Goal: Information Seeking & Learning: Learn about a topic

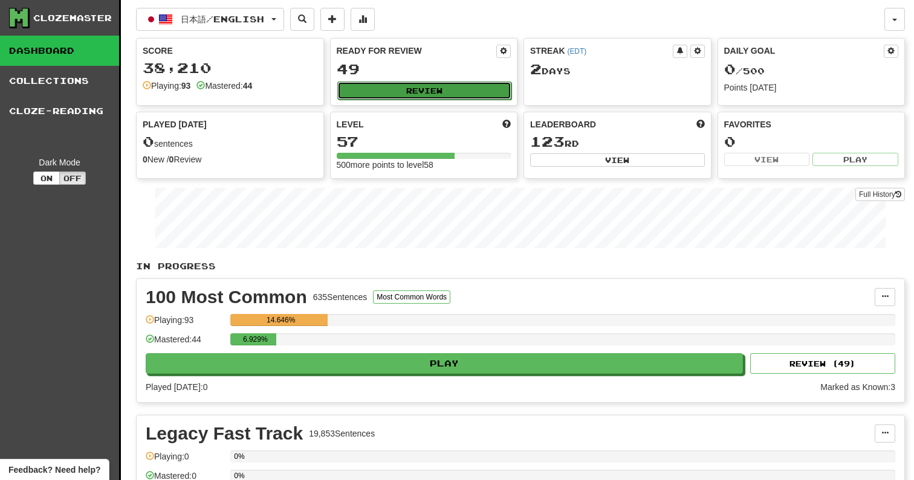
click at [459, 83] on button "Review" at bounding box center [424, 91] width 175 height 18
select select "**"
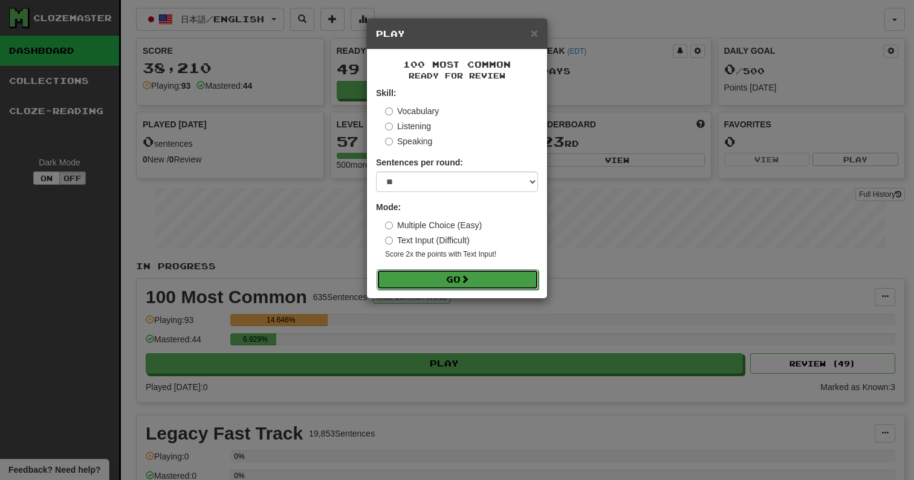
click at [453, 283] on button "Go" at bounding box center [457, 280] width 162 height 21
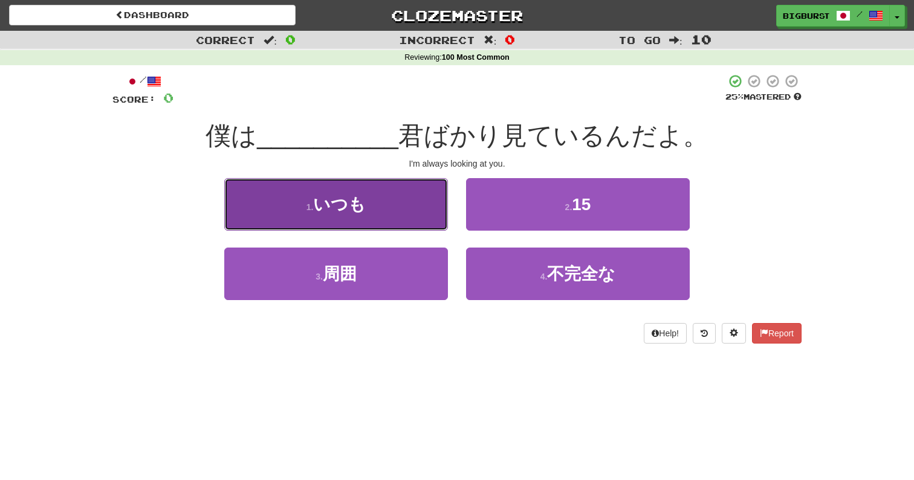
click at [408, 208] on button "1 . いつも" at bounding box center [336, 204] width 224 height 53
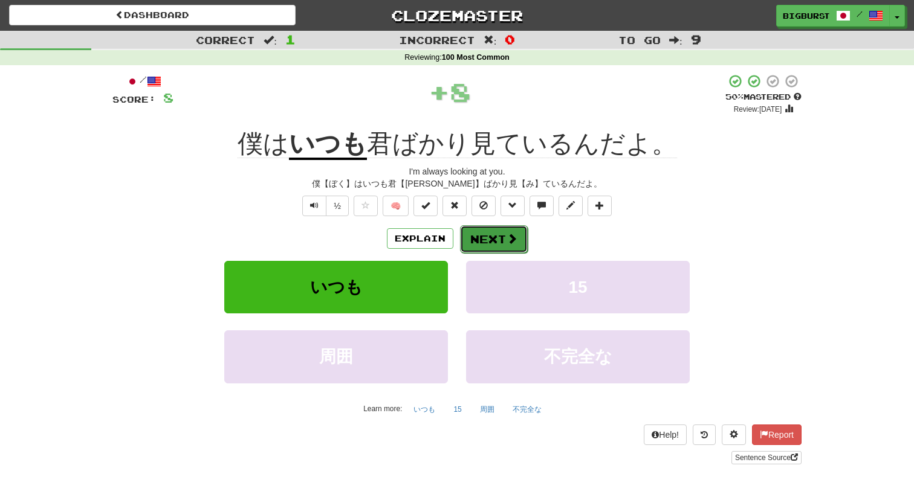
click at [503, 240] on button "Next" at bounding box center [494, 239] width 68 height 28
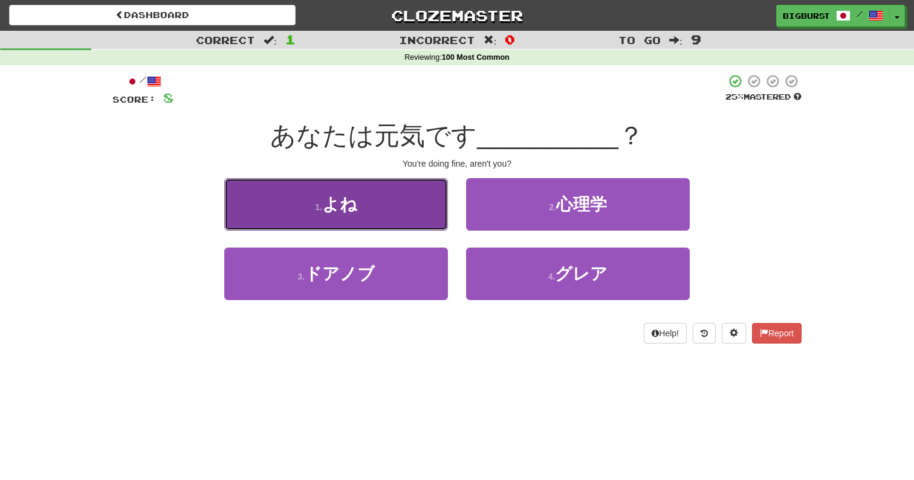
click at [409, 219] on button "1 . よね" at bounding box center [336, 204] width 224 height 53
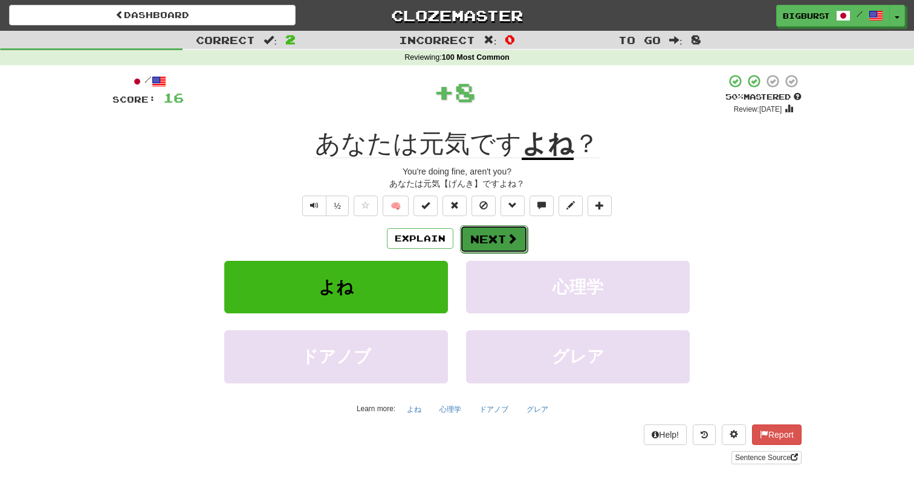
click at [471, 246] on button "Next" at bounding box center [494, 239] width 68 height 28
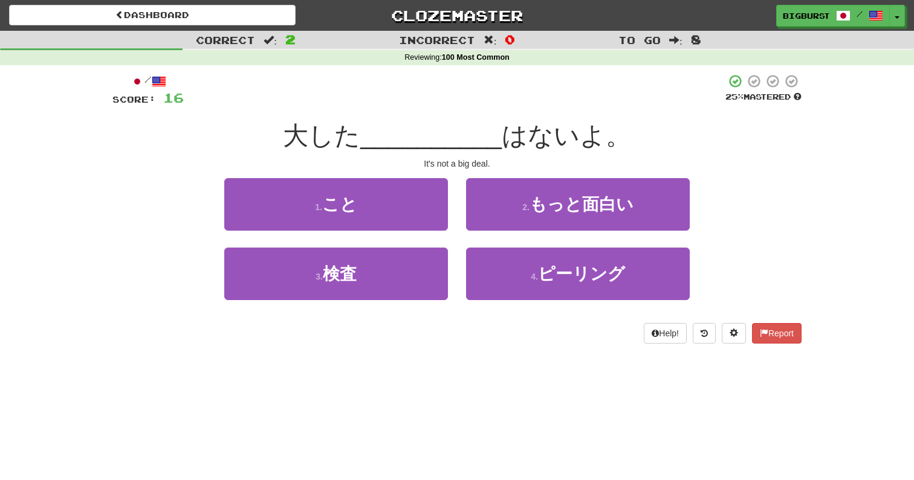
click at [404, 231] on div "1 . こと" at bounding box center [336, 212] width 242 height 69
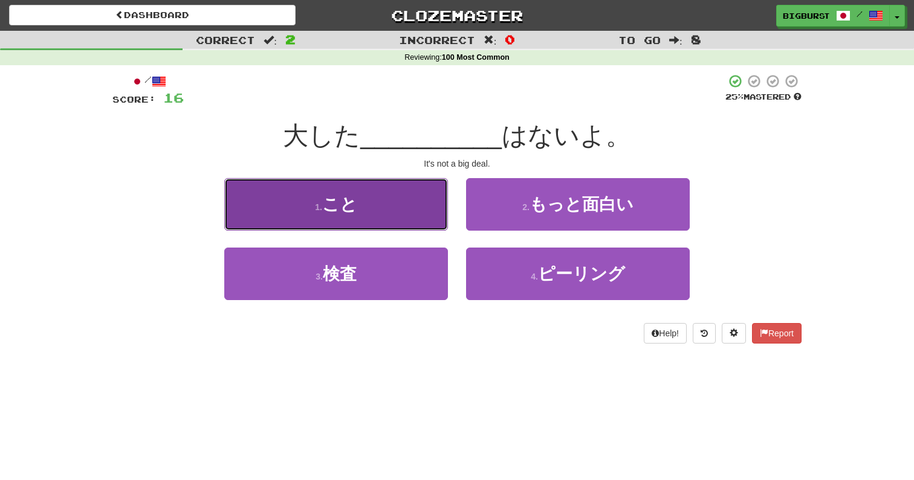
click at [410, 219] on button "1 . こと" at bounding box center [336, 204] width 224 height 53
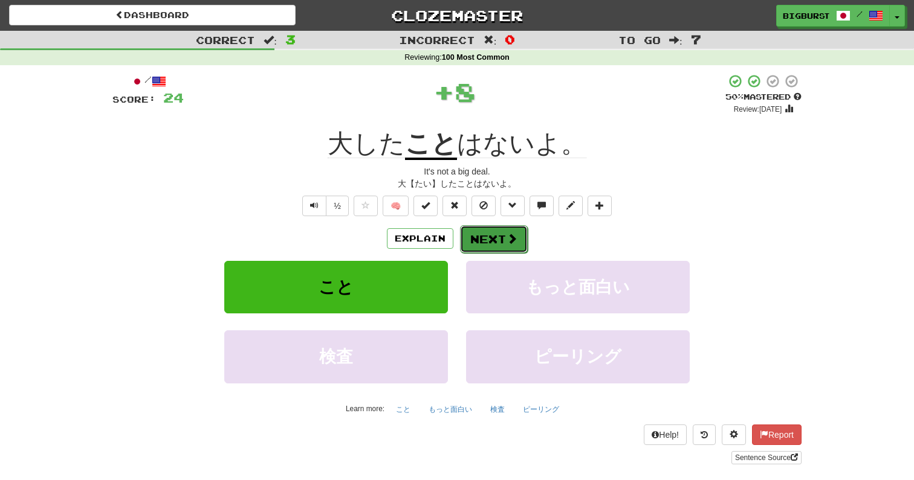
click at [477, 236] on button "Next" at bounding box center [494, 239] width 68 height 28
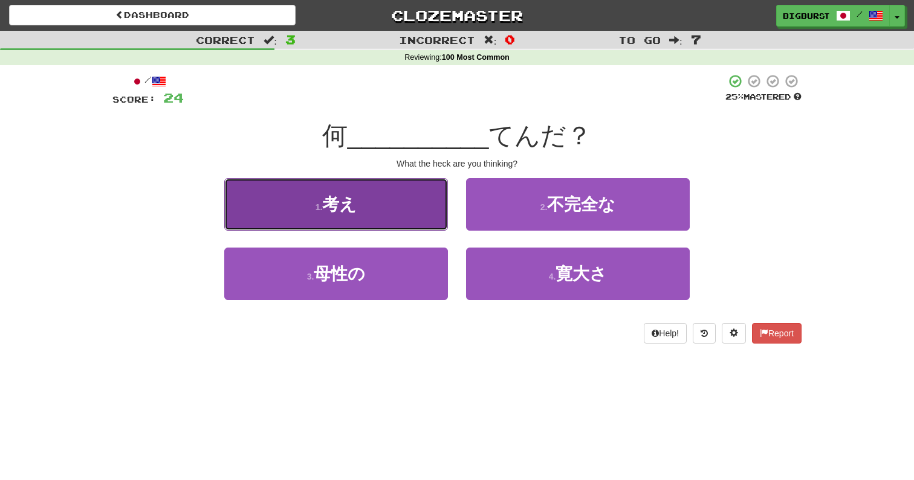
click at [419, 213] on button "1 . 考え" at bounding box center [336, 204] width 224 height 53
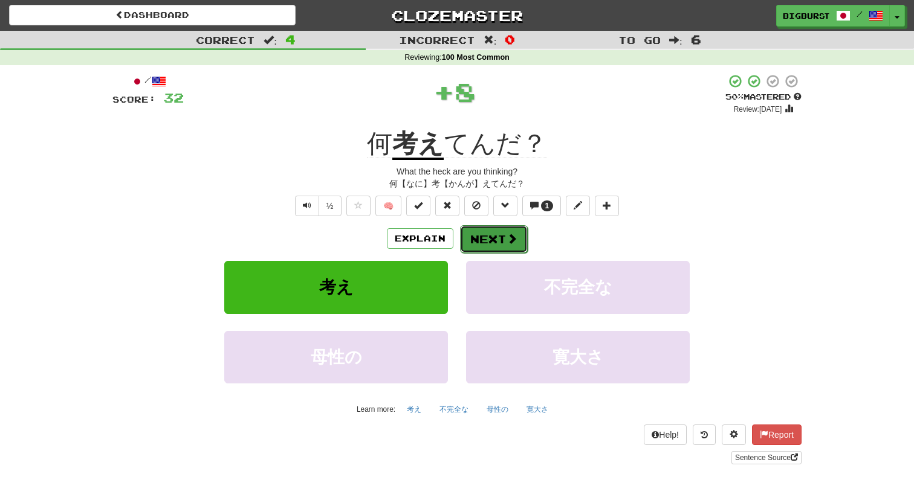
click at [493, 234] on button "Next" at bounding box center [494, 239] width 68 height 28
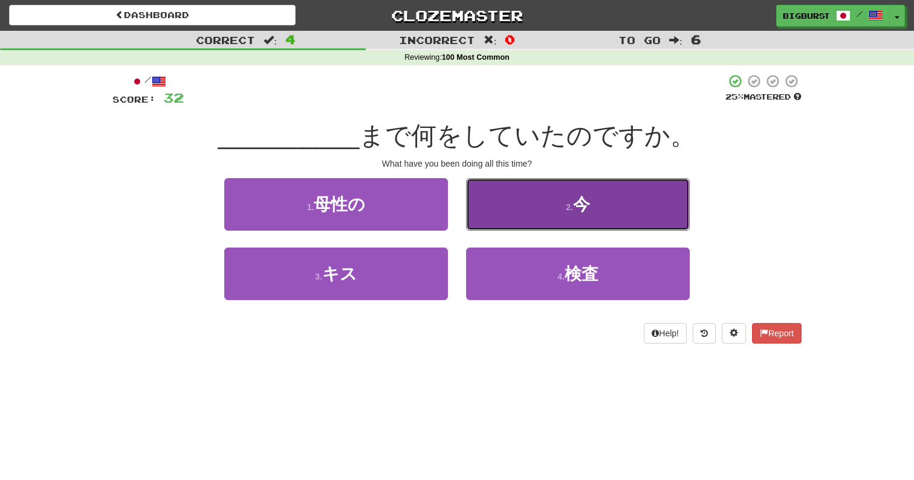
click at [508, 224] on button "2 . 今" at bounding box center [578, 204] width 224 height 53
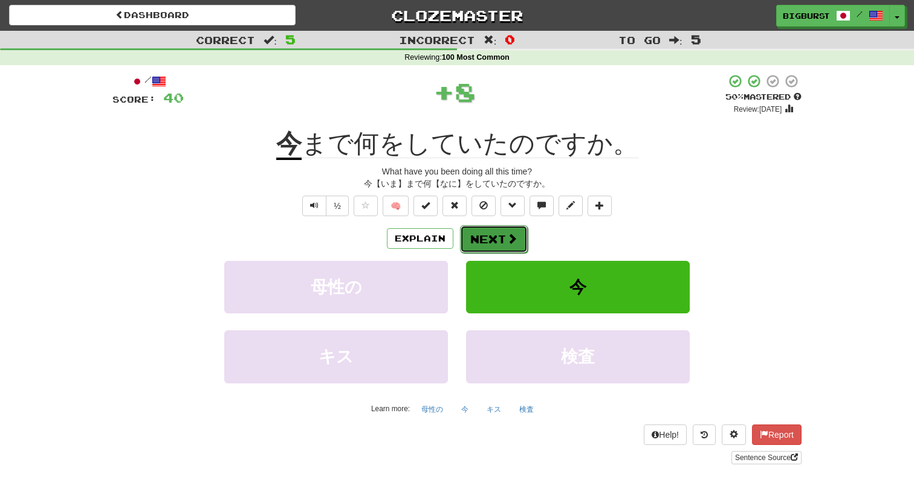
click at [501, 232] on button "Next" at bounding box center [494, 239] width 68 height 28
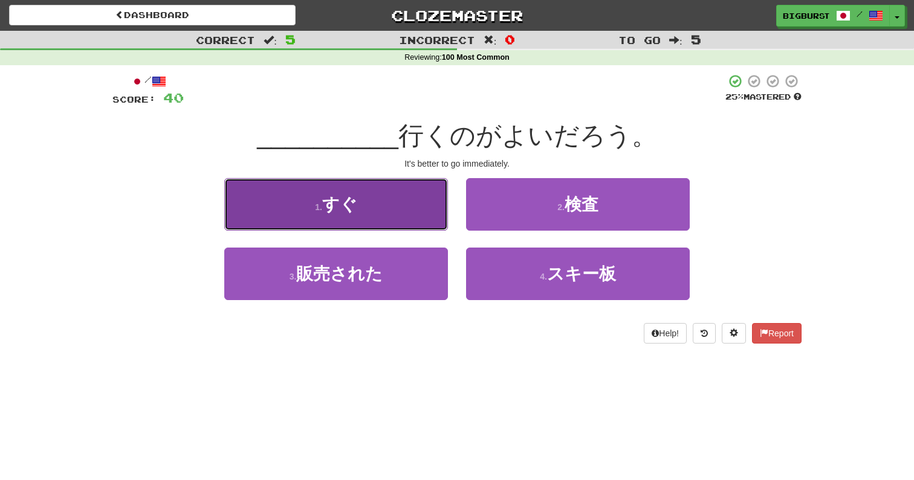
click at [418, 219] on button "1 . すぐ" at bounding box center [336, 204] width 224 height 53
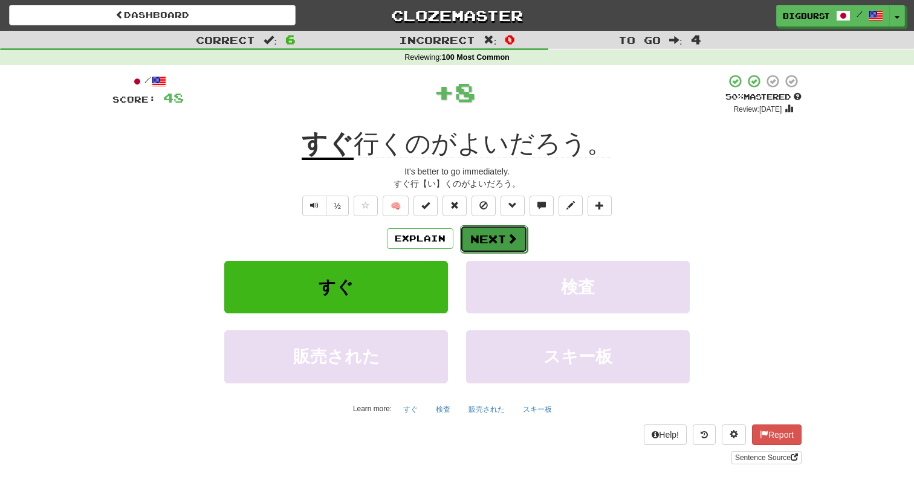
click at [494, 240] on button "Next" at bounding box center [494, 239] width 68 height 28
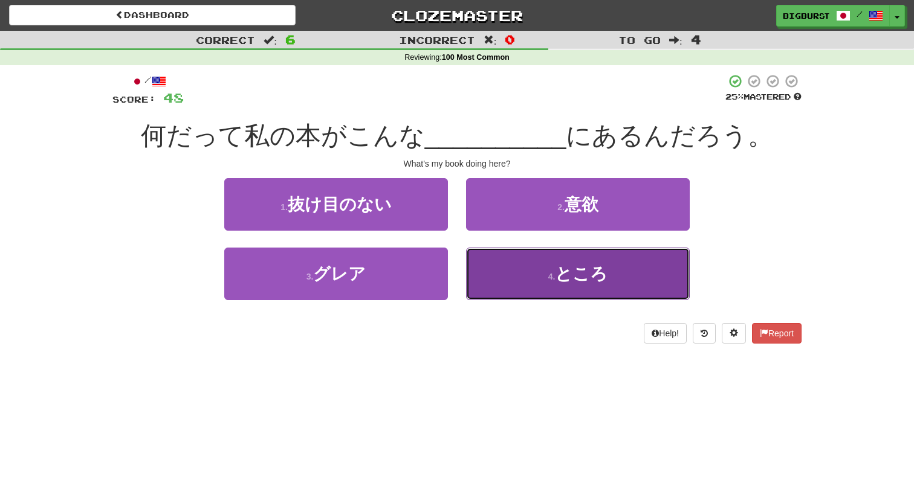
click at [511, 283] on button "4 . ところ" at bounding box center [578, 274] width 224 height 53
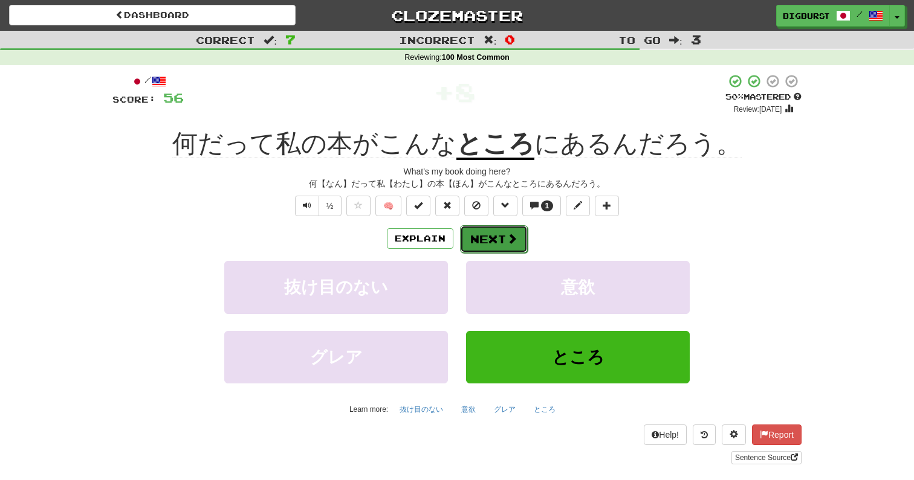
click at [497, 245] on button "Next" at bounding box center [494, 239] width 68 height 28
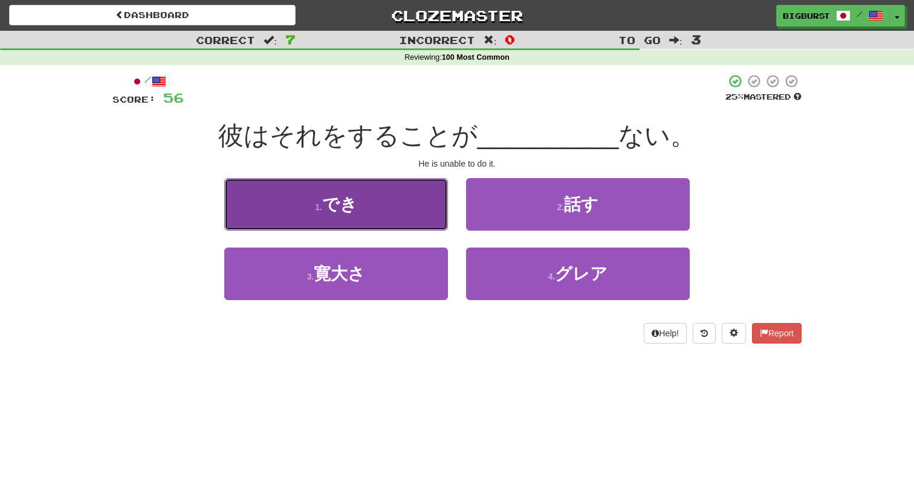
click at [411, 227] on button "1 . でき" at bounding box center [336, 204] width 224 height 53
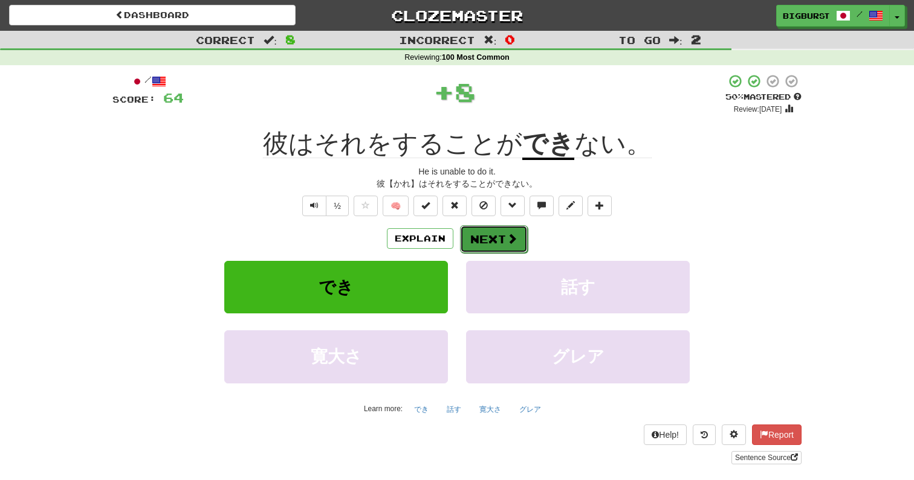
click at [473, 244] on button "Next" at bounding box center [494, 239] width 68 height 28
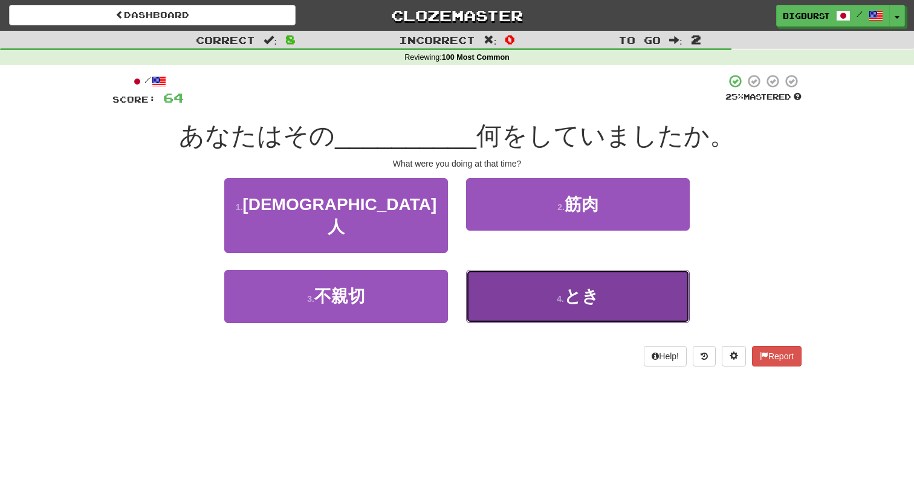
click at [514, 274] on button "4 . とき" at bounding box center [578, 296] width 224 height 53
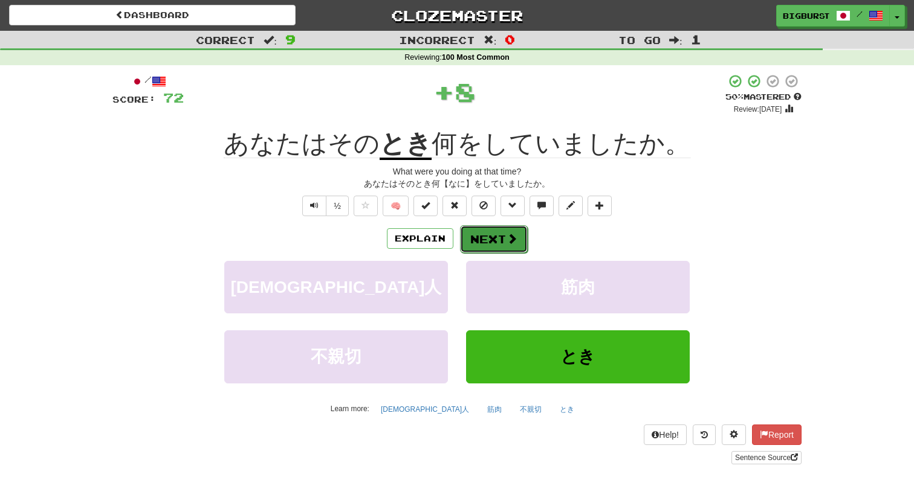
click at [504, 240] on button "Next" at bounding box center [494, 239] width 68 height 28
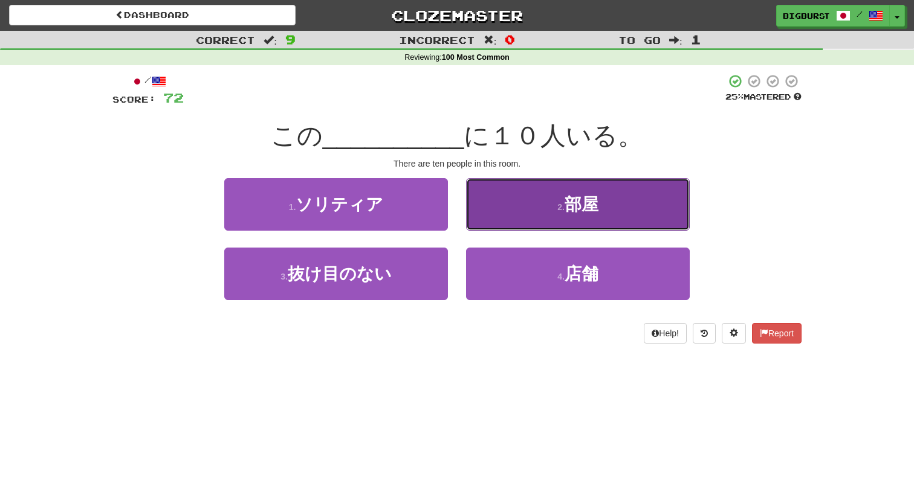
click at [519, 218] on button "2 . 部屋" at bounding box center [578, 204] width 224 height 53
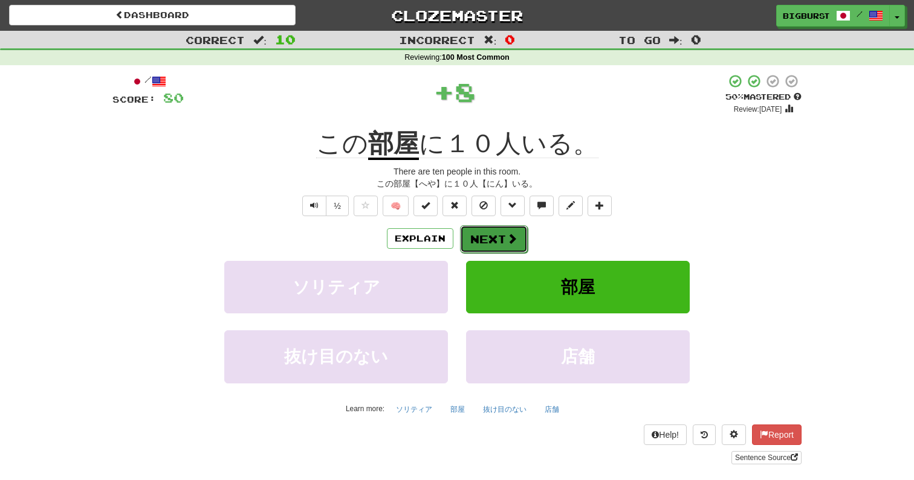
click at [502, 236] on button "Next" at bounding box center [494, 239] width 68 height 28
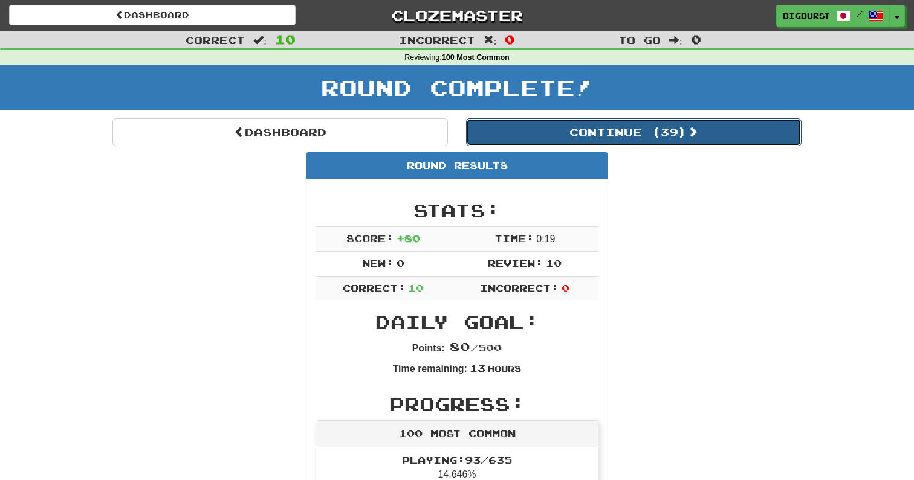
click at [601, 134] on button "Continue ( 39 )" at bounding box center [633, 132] width 335 height 28
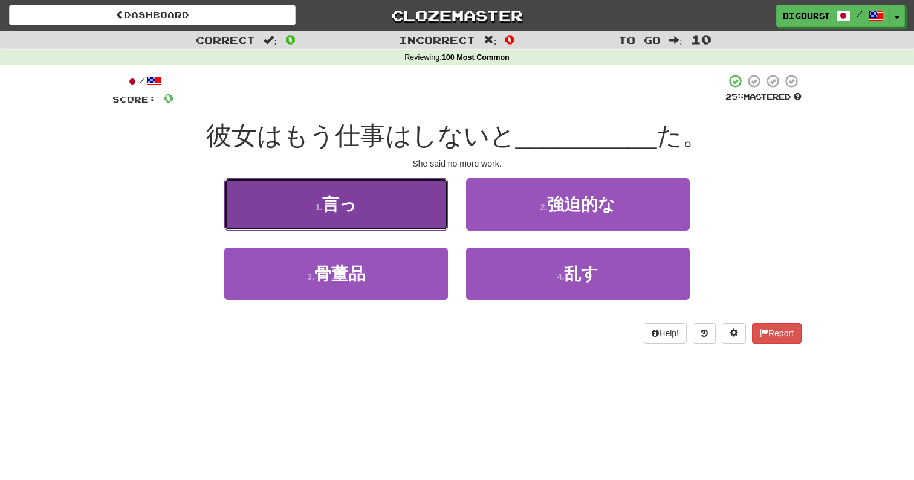
click at [420, 222] on button "1 . 言っ" at bounding box center [336, 204] width 224 height 53
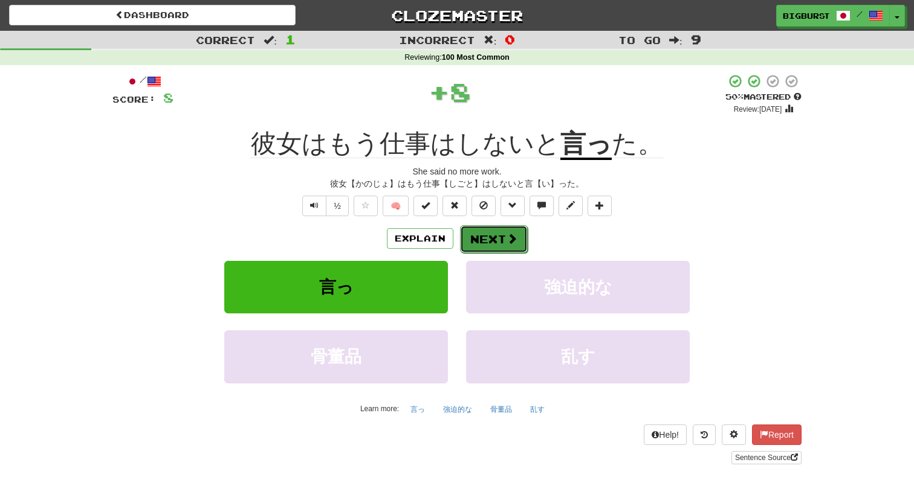
click at [488, 236] on button "Next" at bounding box center [494, 239] width 68 height 28
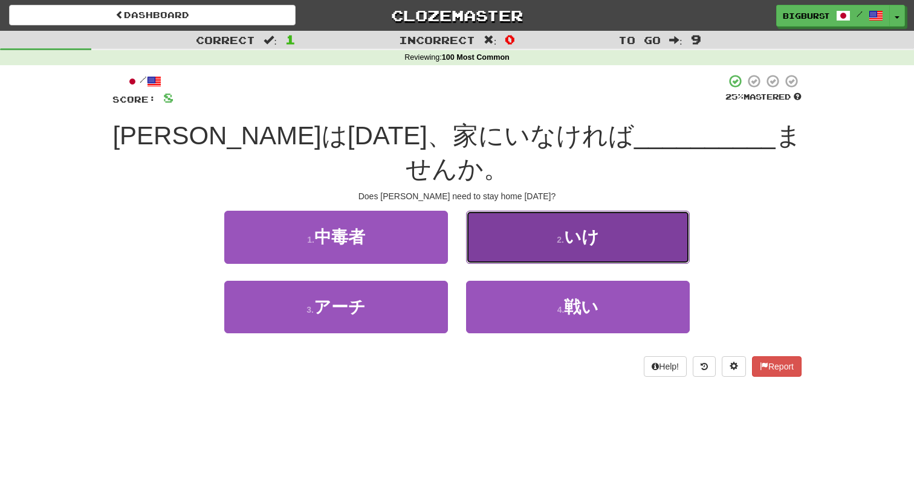
click at [522, 216] on button "2 . いけ" at bounding box center [578, 237] width 224 height 53
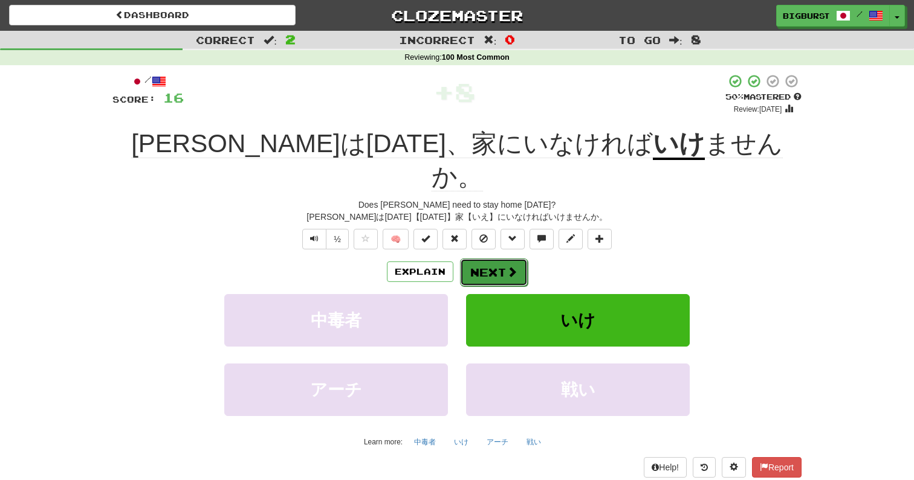
click at [502, 259] on button "Next" at bounding box center [494, 273] width 68 height 28
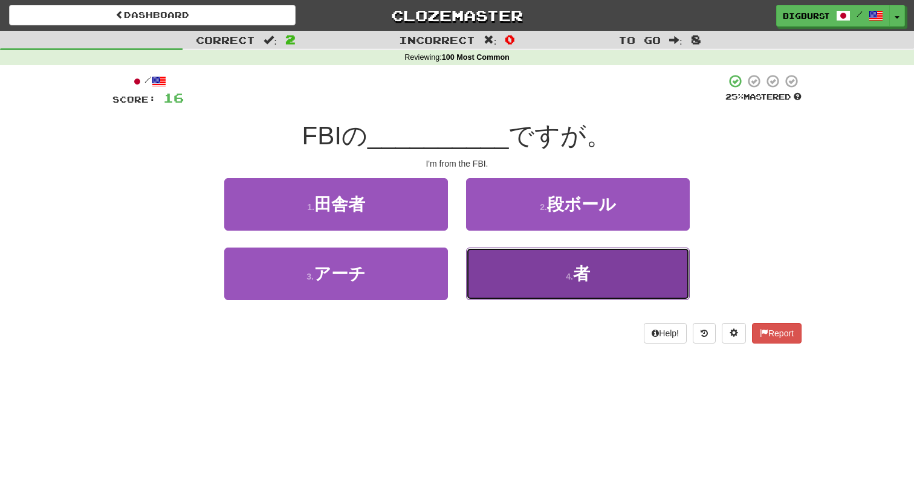
click at [525, 265] on button "4 . 者" at bounding box center [578, 274] width 224 height 53
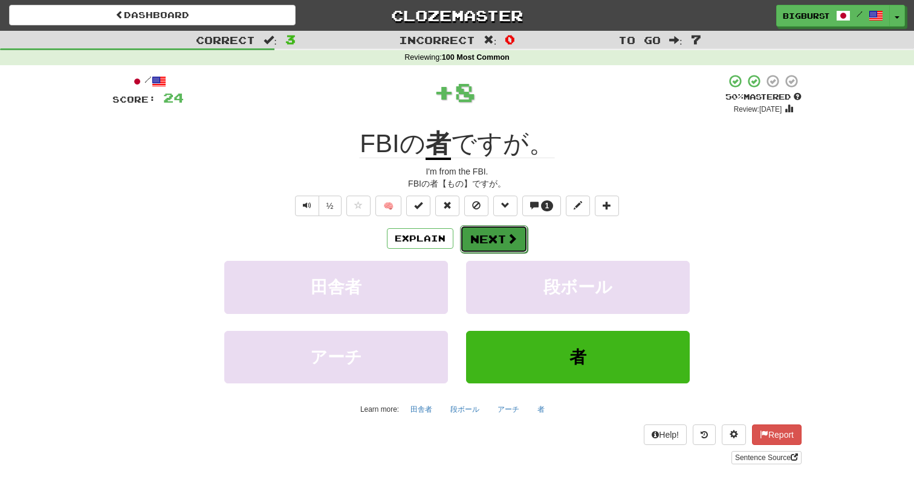
click at [487, 236] on button "Next" at bounding box center [494, 239] width 68 height 28
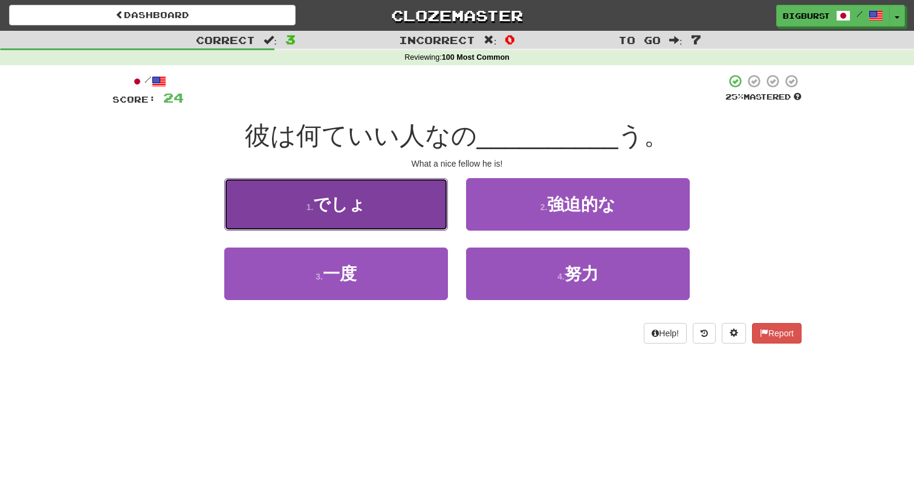
click at [390, 217] on button "1 . でしょ" at bounding box center [336, 204] width 224 height 53
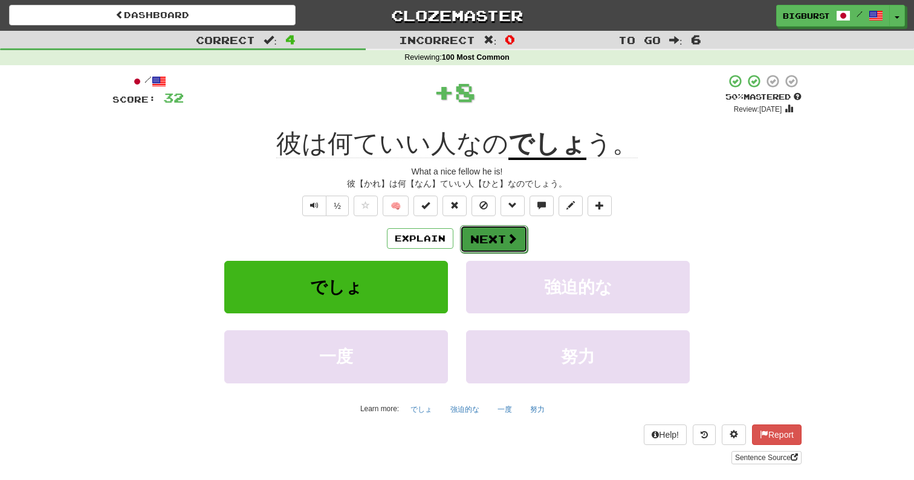
click at [485, 233] on button "Next" at bounding box center [494, 239] width 68 height 28
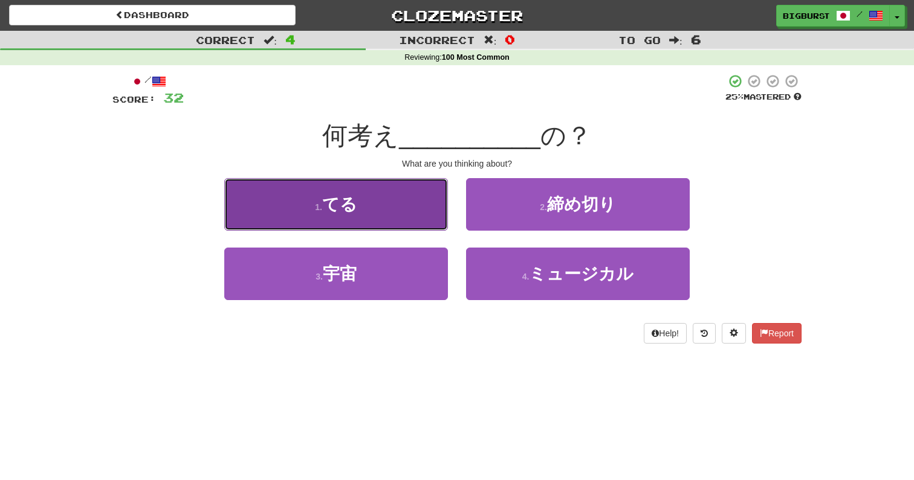
click at [395, 213] on button "1 . てる" at bounding box center [336, 204] width 224 height 53
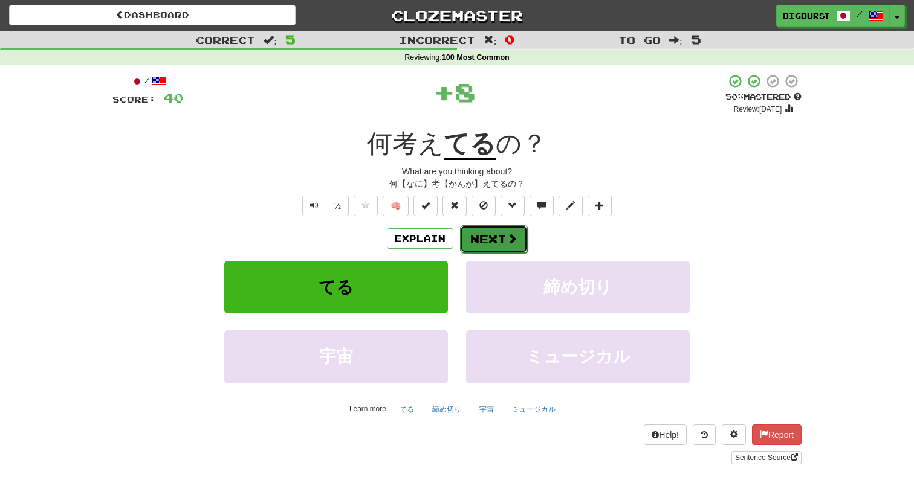
click at [484, 234] on button "Next" at bounding box center [494, 239] width 68 height 28
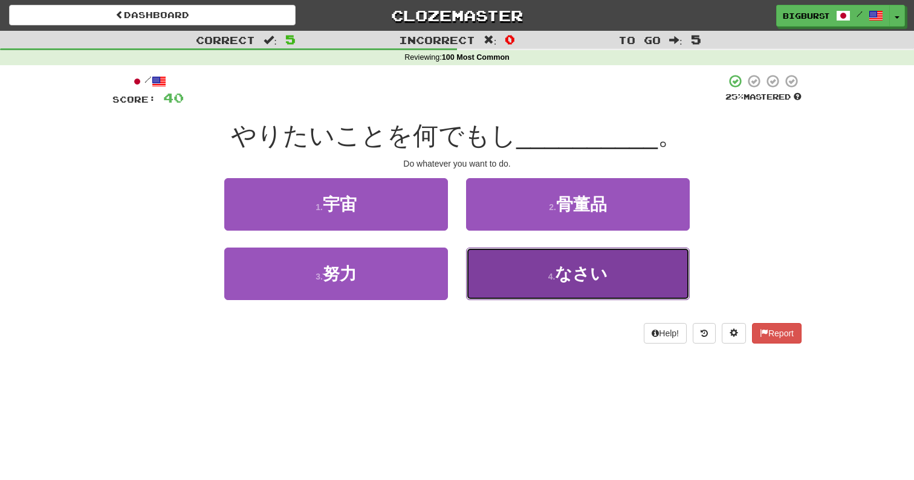
click at [517, 274] on button "4 . なさい" at bounding box center [578, 274] width 224 height 53
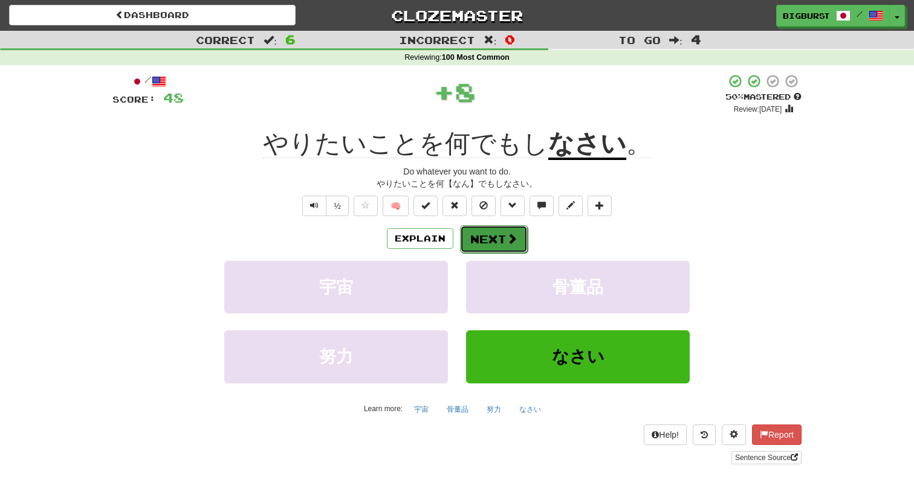
click at [482, 240] on button "Next" at bounding box center [494, 239] width 68 height 28
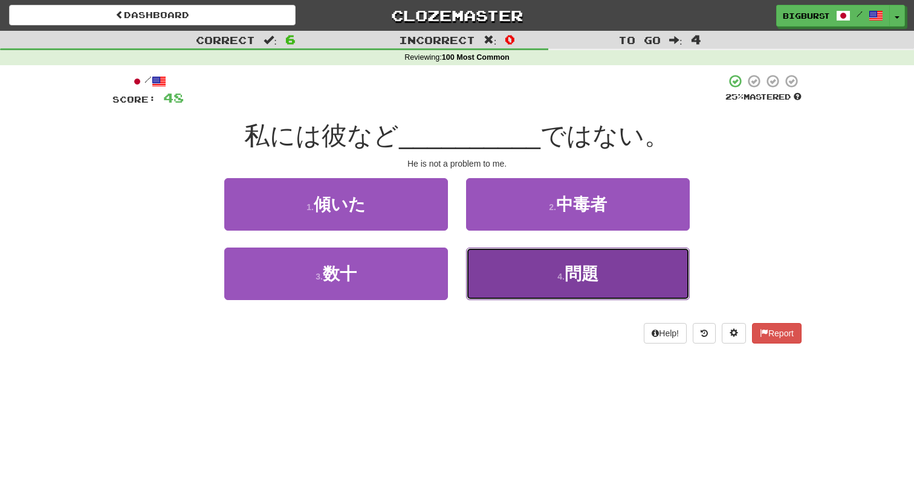
click at [496, 263] on button "4 . 問題" at bounding box center [578, 274] width 224 height 53
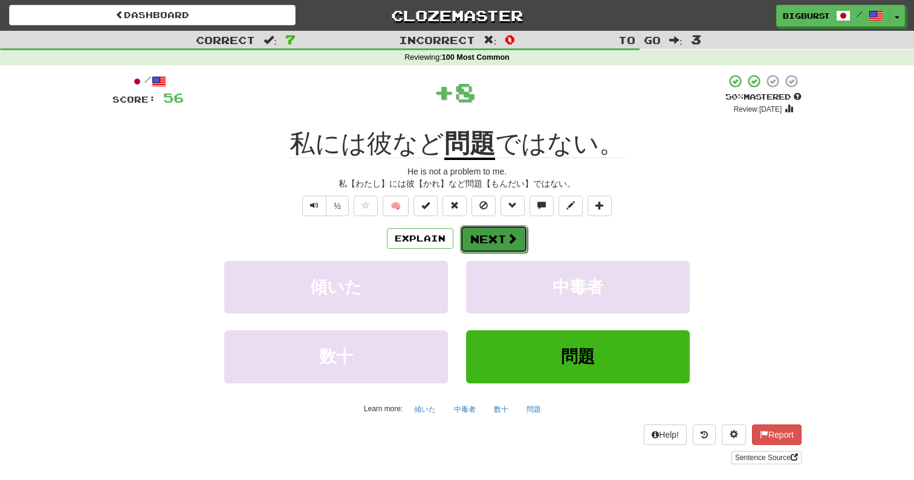
click at [491, 239] on button "Next" at bounding box center [494, 239] width 68 height 28
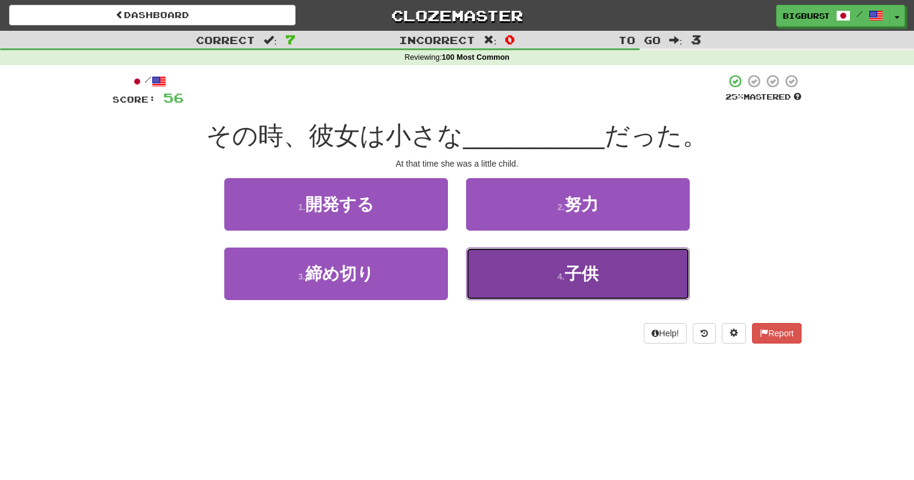
click at [502, 277] on button "4 . 子供" at bounding box center [578, 274] width 224 height 53
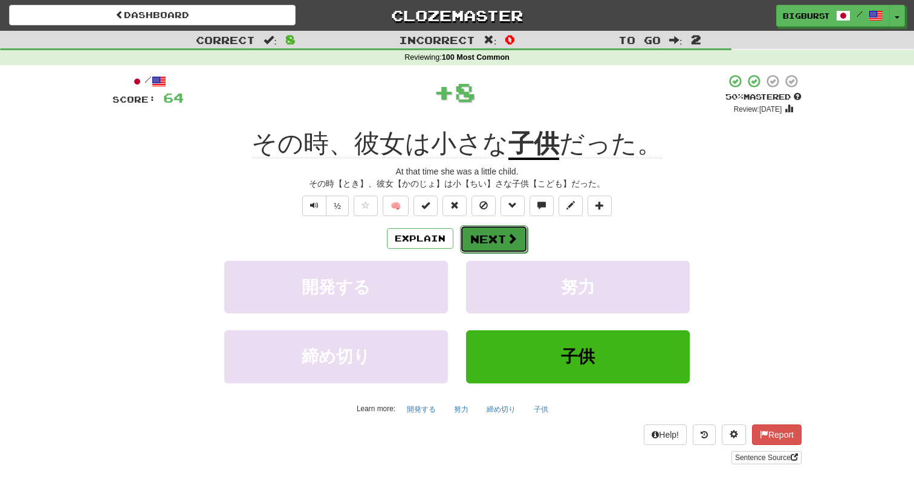
click at [499, 242] on button "Next" at bounding box center [494, 239] width 68 height 28
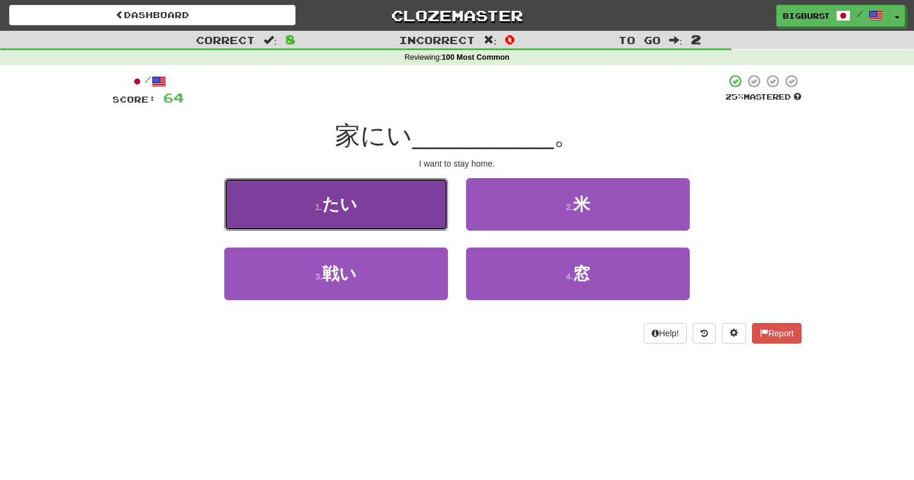
click at [418, 222] on button "1 . たい" at bounding box center [336, 204] width 224 height 53
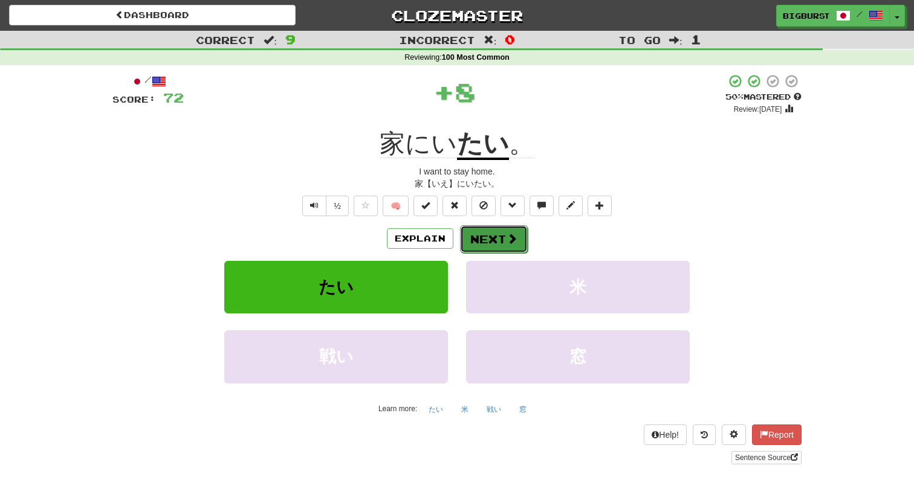
click at [480, 236] on button "Next" at bounding box center [494, 239] width 68 height 28
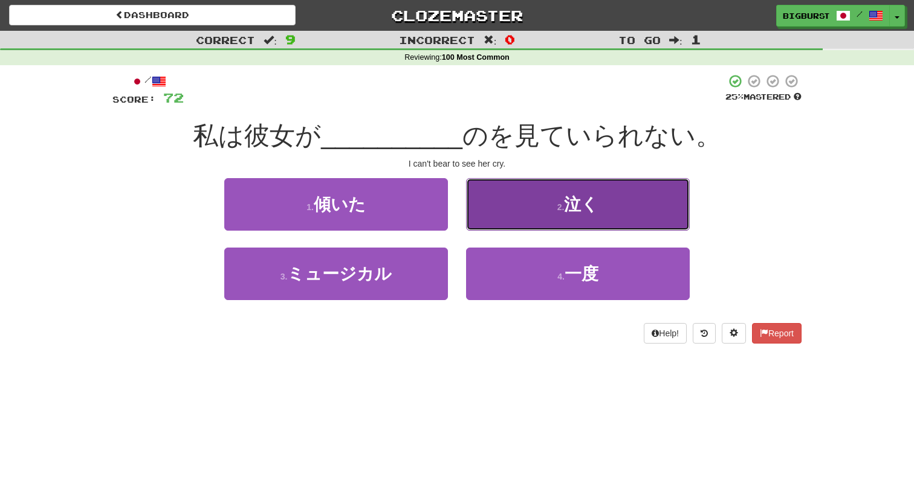
click at [539, 215] on button "2 . 泣く" at bounding box center [578, 204] width 224 height 53
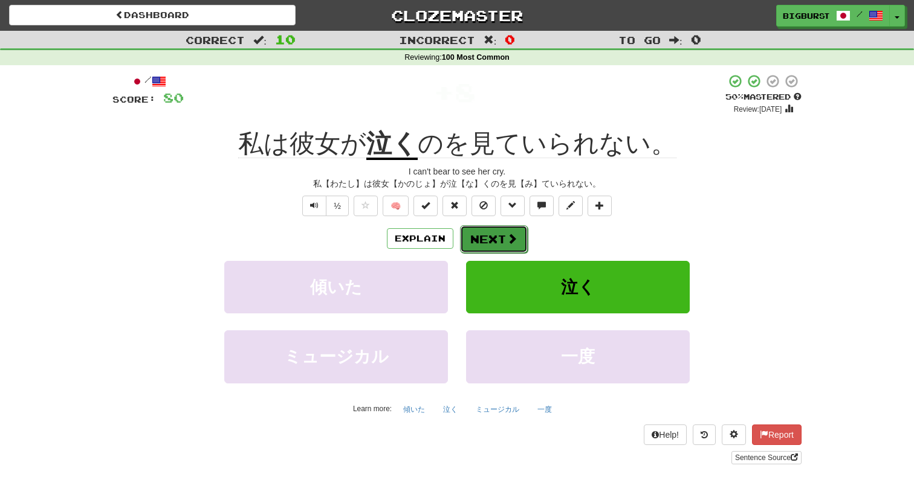
click at [480, 240] on button "Next" at bounding box center [494, 239] width 68 height 28
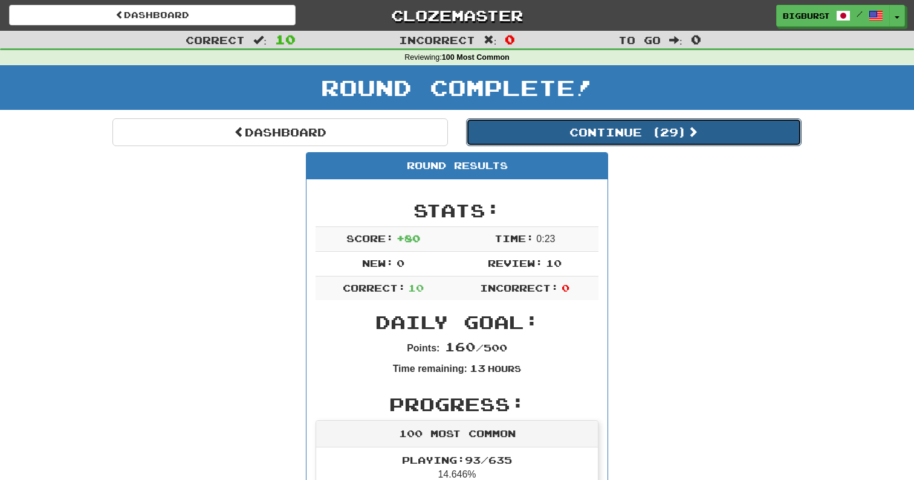
click at [596, 123] on button "Continue ( 29 )" at bounding box center [633, 132] width 335 height 28
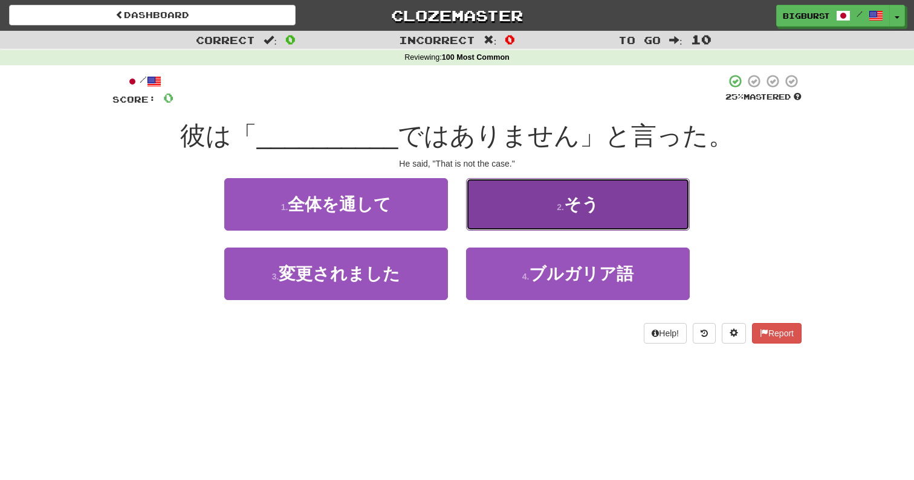
click at [531, 211] on button "2 . そう" at bounding box center [578, 204] width 224 height 53
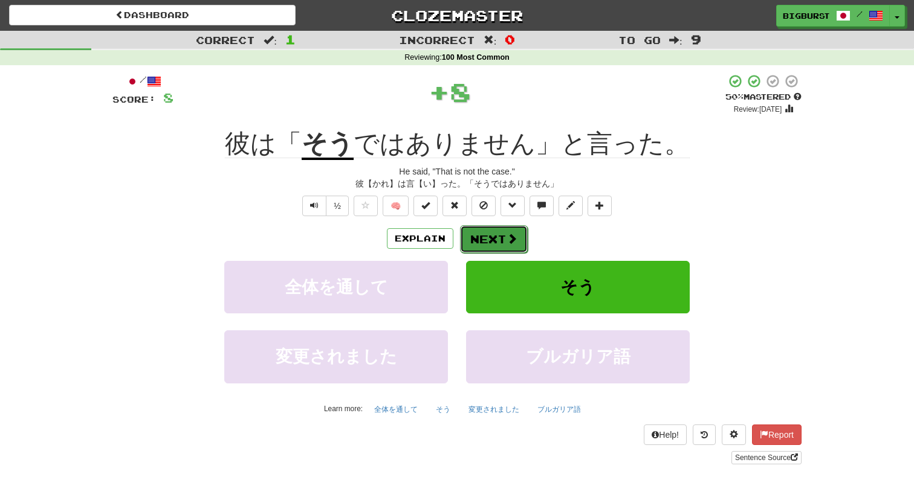
click at [494, 245] on button "Next" at bounding box center [494, 239] width 68 height 28
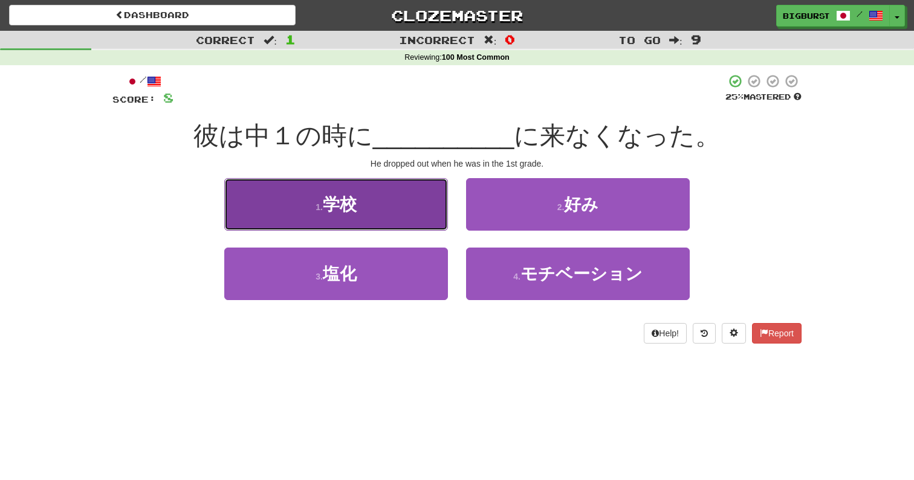
click at [430, 229] on button "1 . 学校" at bounding box center [336, 204] width 224 height 53
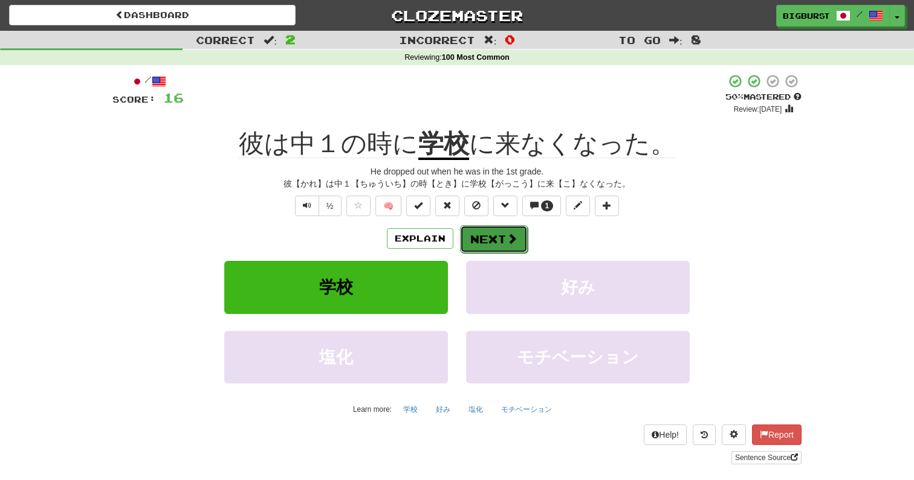
click at [484, 243] on button "Next" at bounding box center [494, 239] width 68 height 28
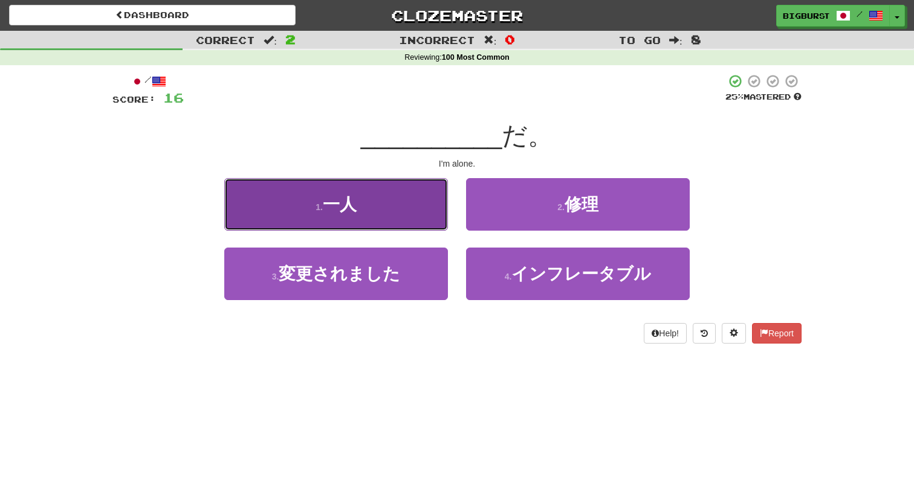
click at [427, 219] on button "1 . 一人" at bounding box center [336, 204] width 224 height 53
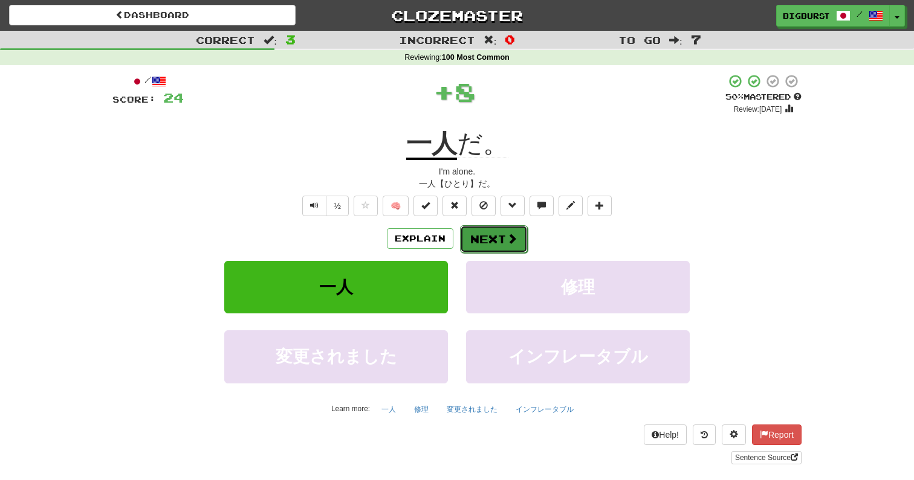
click at [482, 238] on button "Next" at bounding box center [494, 239] width 68 height 28
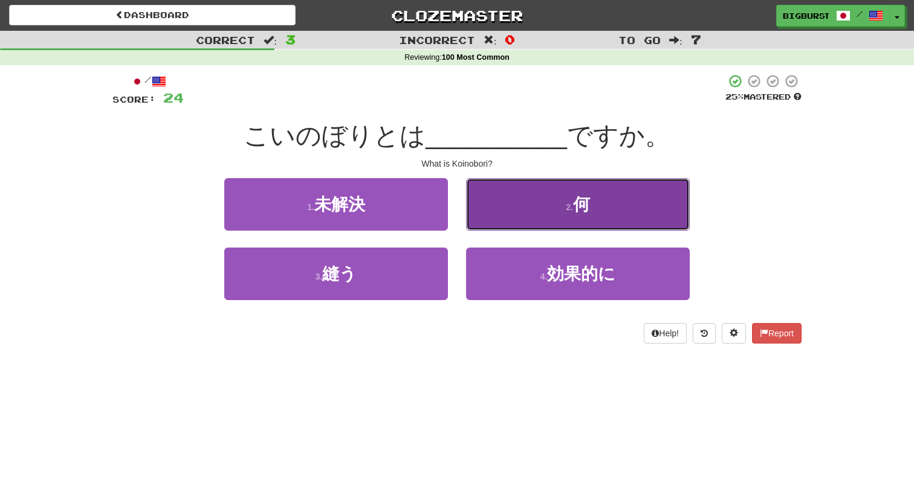
click at [502, 225] on button "2 . 何" at bounding box center [578, 204] width 224 height 53
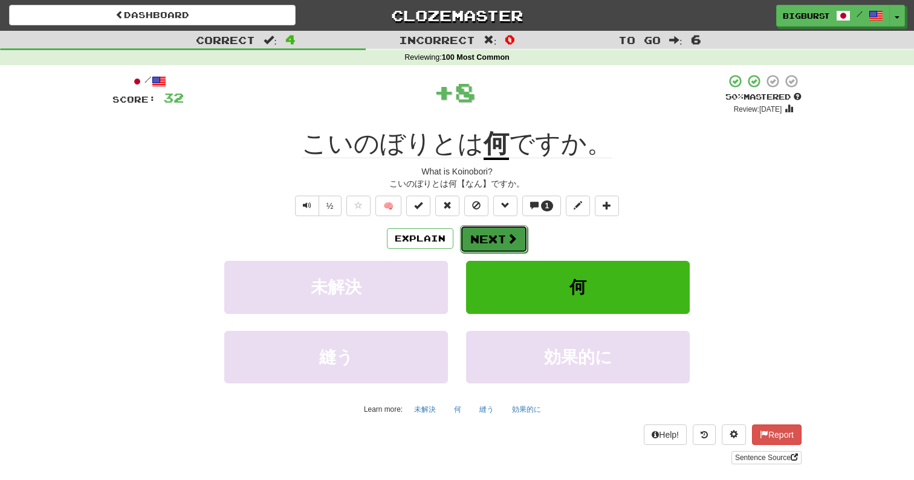
click at [489, 245] on button "Next" at bounding box center [494, 239] width 68 height 28
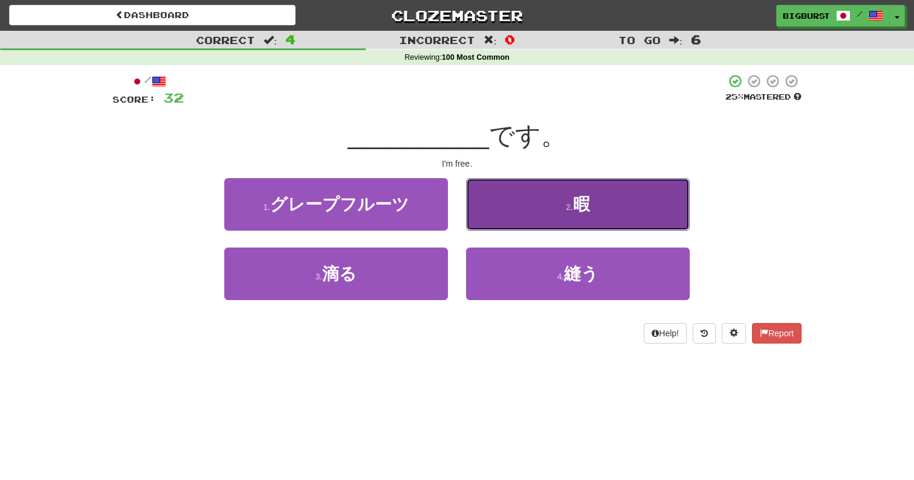
click at [507, 223] on button "2 . 暇" at bounding box center [578, 204] width 224 height 53
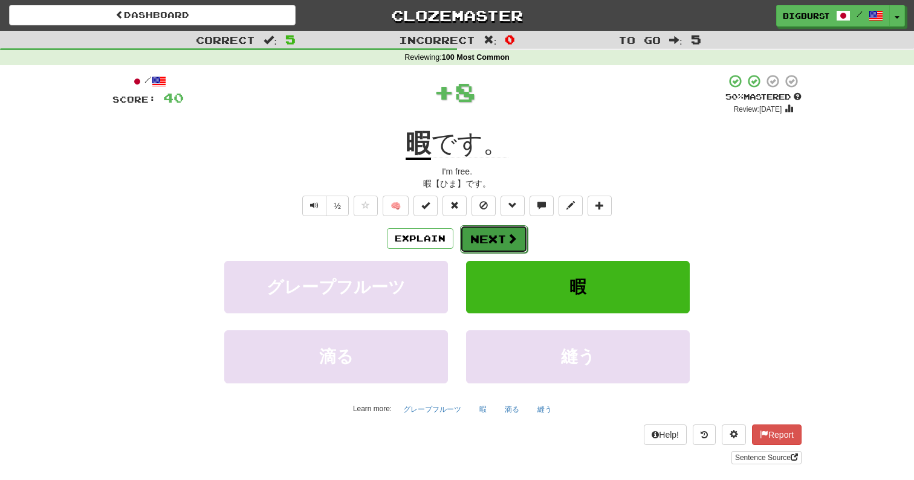
click at [500, 237] on button "Next" at bounding box center [494, 239] width 68 height 28
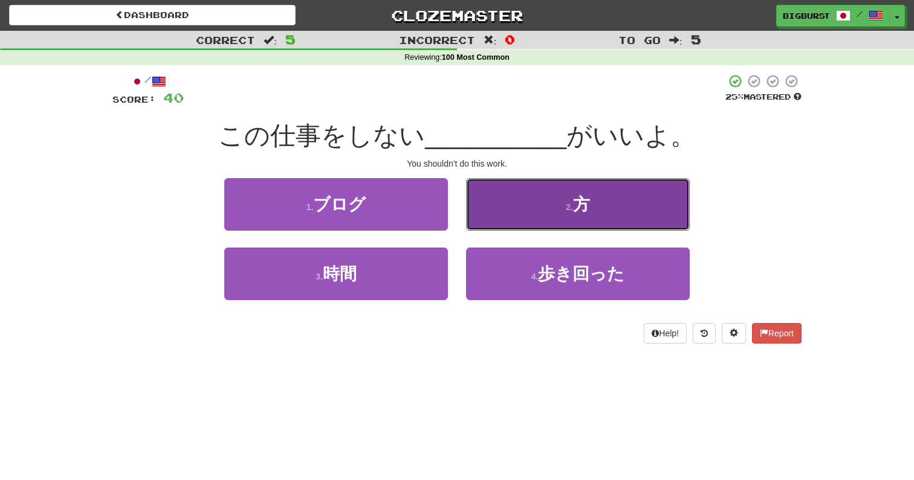
click at [512, 224] on button "2 . 方" at bounding box center [578, 204] width 224 height 53
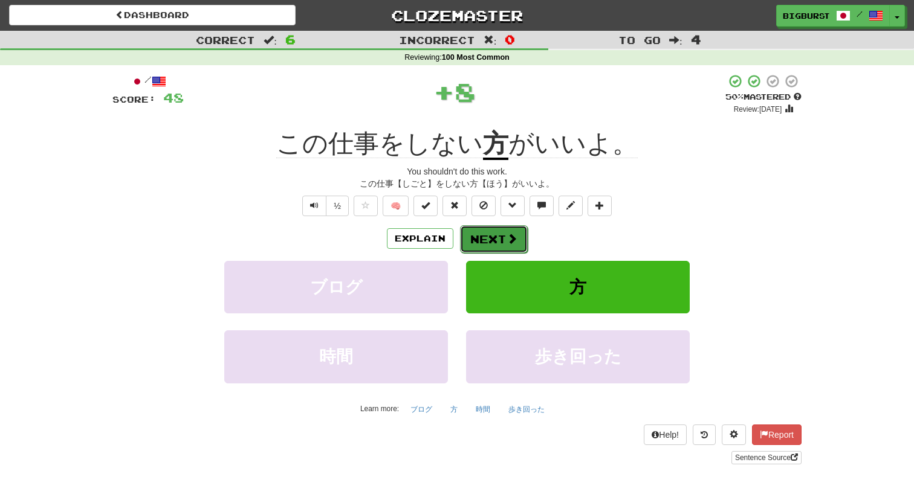
click at [483, 239] on button "Next" at bounding box center [494, 239] width 68 height 28
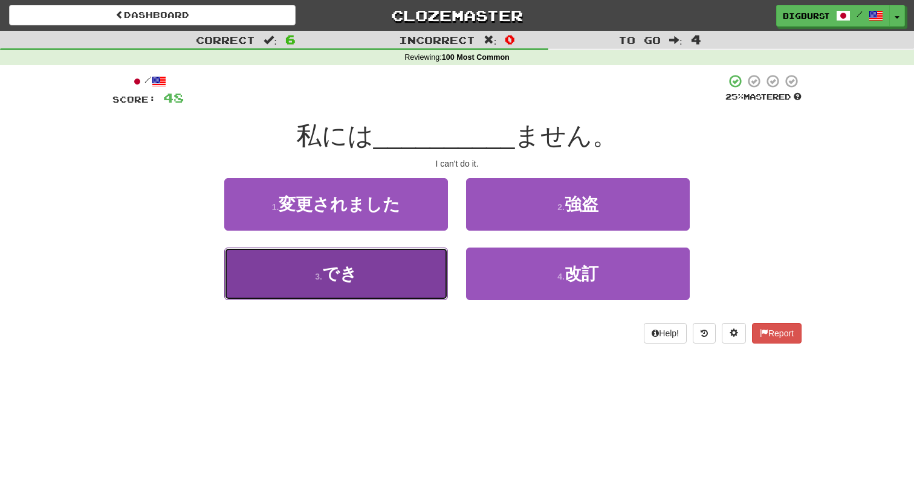
click at [414, 283] on button "3 . でき" at bounding box center [336, 274] width 224 height 53
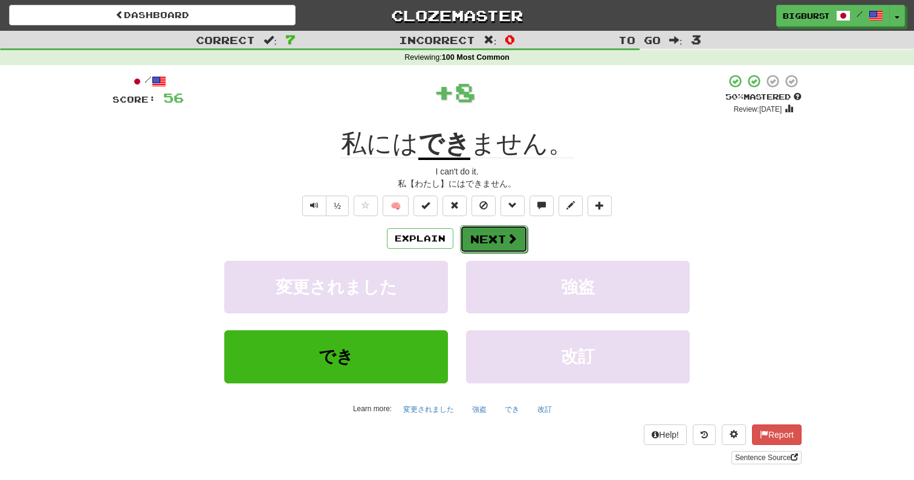
click at [493, 234] on button "Next" at bounding box center [494, 239] width 68 height 28
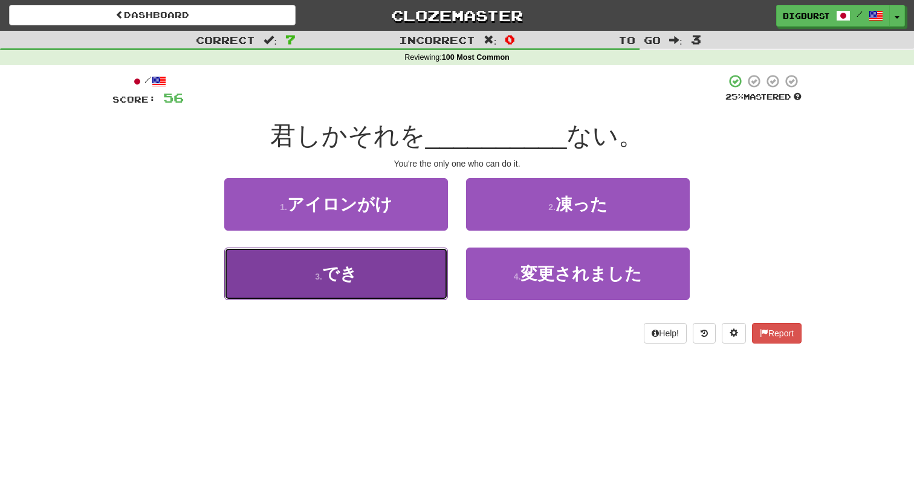
click at [427, 285] on button "3 . でき" at bounding box center [336, 274] width 224 height 53
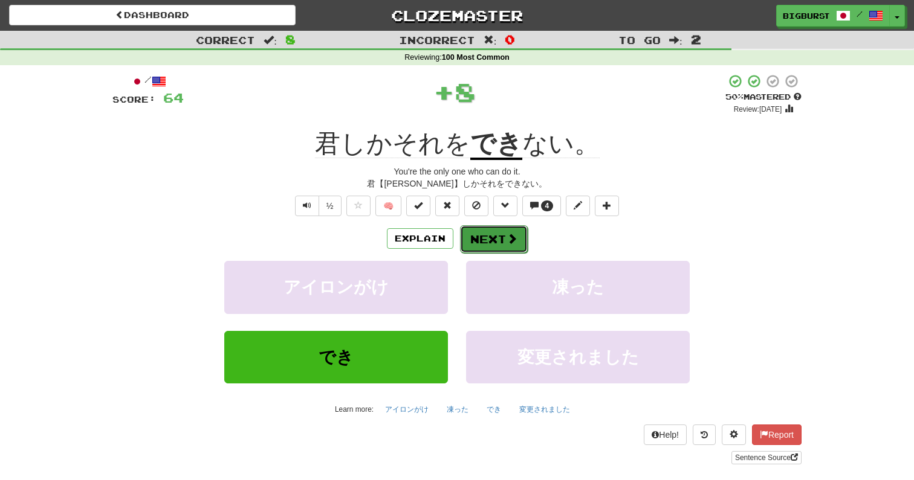
click at [484, 233] on button "Next" at bounding box center [494, 239] width 68 height 28
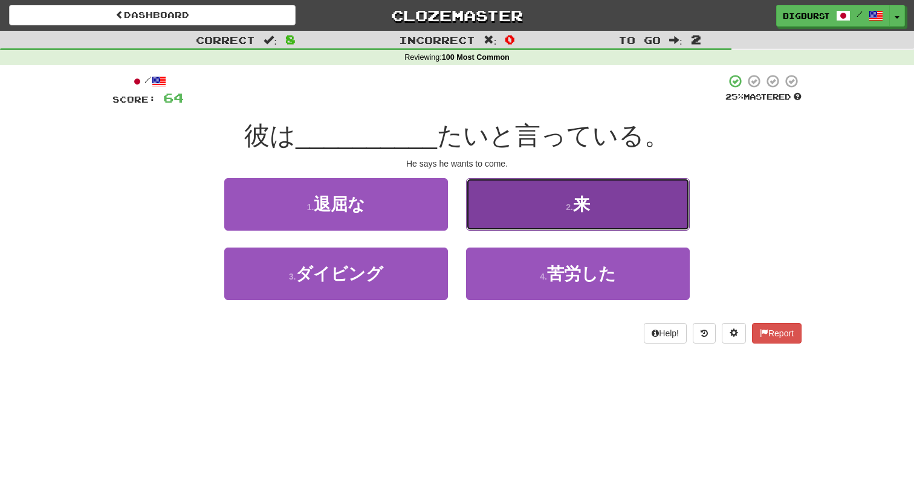
click at [503, 221] on button "2 . 来" at bounding box center [578, 204] width 224 height 53
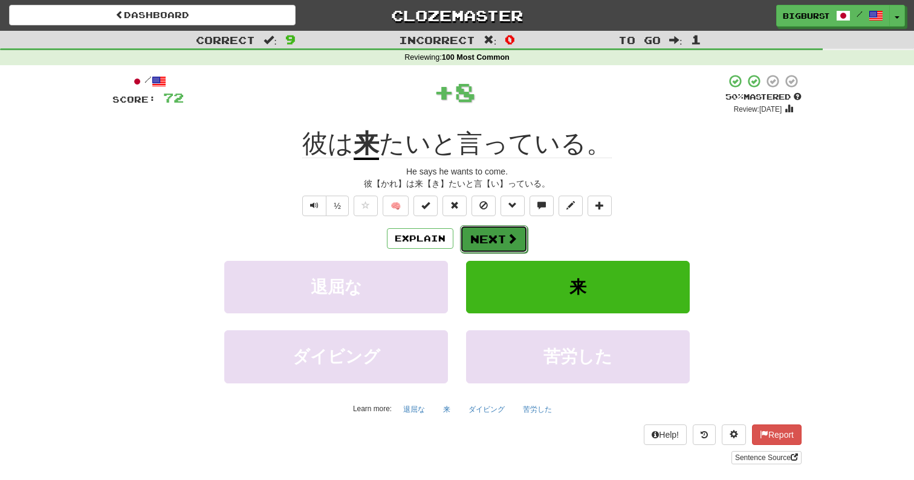
click at [478, 231] on button "Next" at bounding box center [494, 239] width 68 height 28
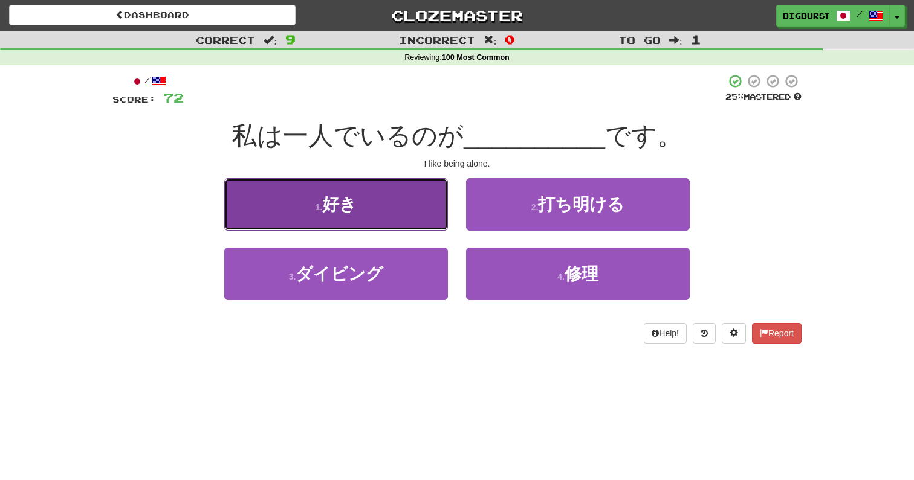
click at [424, 213] on button "1 . 好き" at bounding box center [336, 204] width 224 height 53
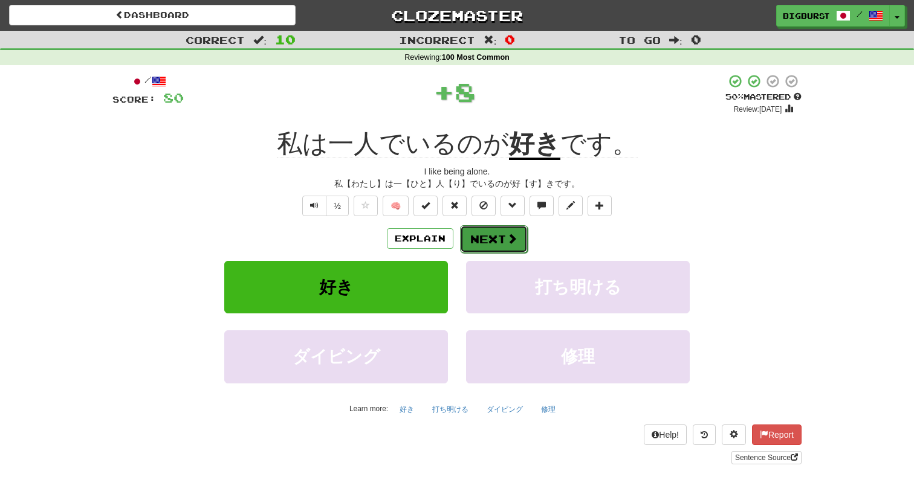
click at [491, 231] on button "Next" at bounding box center [494, 239] width 68 height 28
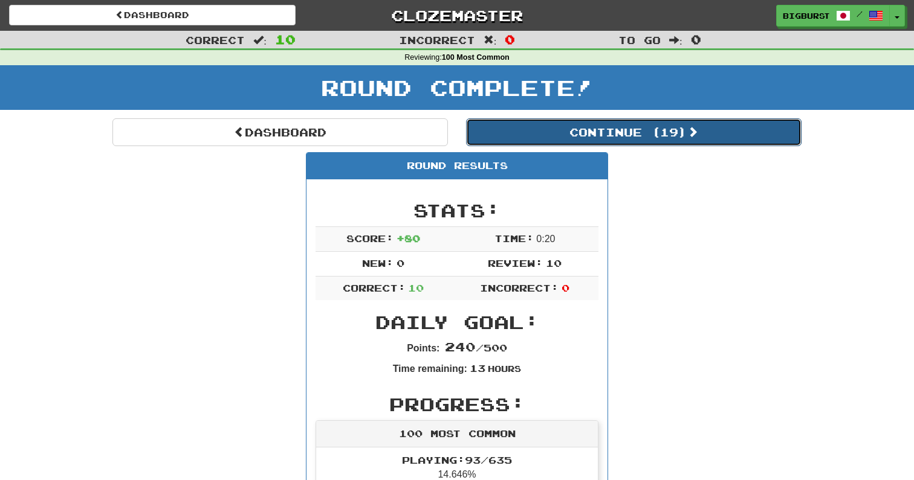
click at [581, 139] on button "Continue ( 19 )" at bounding box center [633, 132] width 335 height 28
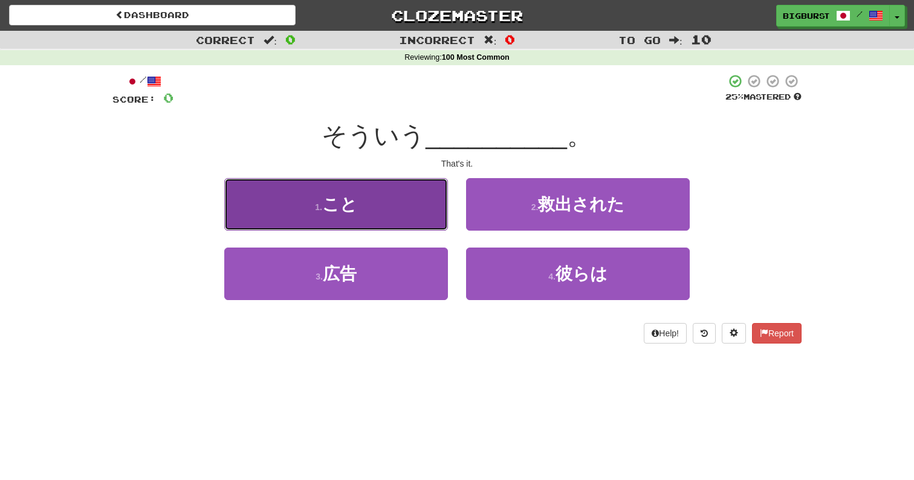
click at [431, 212] on button "1 . こと" at bounding box center [336, 204] width 224 height 53
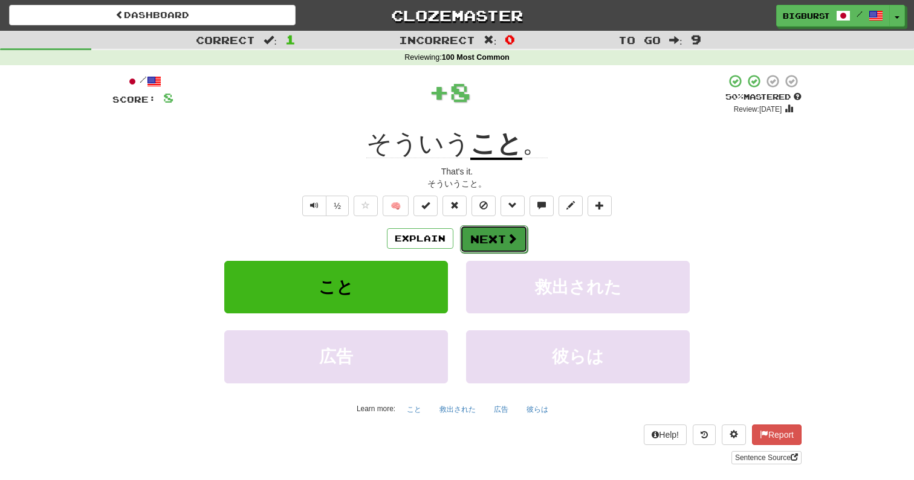
click at [508, 241] on span at bounding box center [511, 238] width 11 height 11
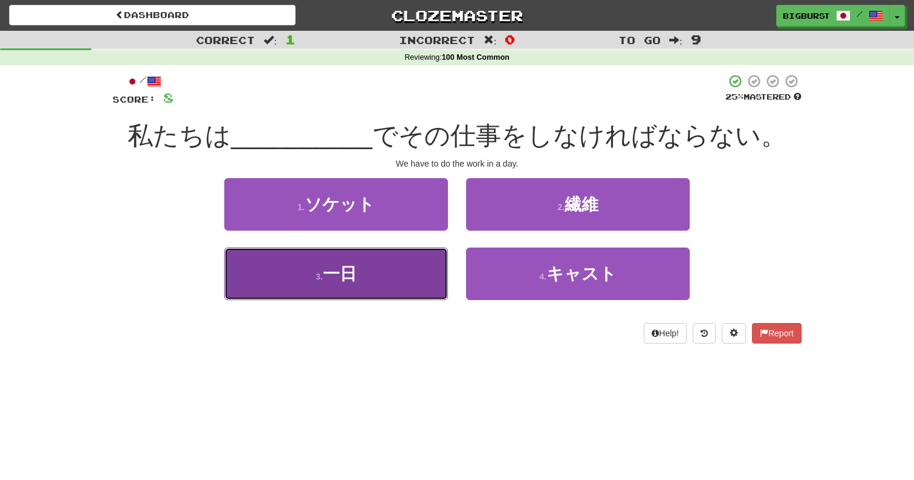
click at [413, 285] on button "3 . 一日" at bounding box center [336, 274] width 224 height 53
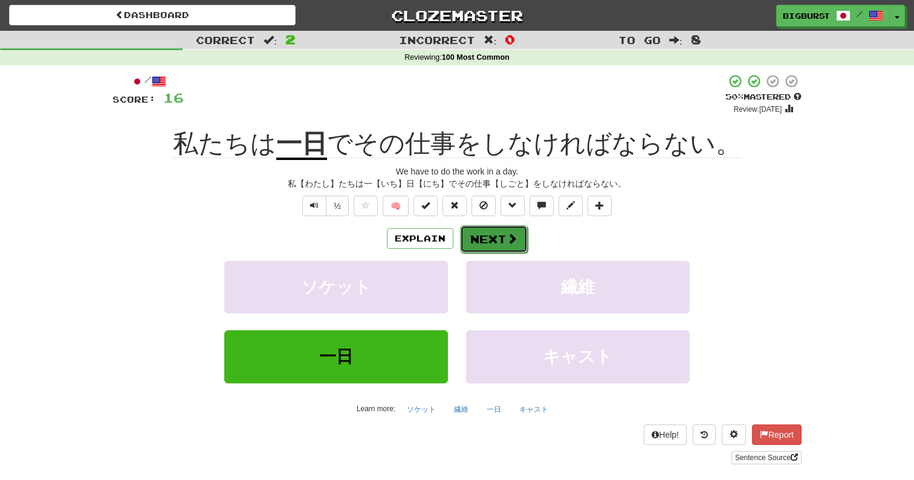
click at [491, 242] on button "Next" at bounding box center [494, 239] width 68 height 28
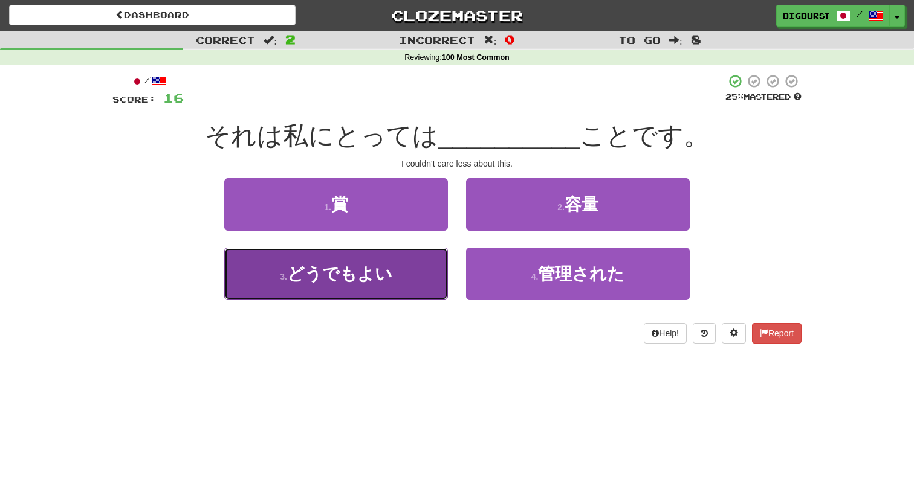
click at [427, 271] on button "3 . どうでもよい" at bounding box center [336, 274] width 224 height 53
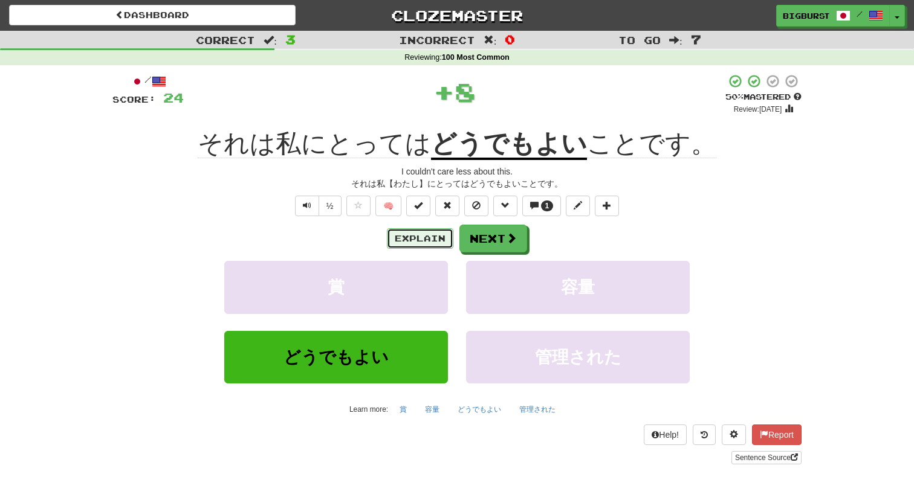
click at [432, 241] on button "Explain" at bounding box center [420, 238] width 66 height 21
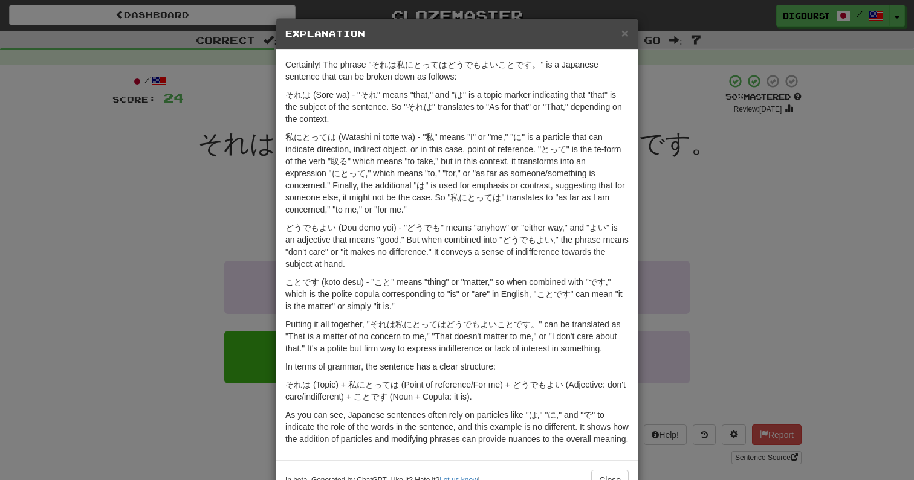
scroll to position [50, 0]
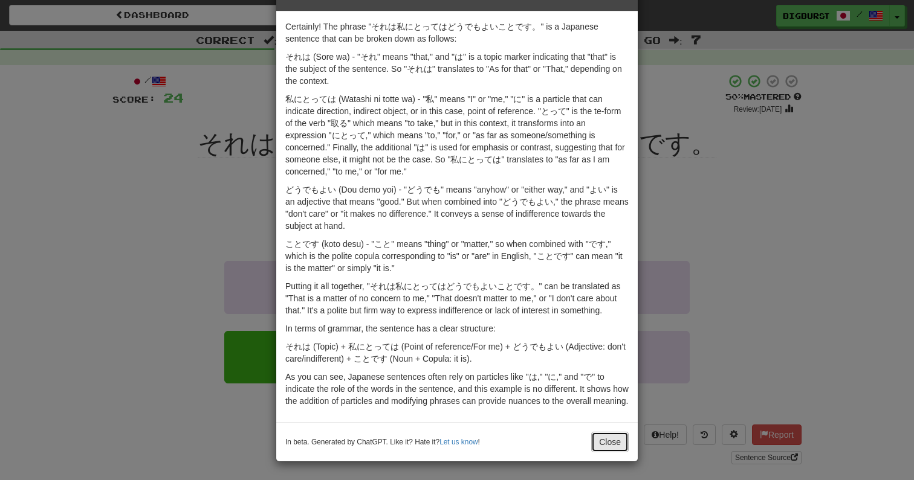
click at [610, 451] on button "Close" at bounding box center [609, 442] width 37 height 21
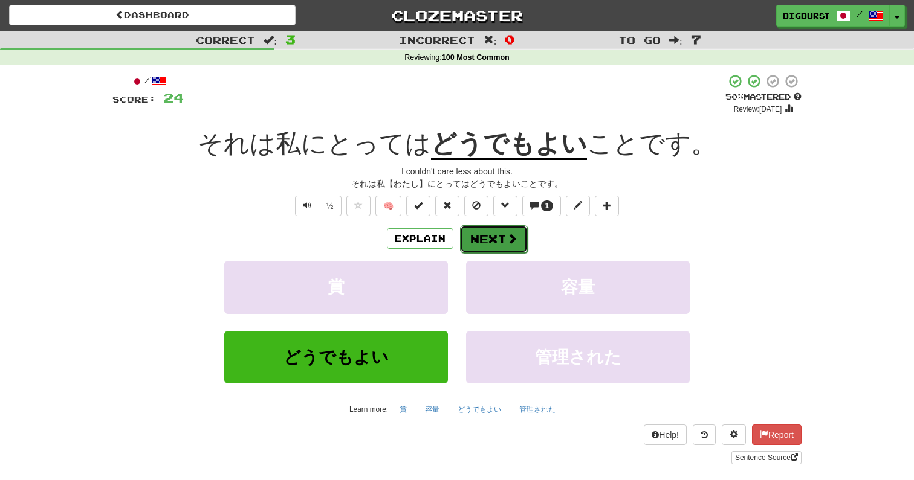
click at [503, 241] on button "Next" at bounding box center [494, 239] width 68 height 28
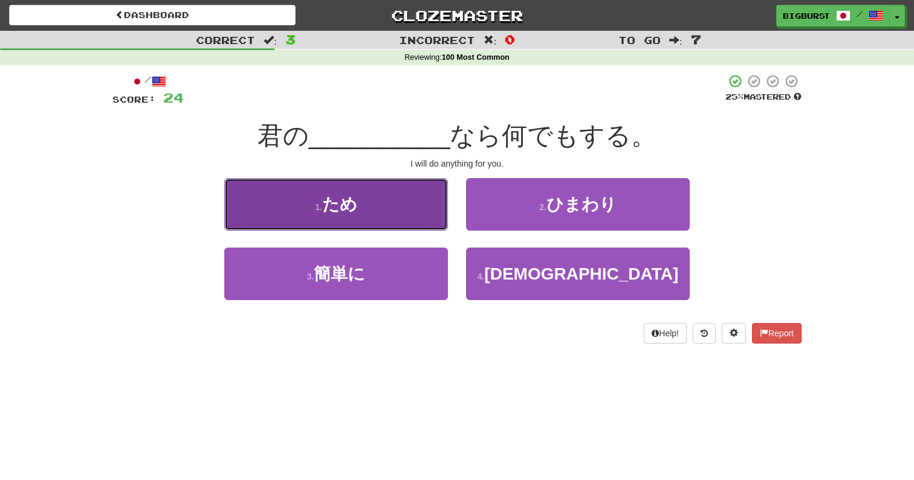
click at [395, 193] on button "1 . ため" at bounding box center [336, 204] width 224 height 53
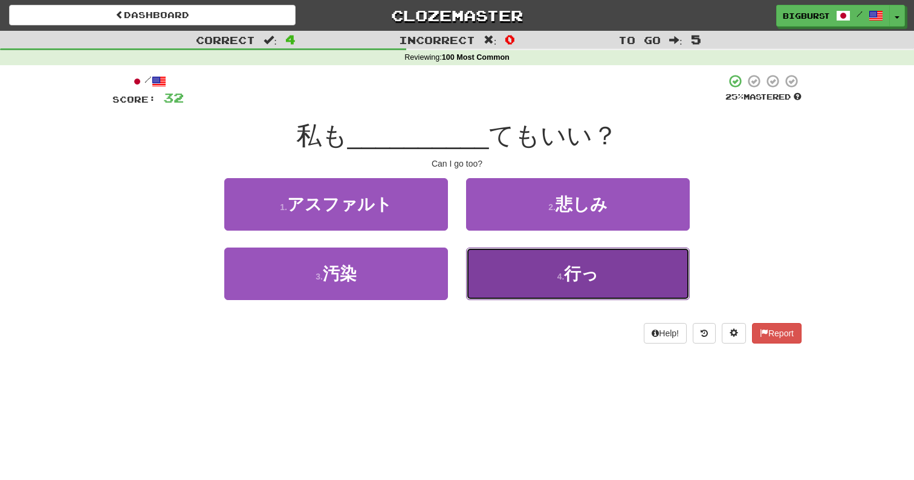
click at [612, 283] on button "4 . 行っ" at bounding box center [578, 274] width 224 height 53
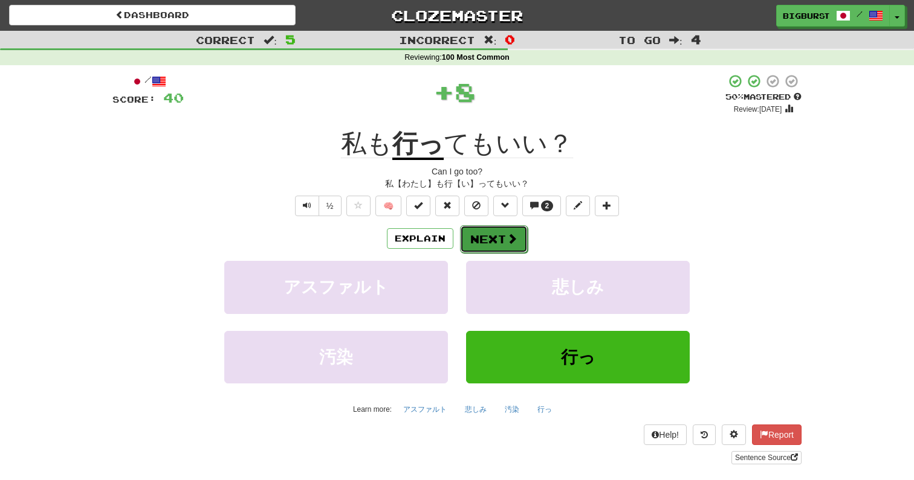
click at [518, 245] on button "Next" at bounding box center [494, 239] width 68 height 28
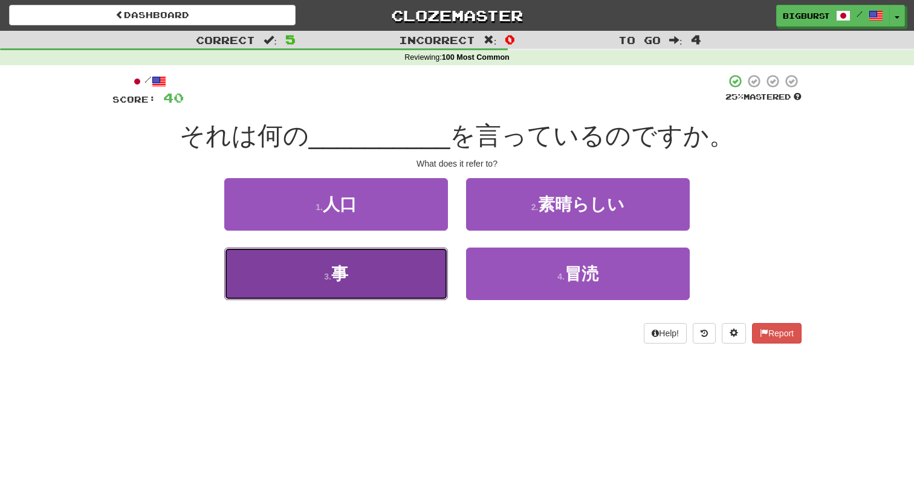
click at [412, 282] on button "3 . 事" at bounding box center [336, 274] width 224 height 53
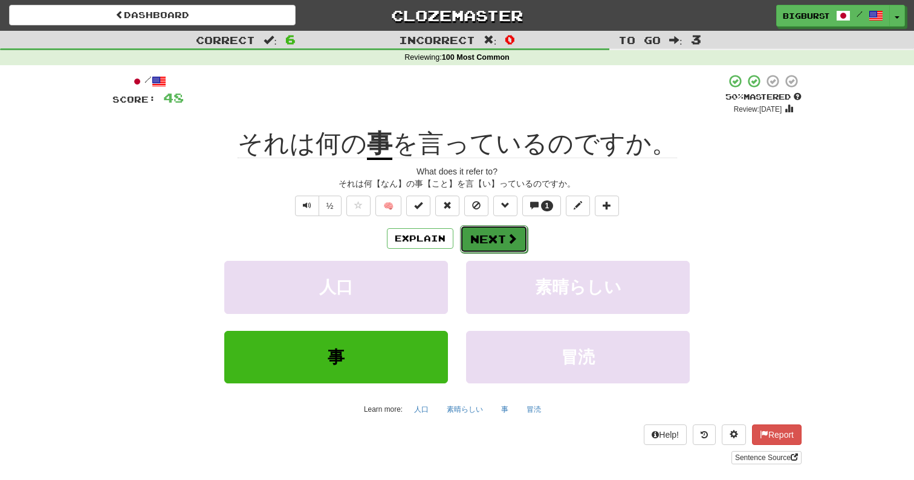
click at [500, 236] on button "Next" at bounding box center [494, 239] width 68 height 28
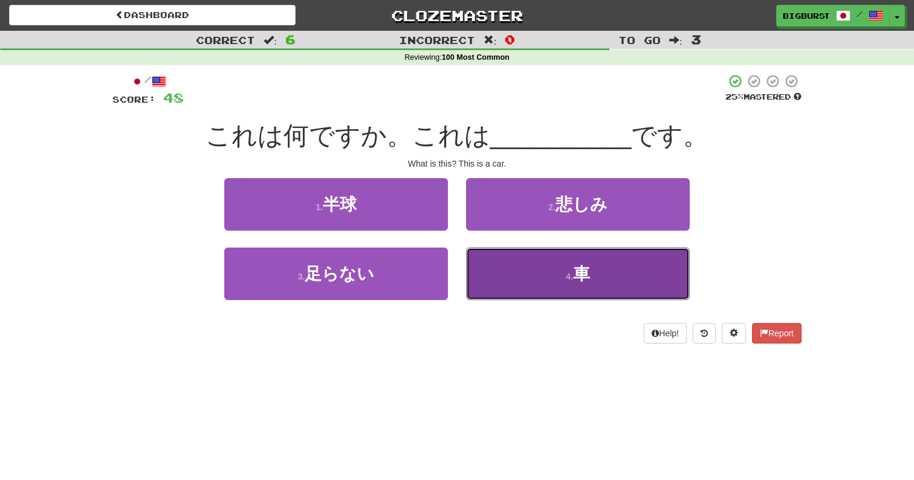
click at [514, 263] on button "4 . 車" at bounding box center [578, 274] width 224 height 53
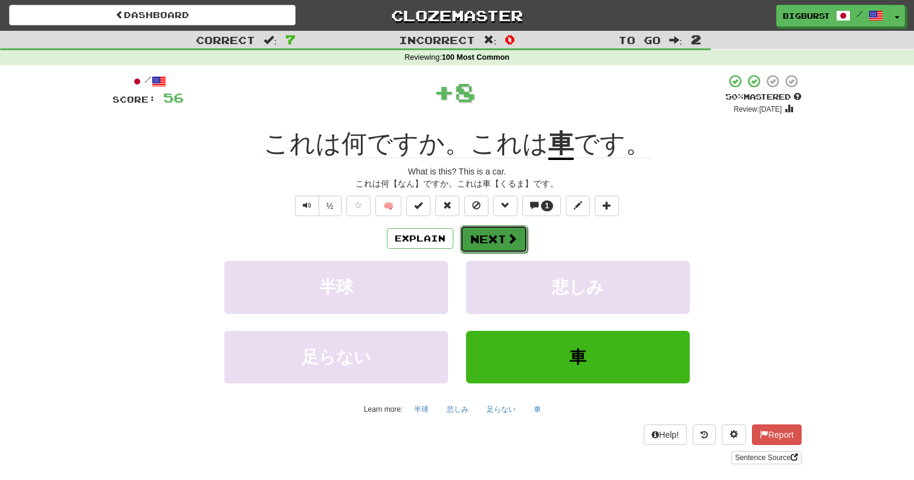
click at [510, 234] on span at bounding box center [511, 238] width 11 height 11
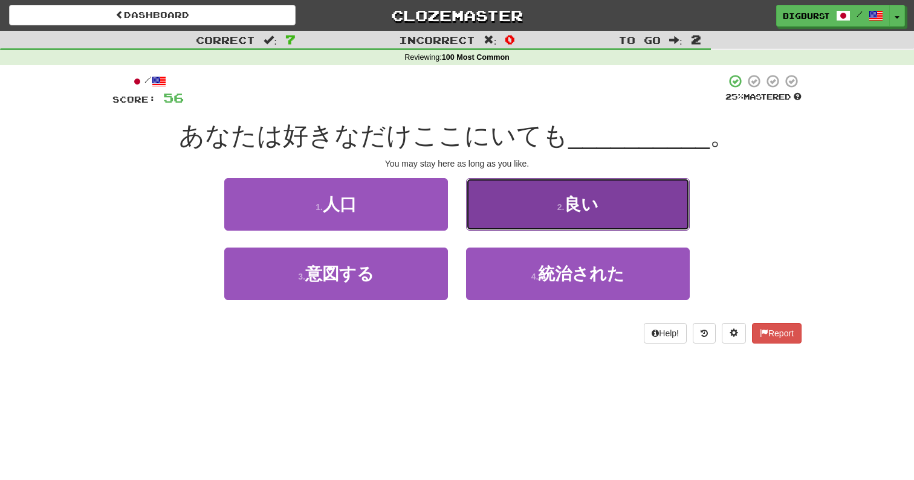
click at [528, 210] on button "2 . 良い" at bounding box center [578, 204] width 224 height 53
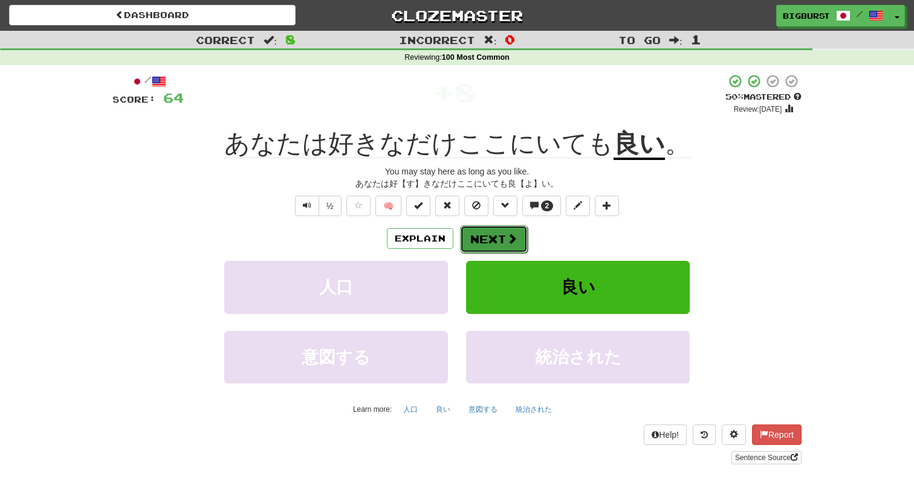
click at [506, 241] on span at bounding box center [511, 238] width 11 height 11
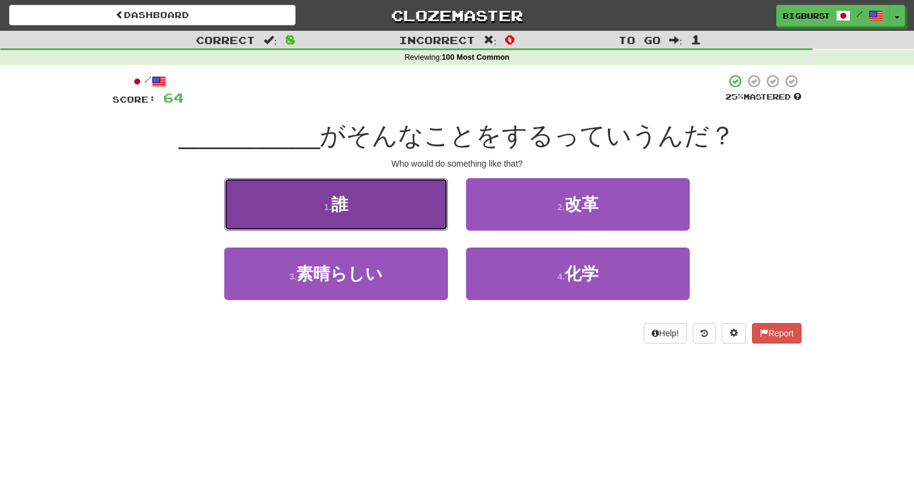
click at [440, 223] on button "1 . 誰" at bounding box center [336, 204] width 224 height 53
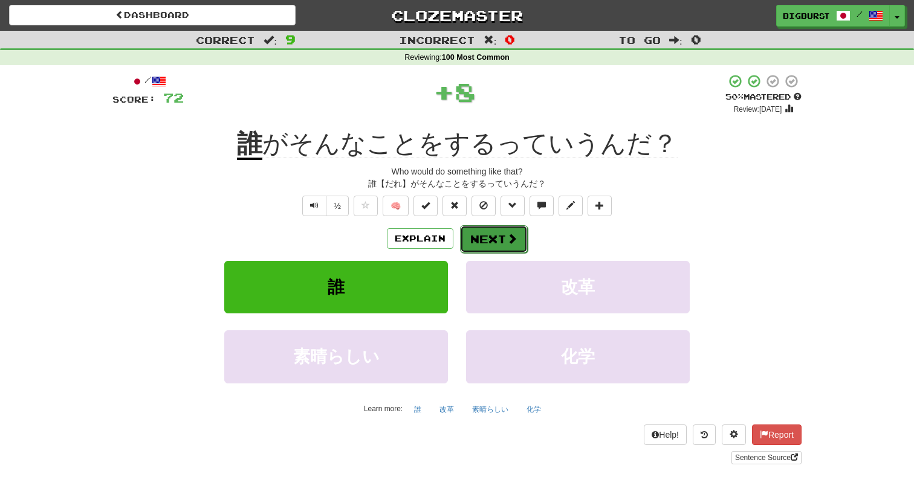
click at [485, 238] on button "Next" at bounding box center [494, 239] width 68 height 28
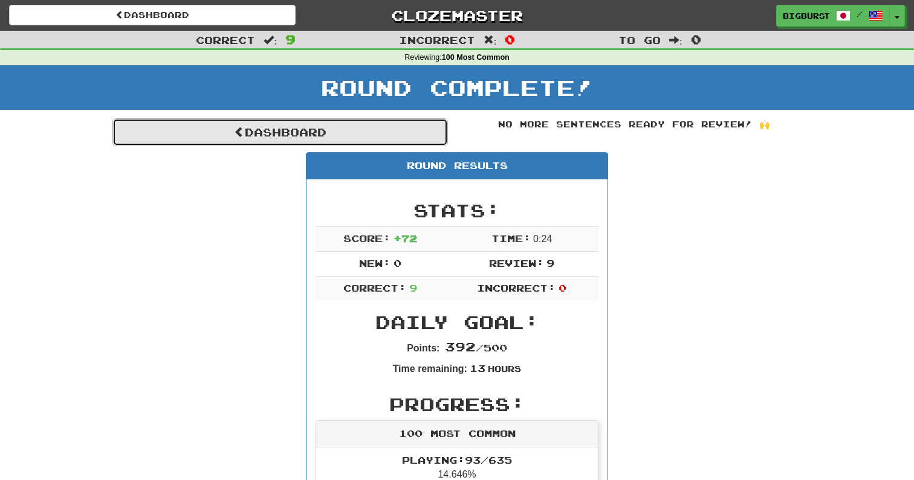
click at [370, 143] on link "Dashboard" at bounding box center [279, 132] width 335 height 28
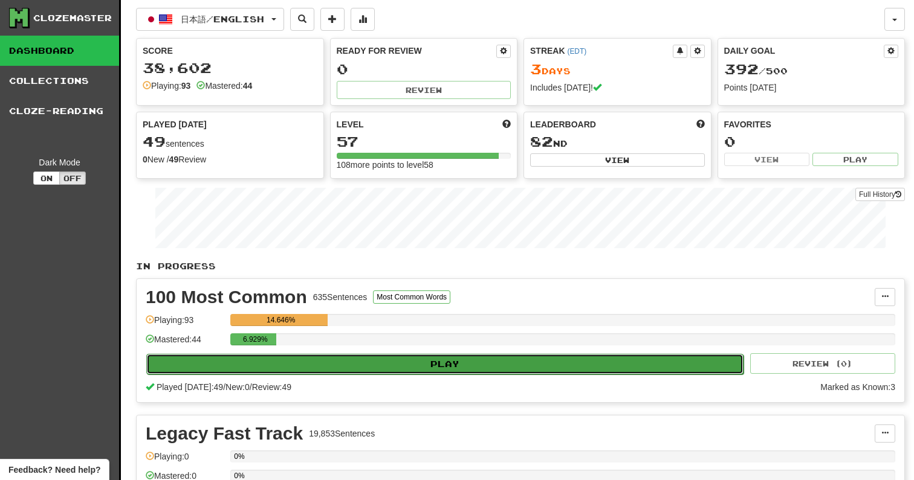
click at [449, 365] on button "Play" at bounding box center [444, 364] width 597 height 21
select select "**"
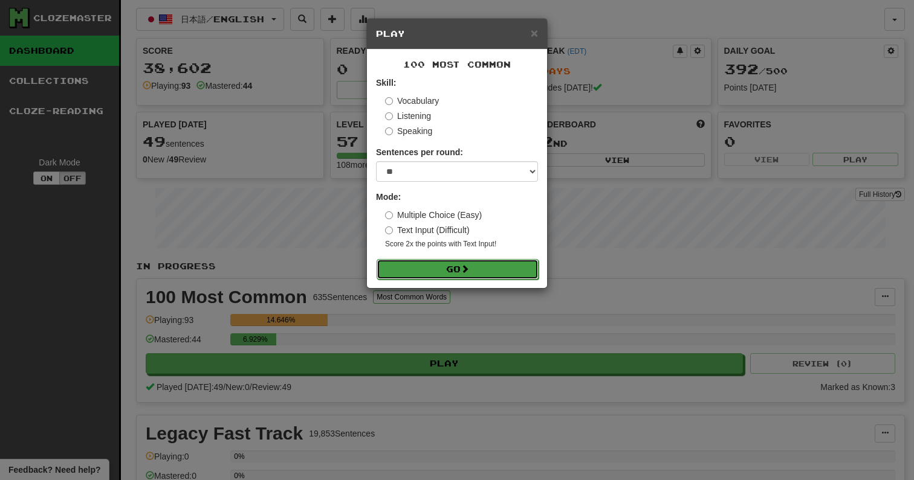
click at [445, 265] on button "Go" at bounding box center [457, 269] width 162 height 21
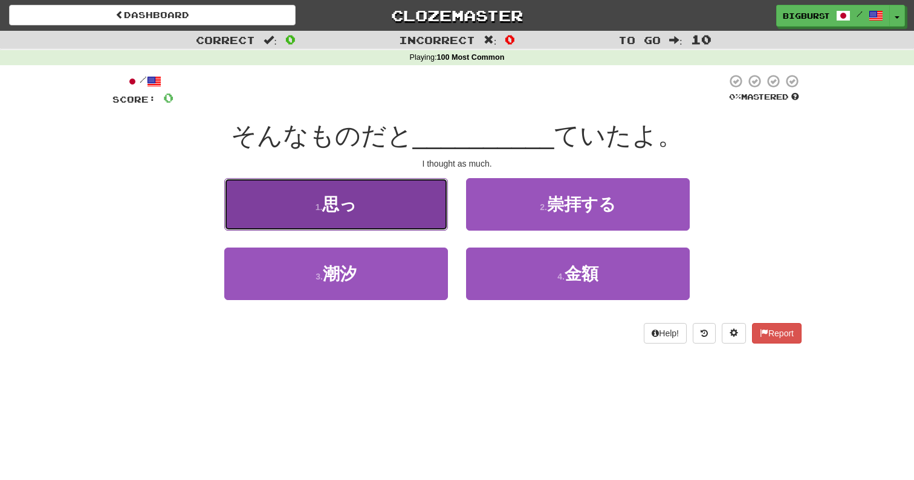
click at [431, 211] on button "1 . 思っ" at bounding box center [336, 204] width 224 height 53
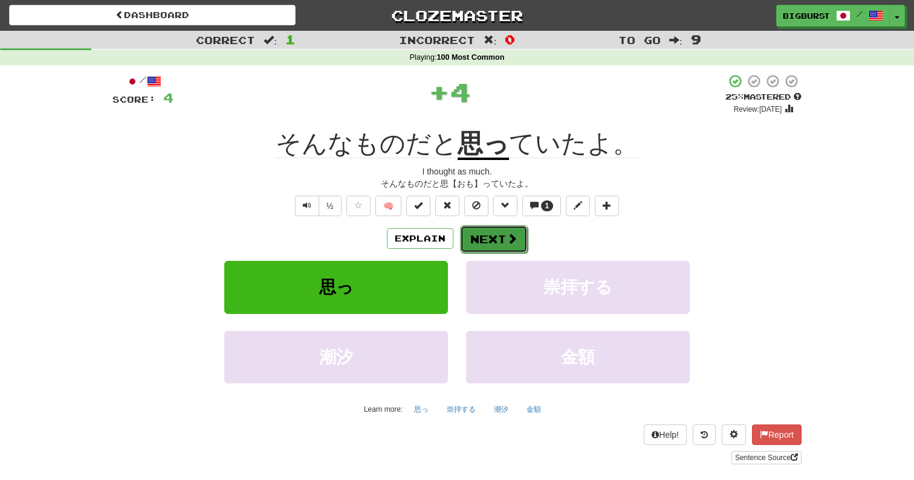
click at [500, 241] on button "Next" at bounding box center [494, 239] width 68 height 28
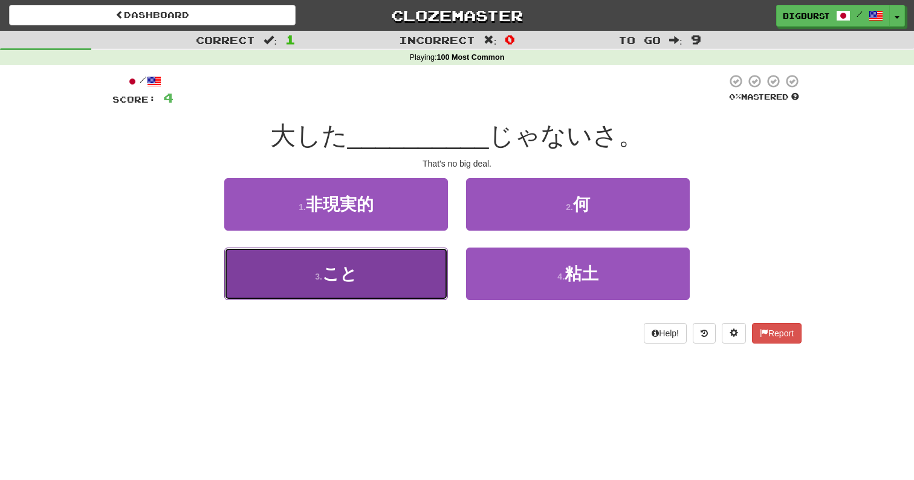
click at [421, 280] on button "3 . こと" at bounding box center [336, 274] width 224 height 53
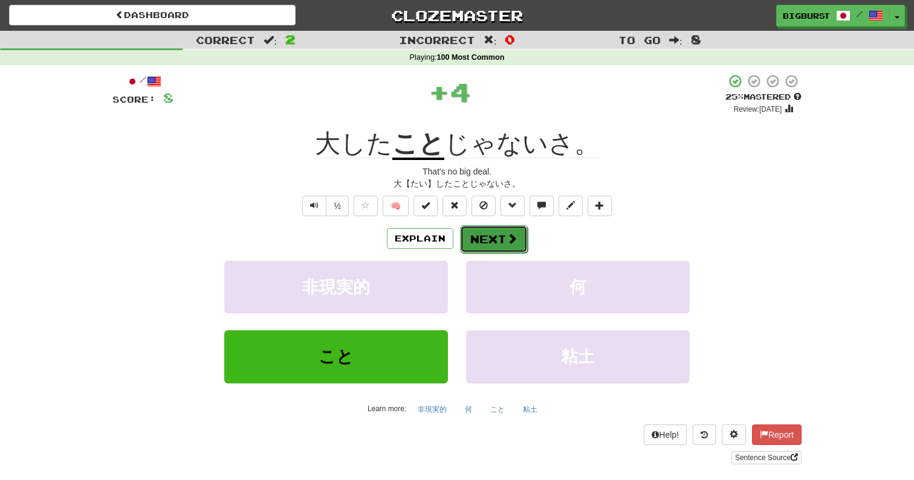
click at [480, 237] on button "Next" at bounding box center [494, 239] width 68 height 28
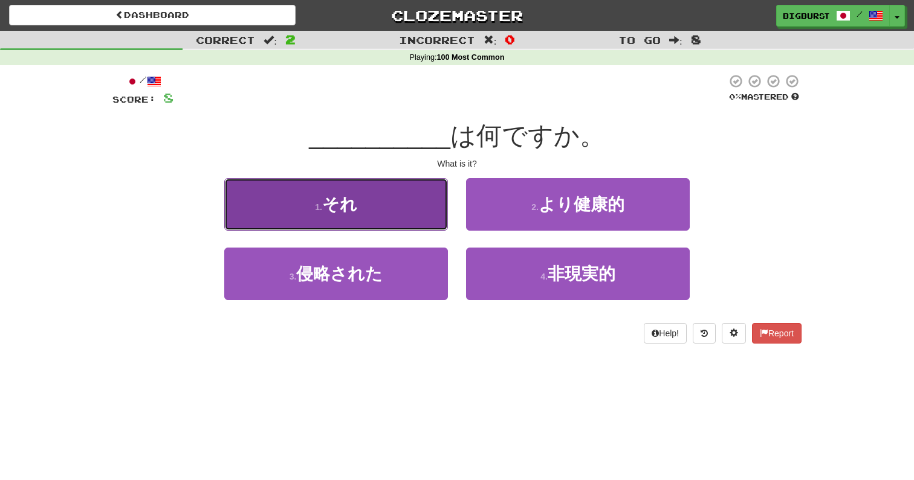
click at [416, 224] on button "1 . それ" at bounding box center [336, 204] width 224 height 53
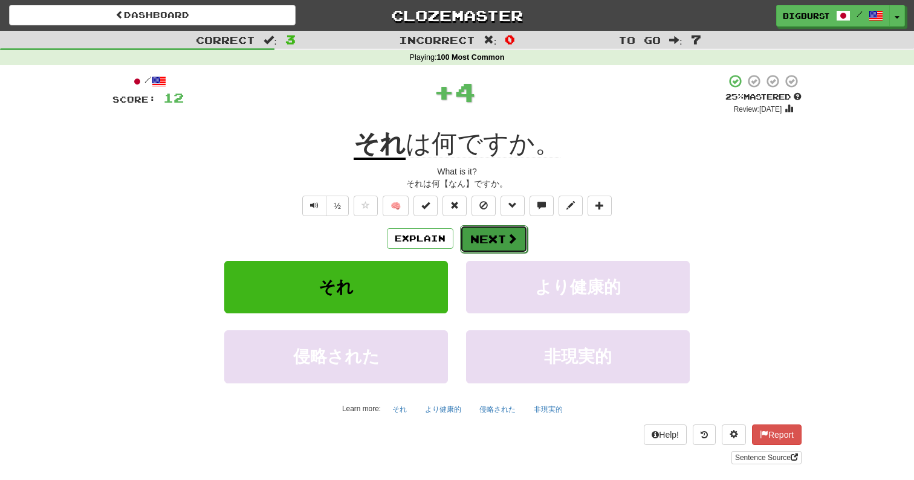
click at [480, 238] on button "Next" at bounding box center [494, 239] width 68 height 28
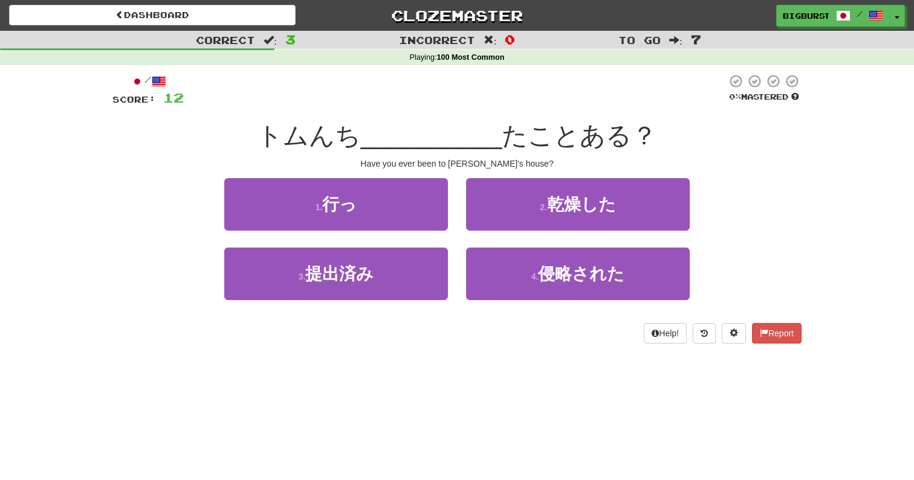
click at [414, 232] on div "1 . 行っ" at bounding box center [336, 212] width 242 height 69
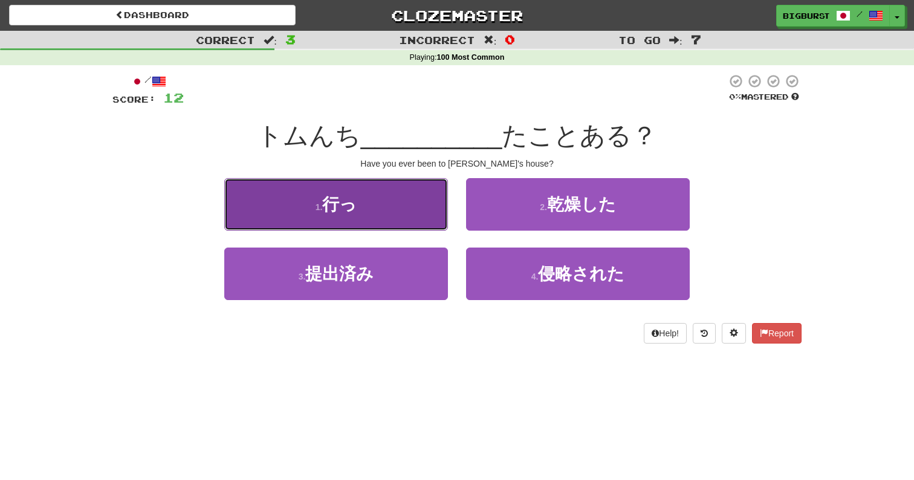
click at [415, 225] on button "1 . 行っ" at bounding box center [336, 204] width 224 height 53
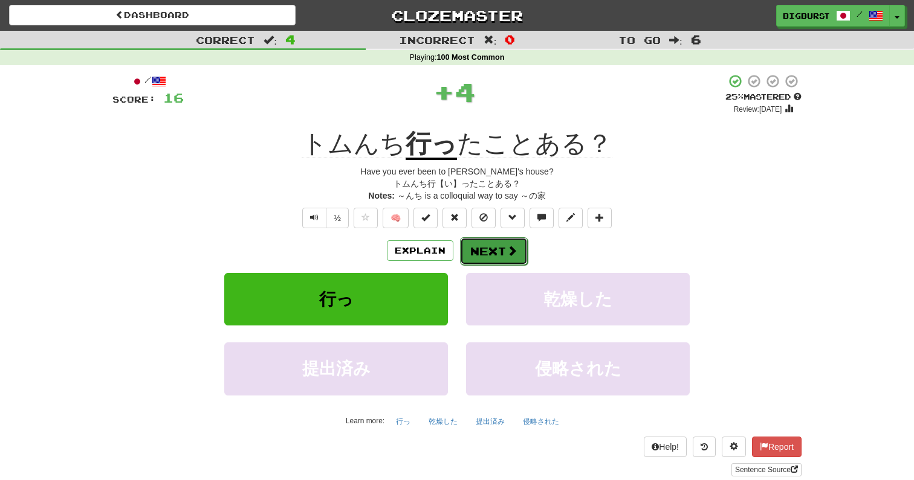
click at [465, 250] on button "Next" at bounding box center [494, 252] width 68 height 28
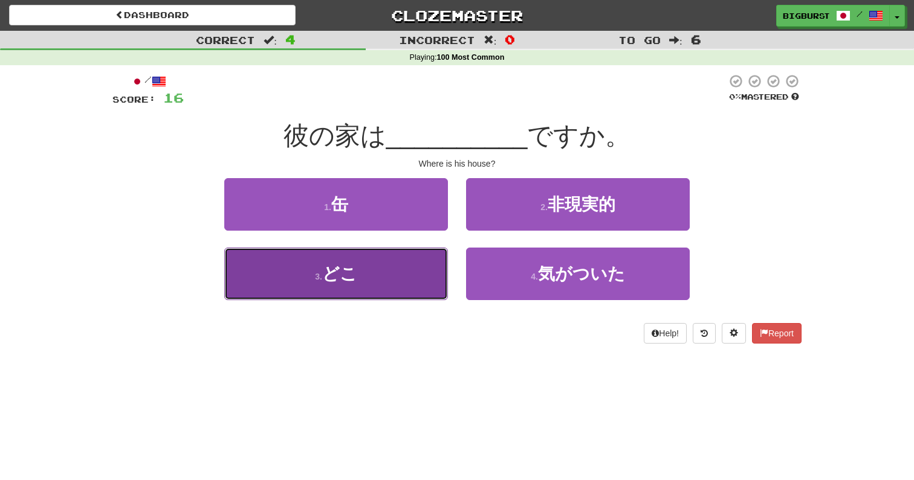
click at [427, 274] on button "3 . どこ" at bounding box center [336, 274] width 224 height 53
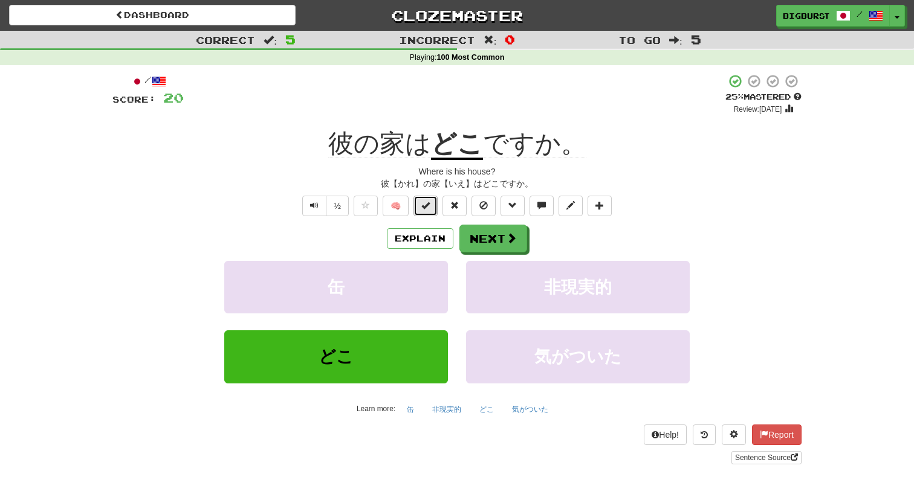
click at [430, 208] on button at bounding box center [425, 206] width 24 height 21
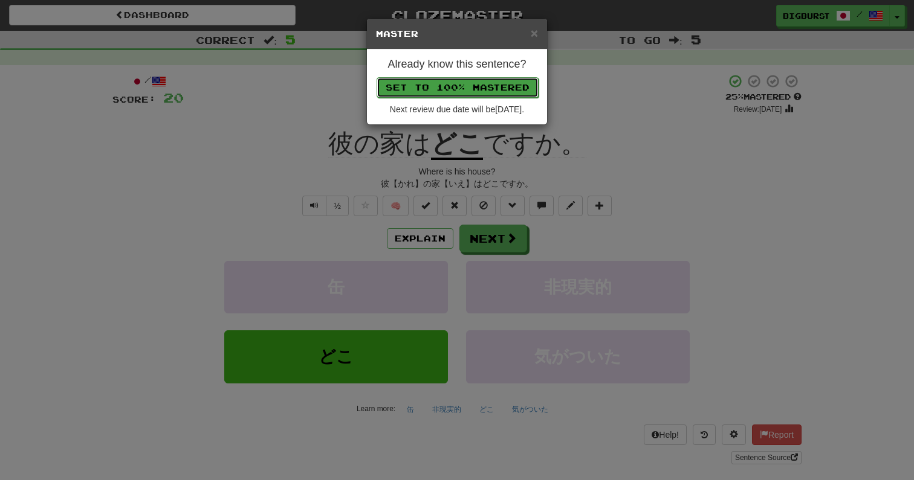
click at [486, 87] on button "Set to 100% Mastered" at bounding box center [457, 87] width 162 height 21
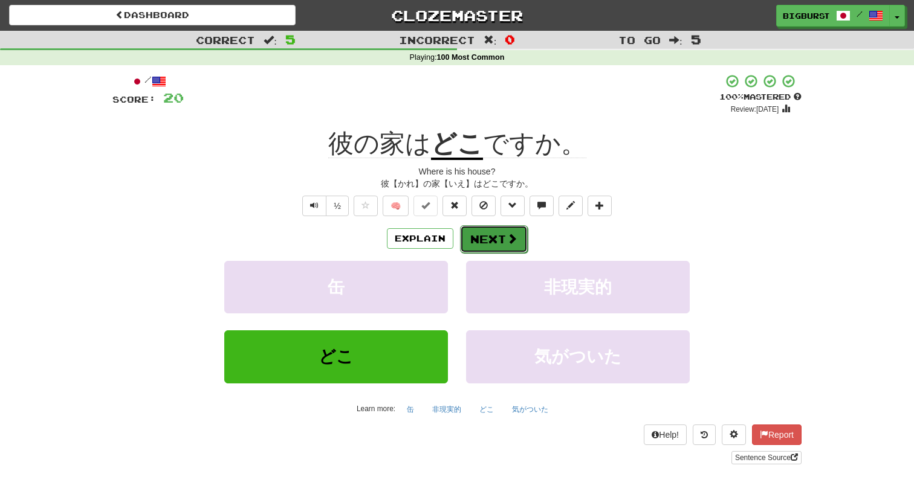
click at [507, 231] on button "Next" at bounding box center [494, 239] width 68 height 28
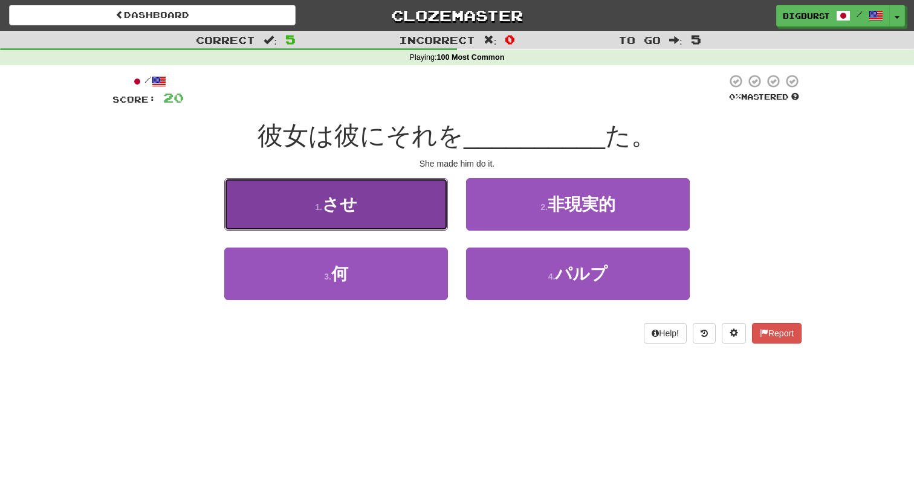
click at [424, 216] on button "1 . させ" at bounding box center [336, 204] width 224 height 53
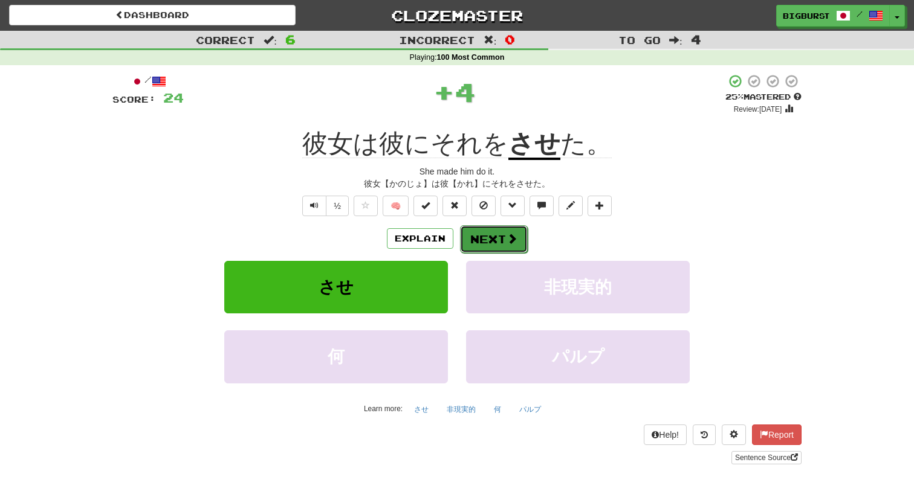
click at [496, 247] on button "Next" at bounding box center [494, 239] width 68 height 28
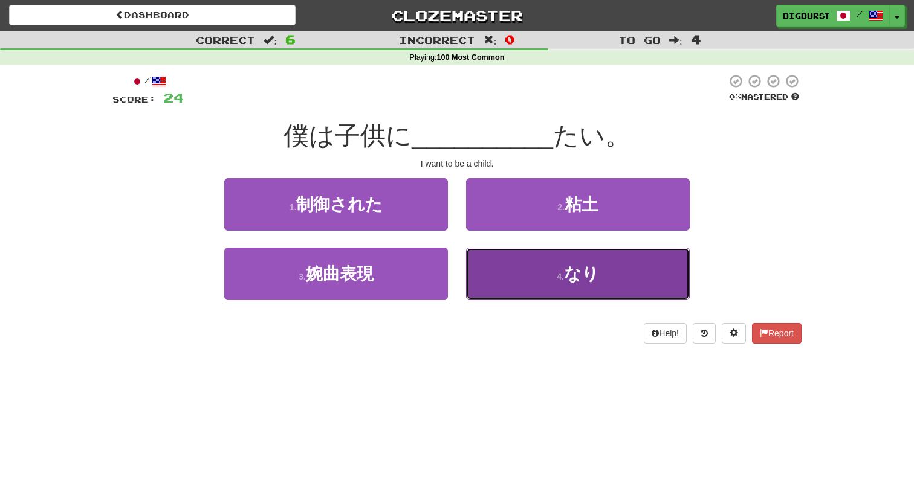
click at [529, 273] on button "4 . なり" at bounding box center [578, 274] width 224 height 53
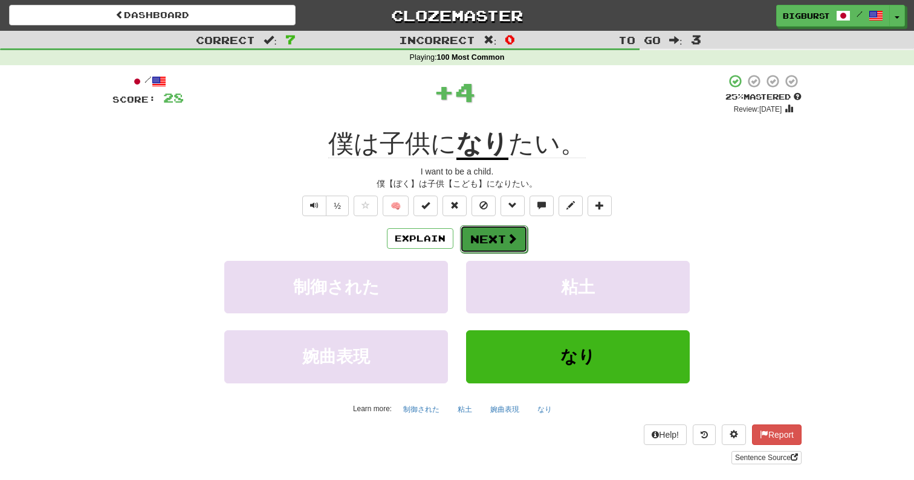
click at [502, 233] on button "Next" at bounding box center [494, 239] width 68 height 28
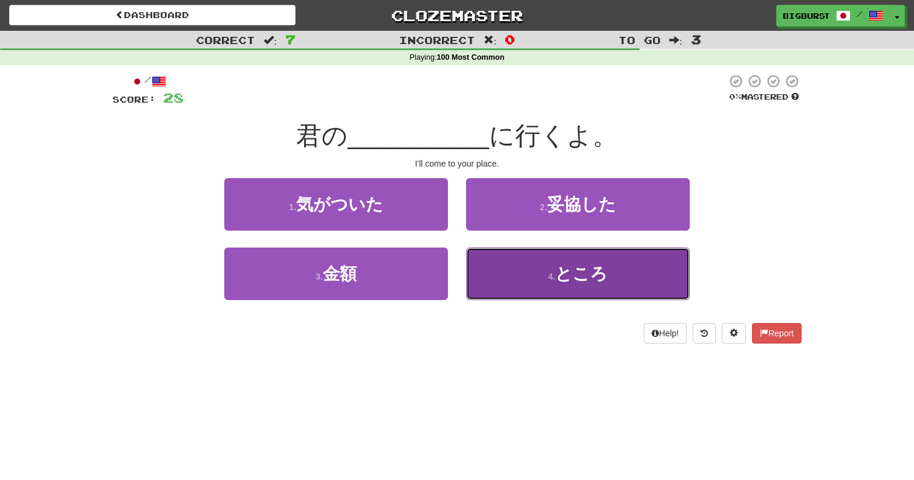
click at [543, 279] on button "4 . ところ" at bounding box center [578, 274] width 224 height 53
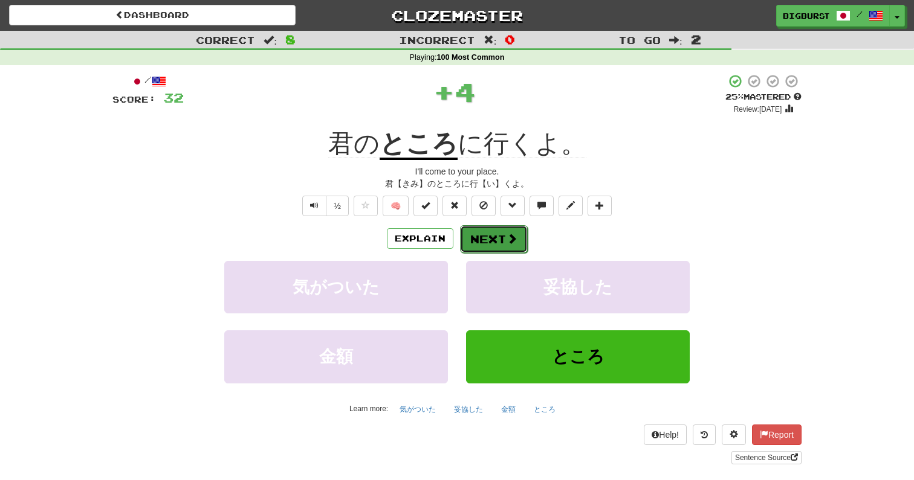
click at [518, 237] on button "Next" at bounding box center [494, 239] width 68 height 28
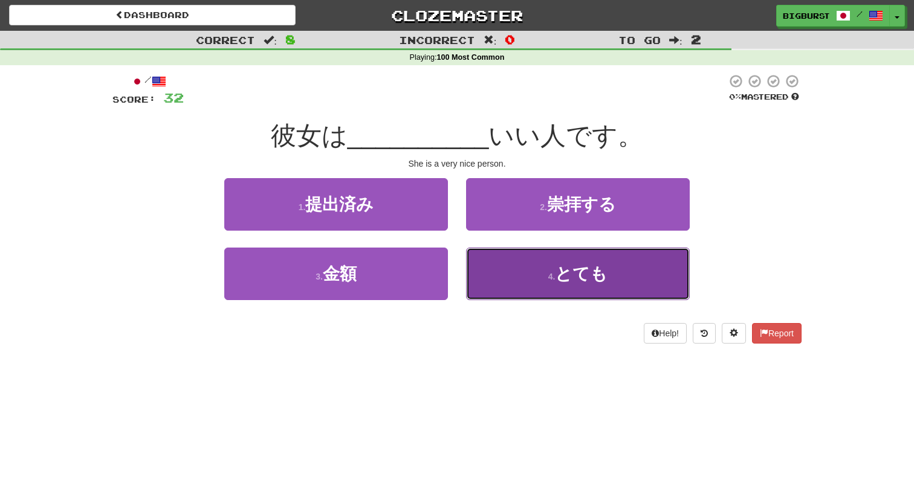
click at [530, 274] on button "4 . とても" at bounding box center [578, 274] width 224 height 53
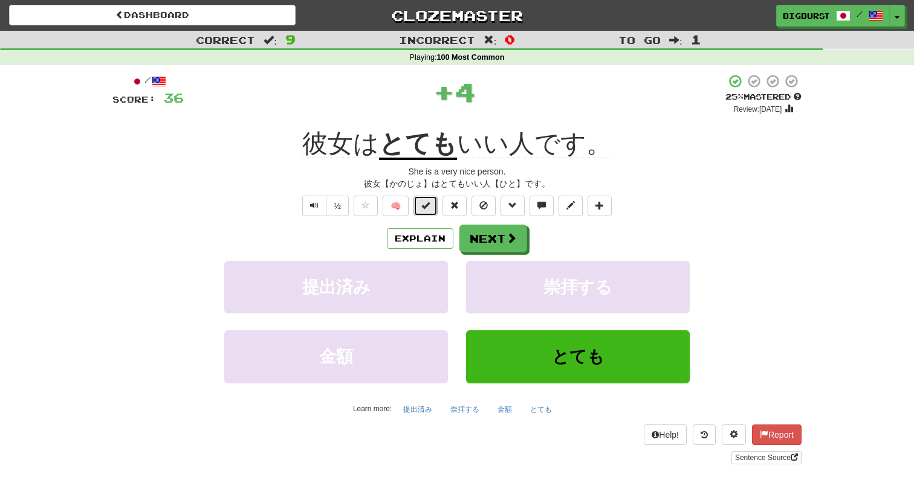
click at [430, 212] on button at bounding box center [425, 206] width 24 height 21
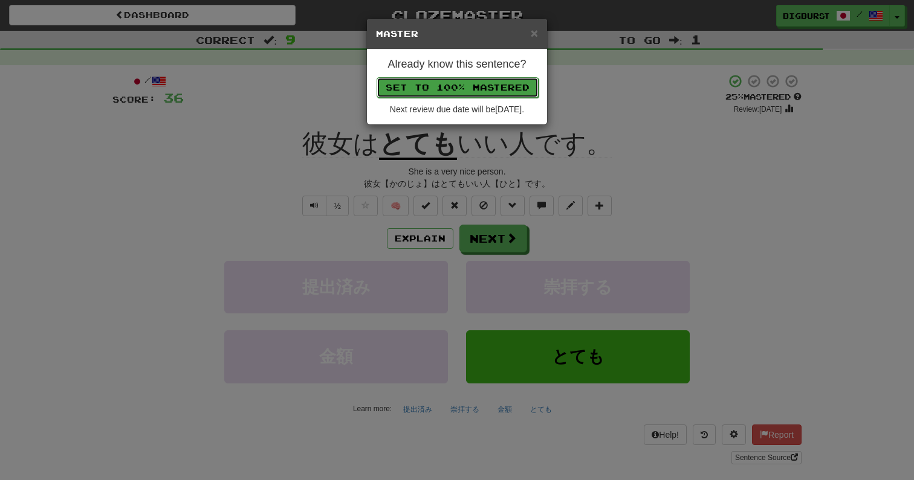
click at [476, 84] on button "Set to 100% Mastered" at bounding box center [457, 87] width 162 height 21
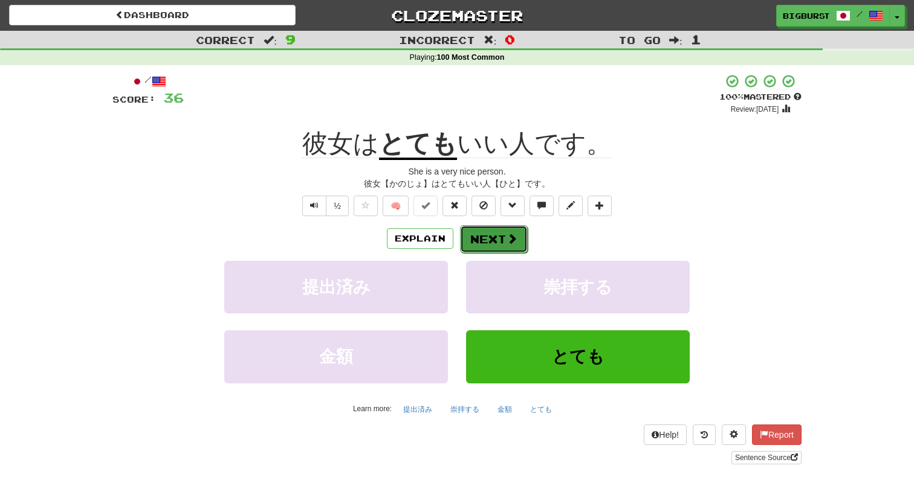
click at [507, 242] on span at bounding box center [511, 238] width 11 height 11
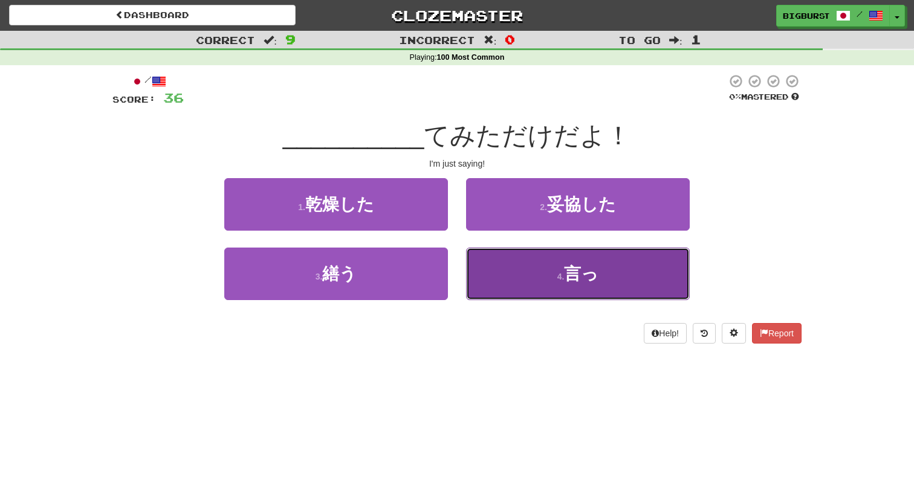
click at [503, 260] on button "4 . 言っ" at bounding box center [578, 274] width 224 height 53
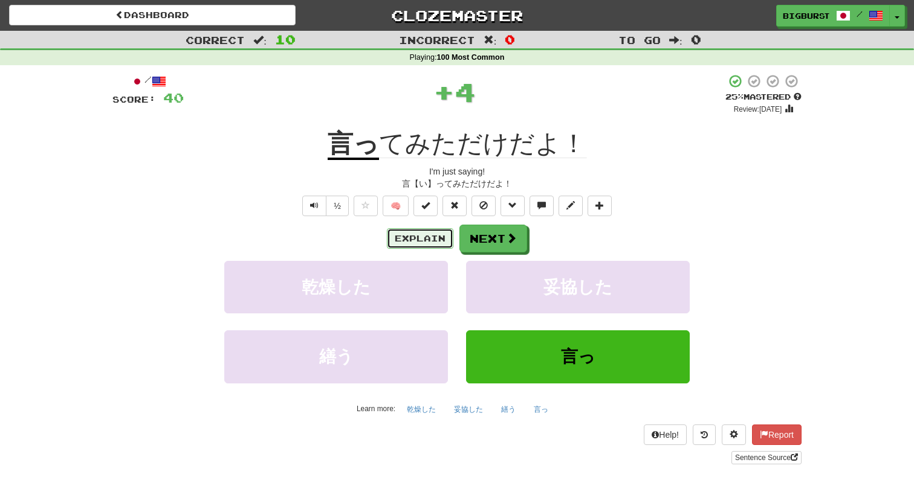
click at [442, 241] on button "Explain" at bounding box center [420, 238] width 66 height 21
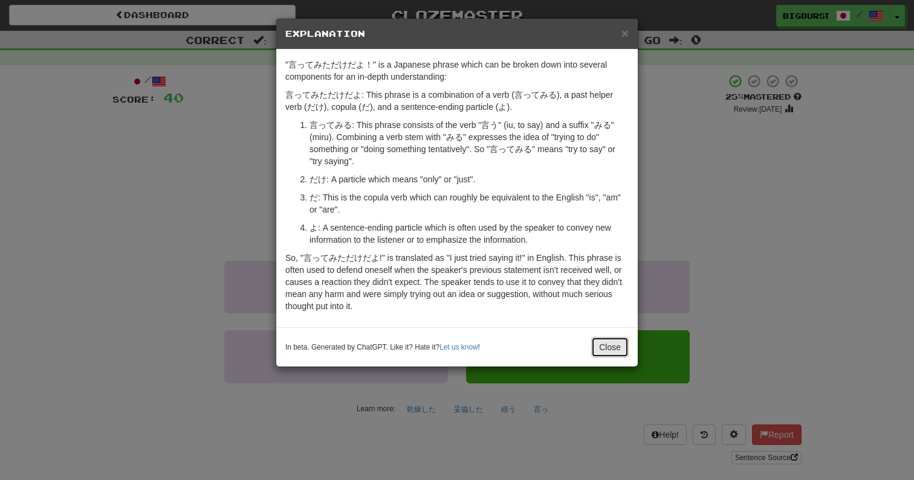
click at [606, 338] on button "Close" at bounding box center [609, 347] width 37 height 21
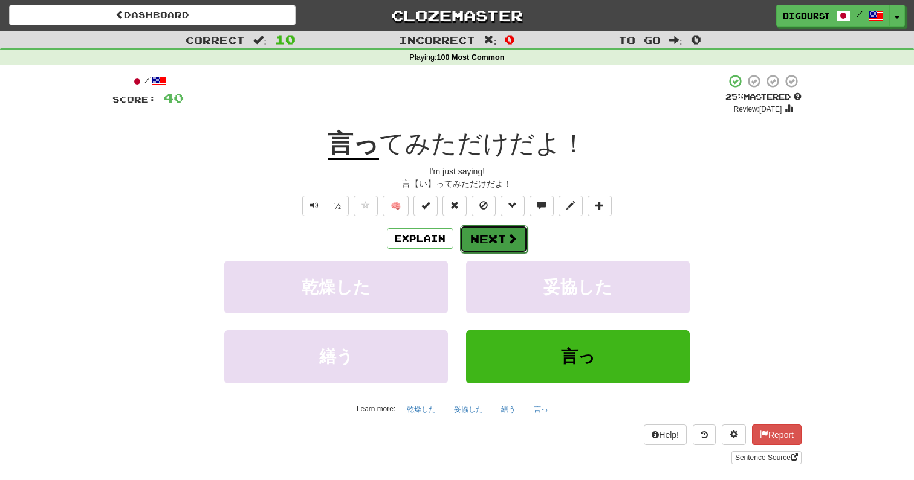
click at [517, 234] on button "Next" at bounding box center [494, 239] width 68 height 28
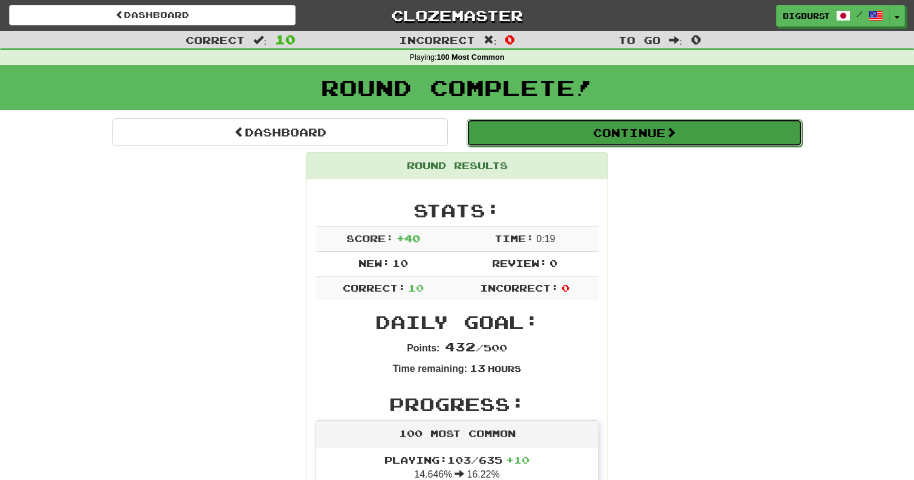
click at [569, 136] on button "Continue" at bounding box center [634, 133] width 335 height 28
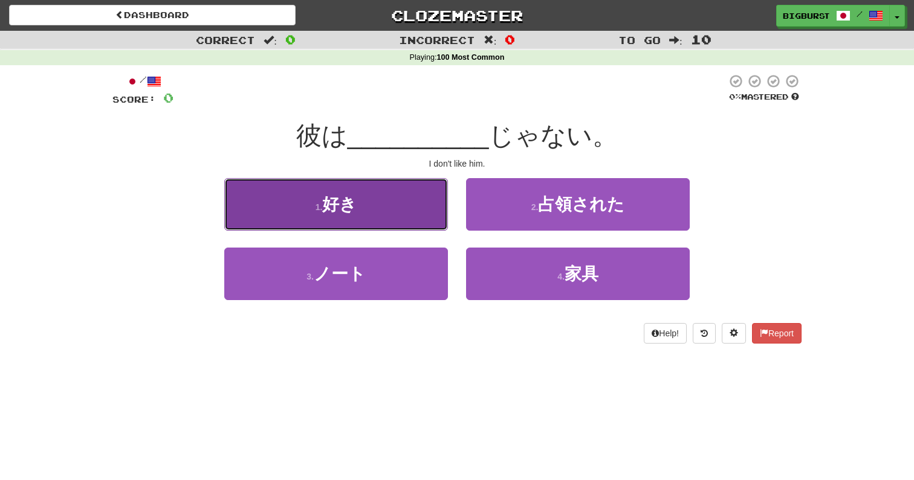
click at [433, 215] on button "1 . 好き" at bounding box center [336, 204] width 224 height 53
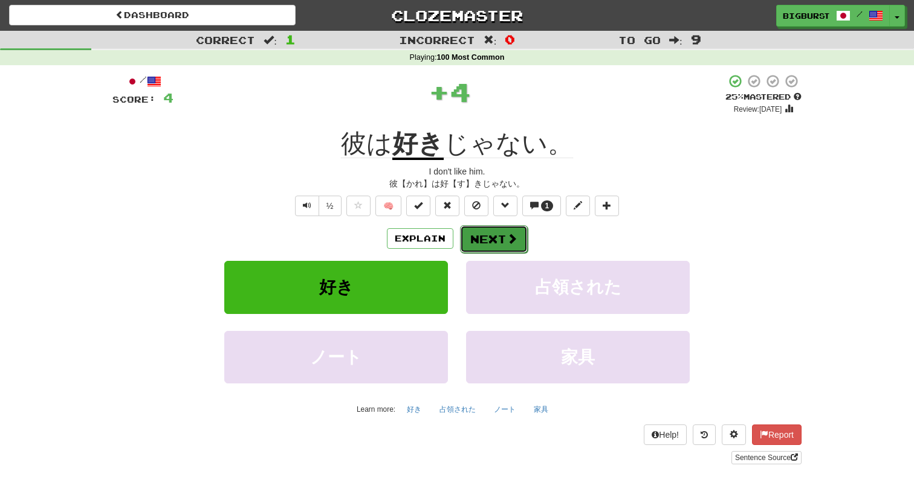
click at [498, 235] on button "Next" at bounding box center [494, 239] width 68 height 28
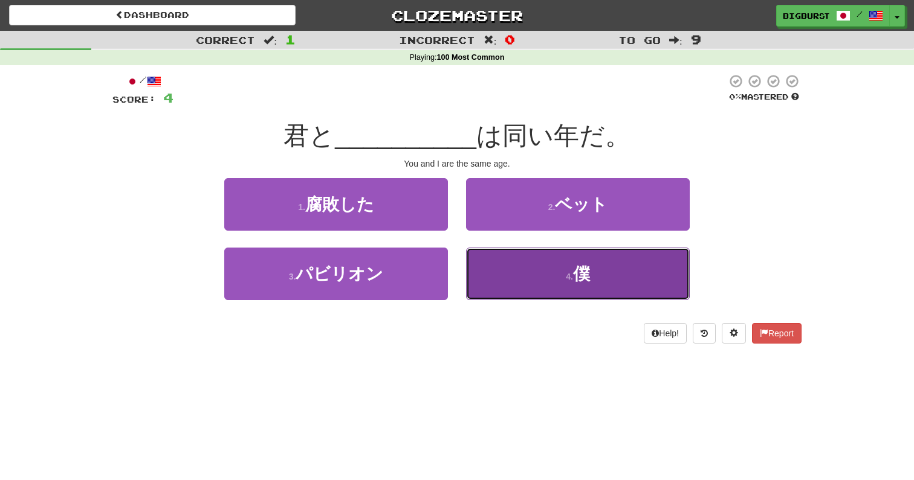
click at [517, 274] on button "4 . 僕" at bounding box center [578, 274] width 224 height 53
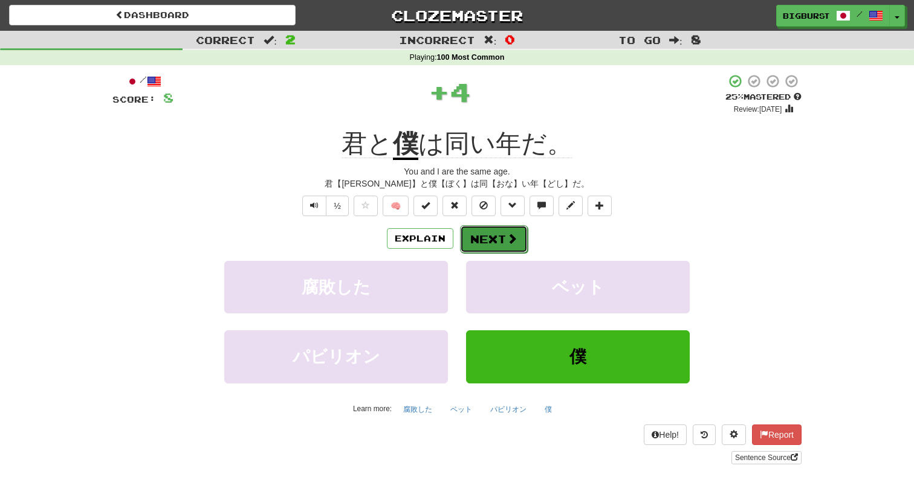
click at [511, 244] on span at bounding box center [511, 238] width 11 height 11
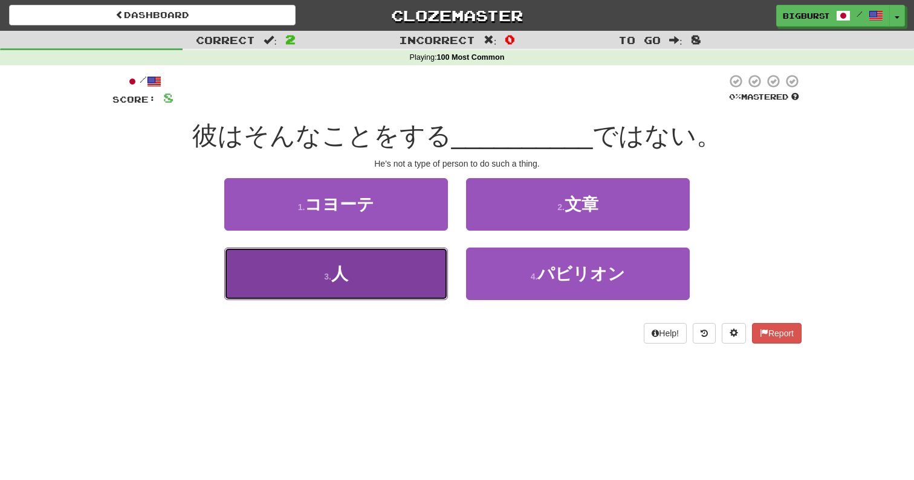
click at [439, 276] on button "3 . 人" at bounding box center [336, 274] width 224 height 53
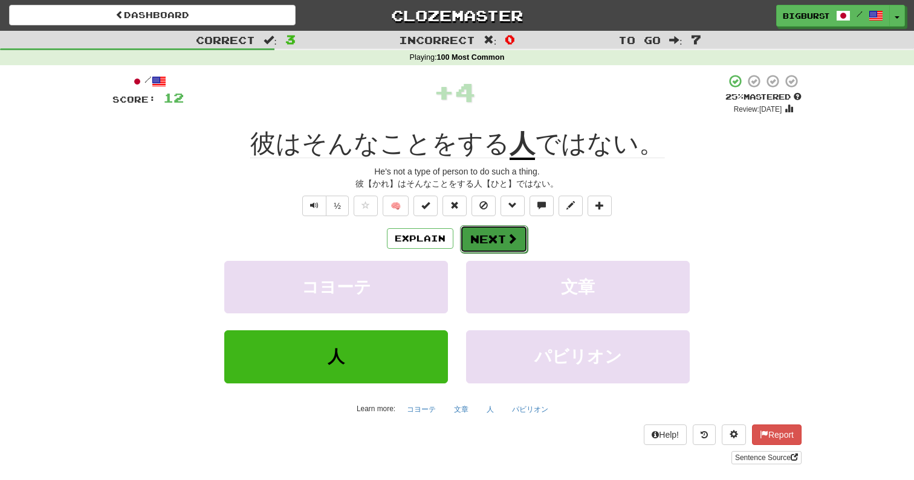
click at [502, 238] on button "Next" at bounding box center [494, 239] width 68 height 28
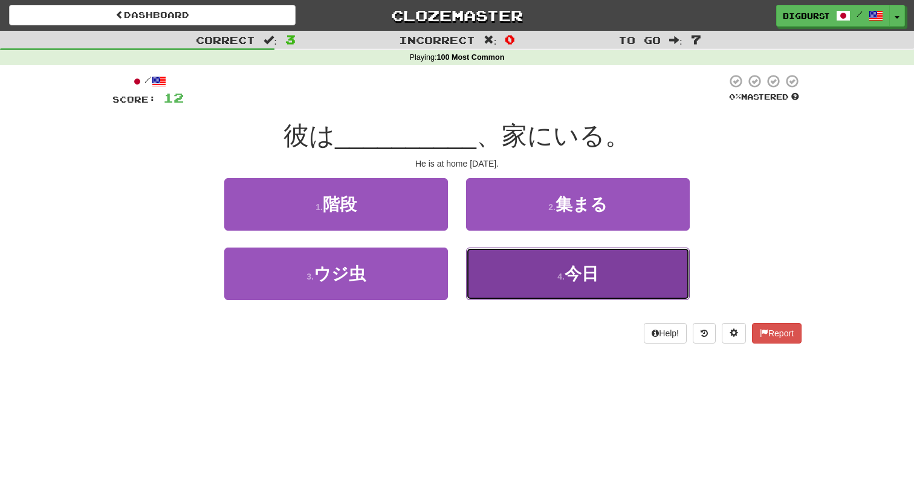
click at [524, 279] on button "4 . 今日" at bounding box center [578, 274] width 224 height 53
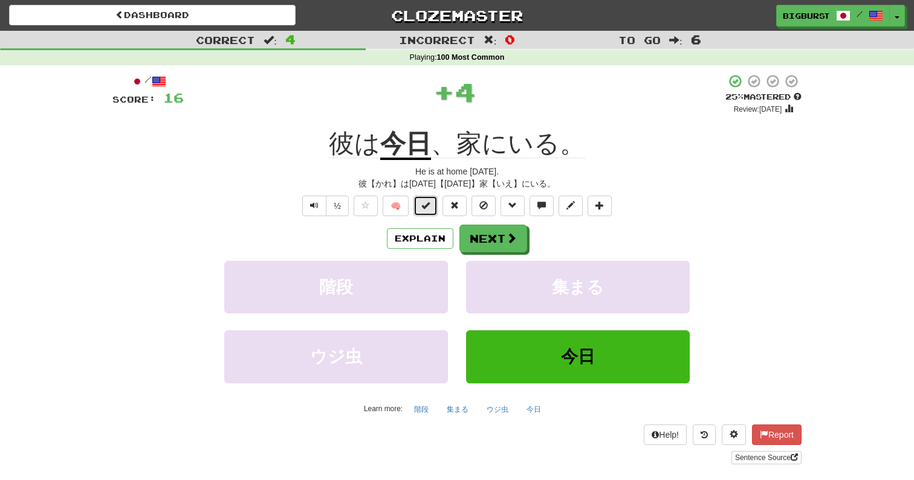
click at [429, 210] on button at bounding box center [425, 206] width 24 height 21
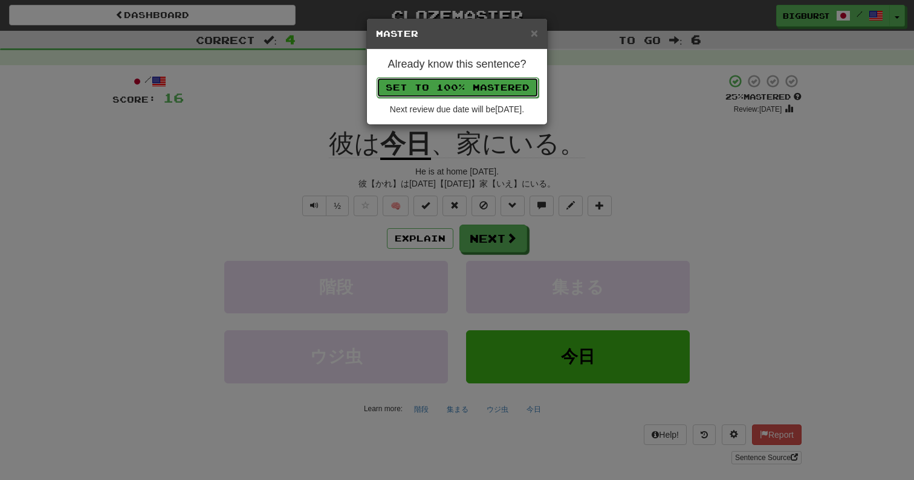
click at [476, 89] on button "Set to 100% Mastered" at bounding box center [457, 87] width 162 height 21
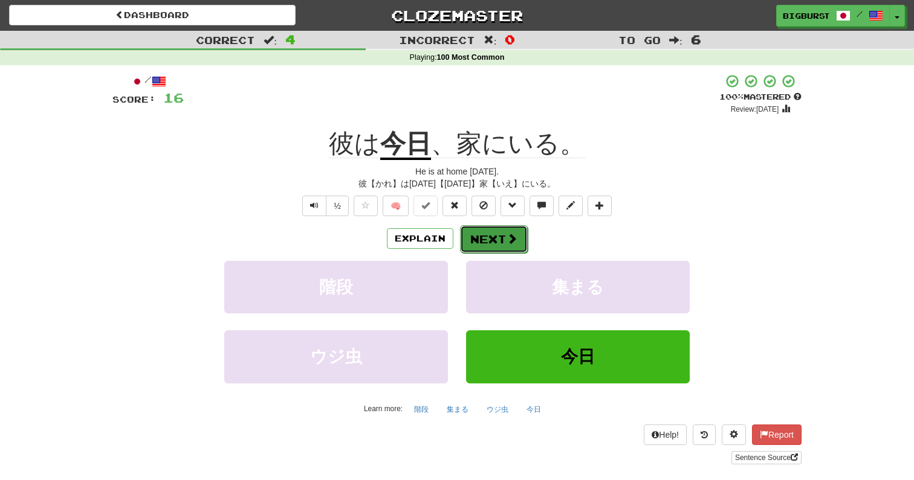
click at [506, 239] on span at bounding box center [511, 238] width 11 height 11
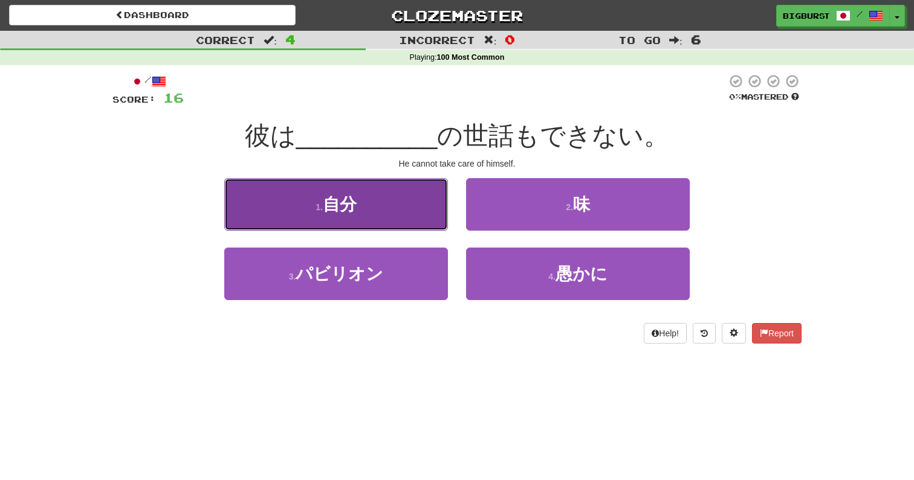
click at [407, 216] on button "1 . 自分" at bounding box center [336, 204] width 224 height 53
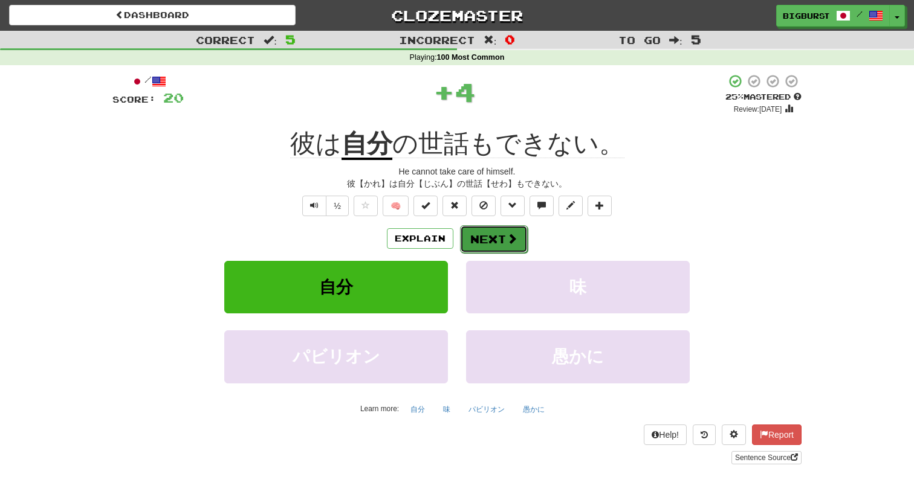
click at [492, 234] on button "Next" at bounding box center [494, 239] width 68 height 28
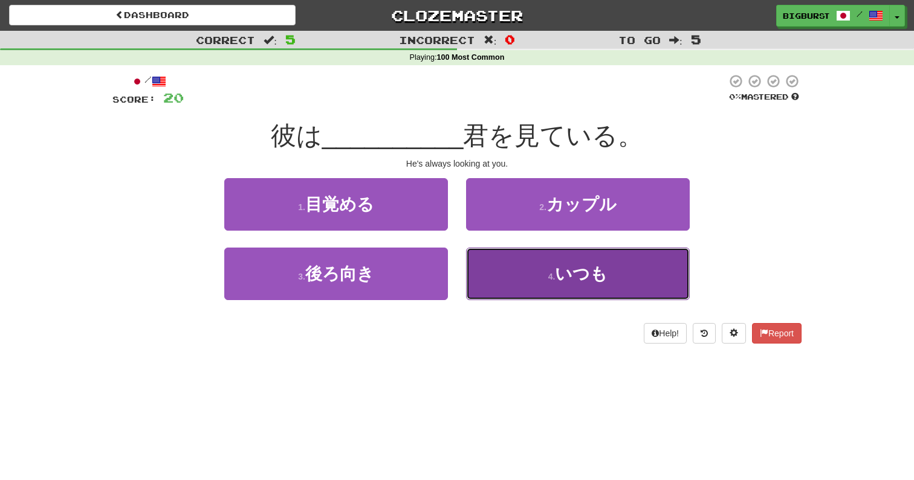
click at [512, 277] on button "4 . いつも" at bounding box center [578, 274] width 224 height 53
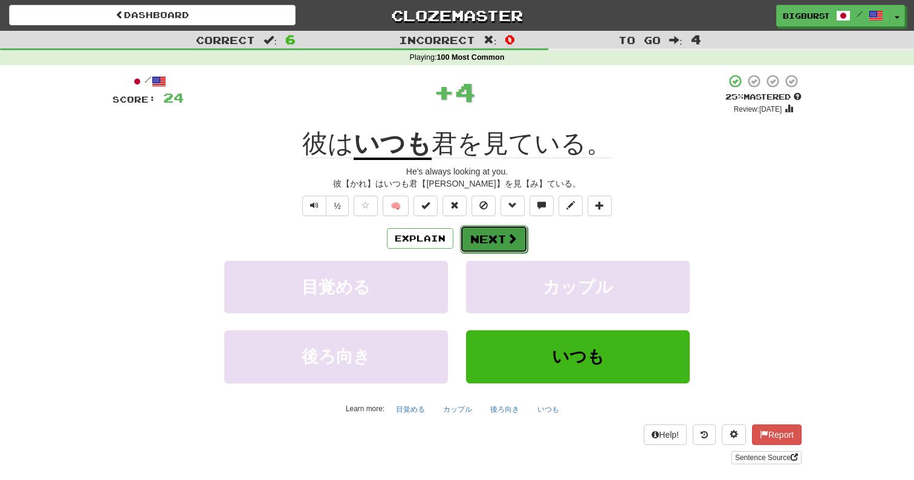
click at [503, 247] on button "Next" at bounding box center [494, 239] width 68 height 28
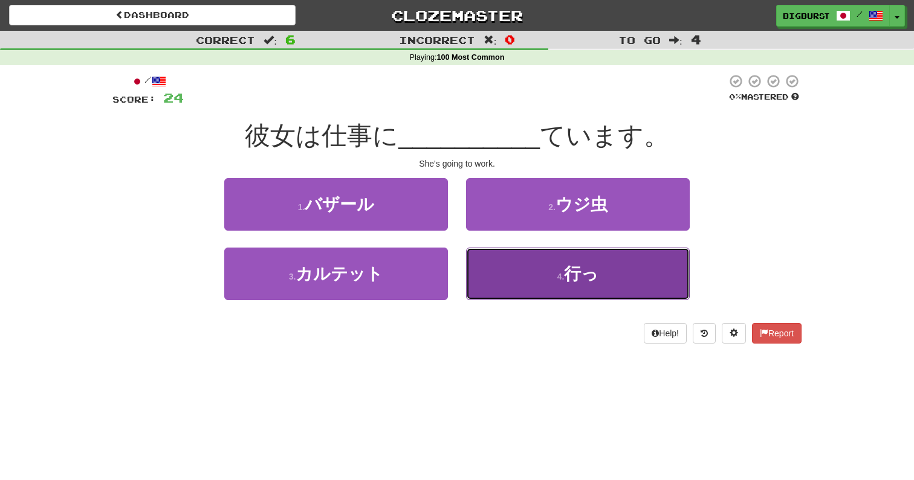
click at [516, 268] on button "4 . 行っ" at bounding box center [578, 274] width 224 height 53
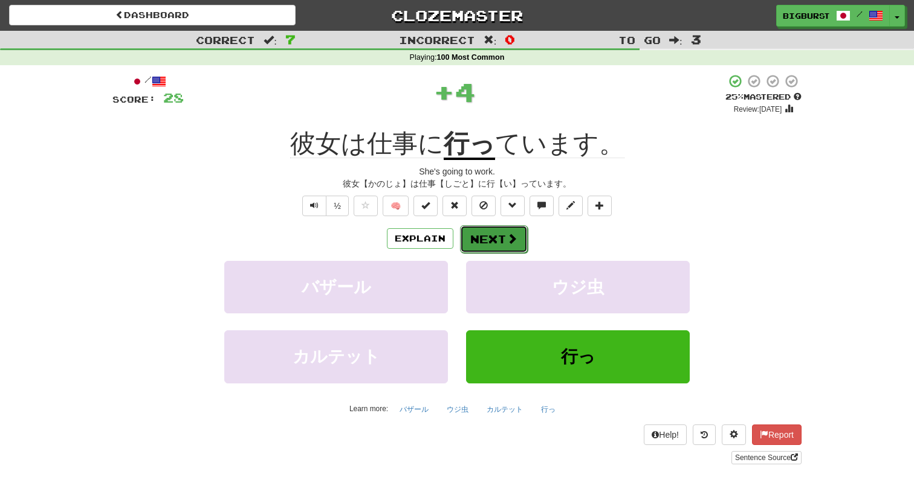
click at [502, 238] on button "Next" at bounding box center [494, 239] width 68 height 28
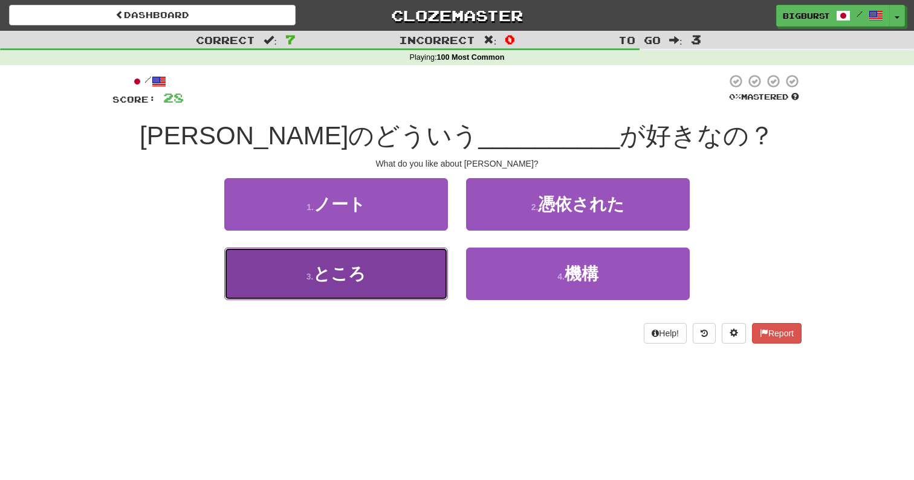
click at [424, 269] on button "3 . ところ" at bounding box center [336, 274] width 224 height 53
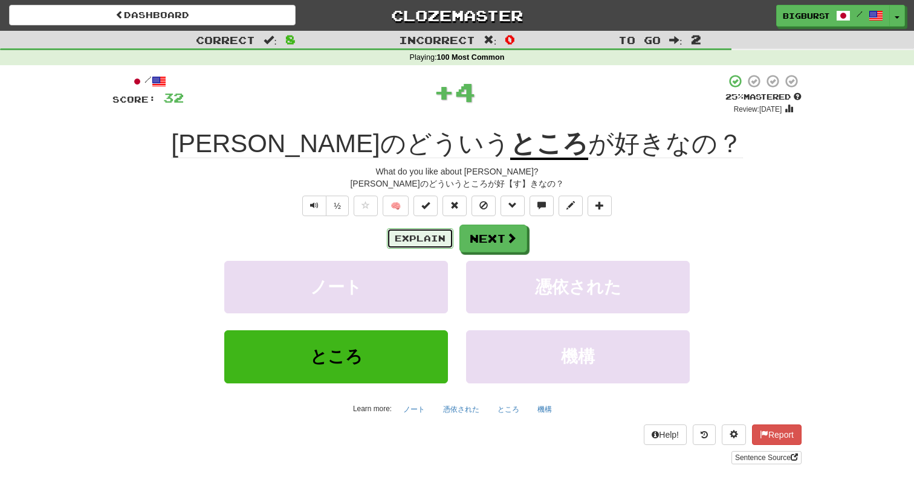
click at [424, 245] on button "Explain" at bounding box center [420, 238] width 66 height 21
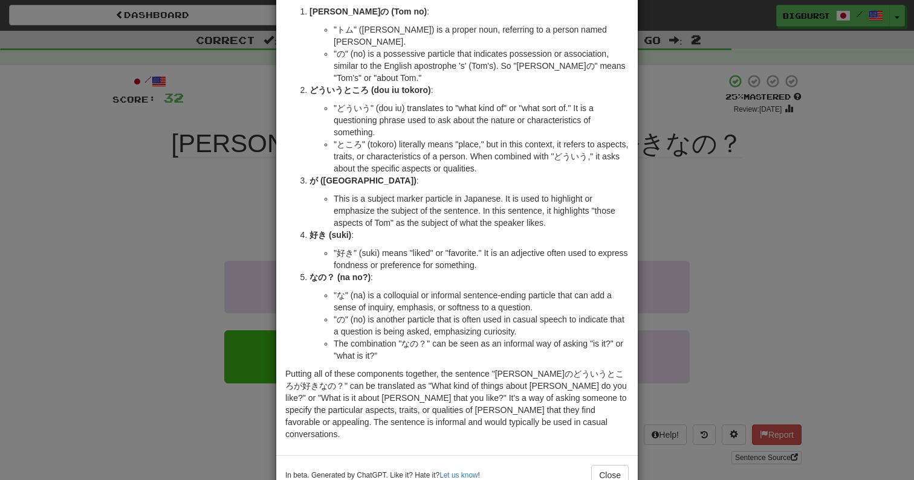
scroll to position [89, 0]
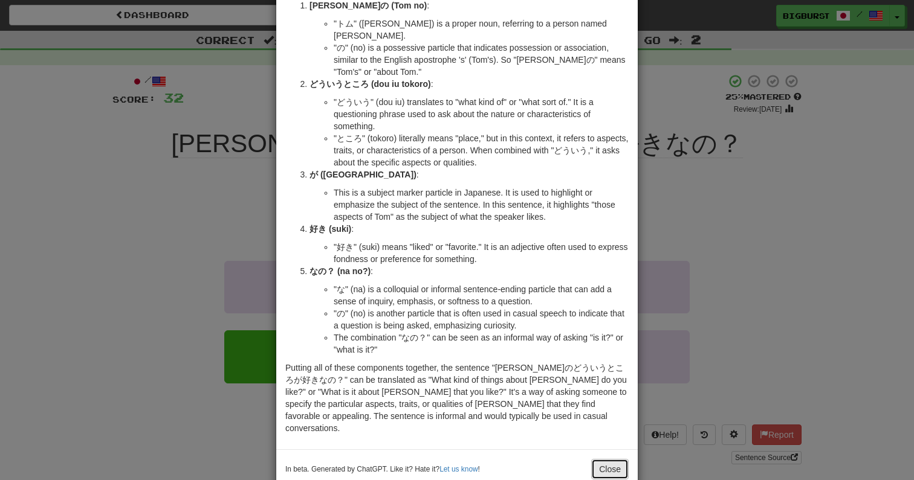
click at [612, 459] on button "Close" at bounding box center [609, 469] width 37 height 21
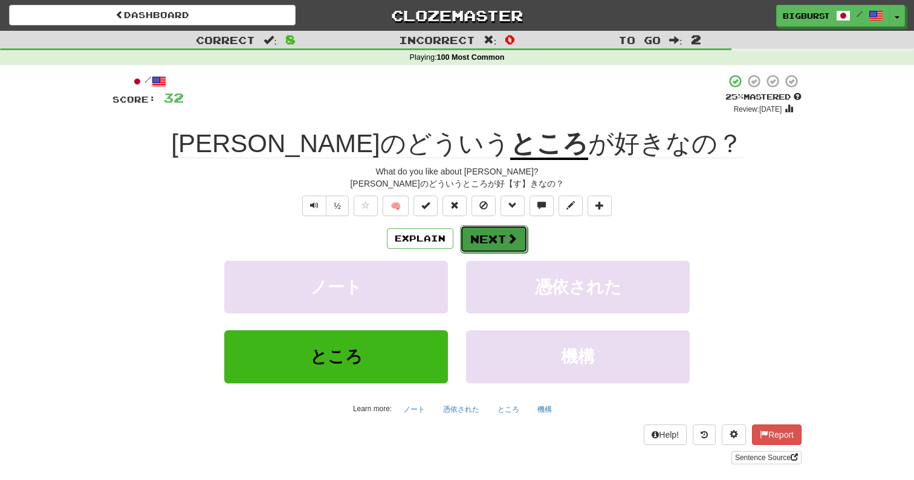
click at [511, 240] on span at bounding box center [511, 238] width 11 height 11
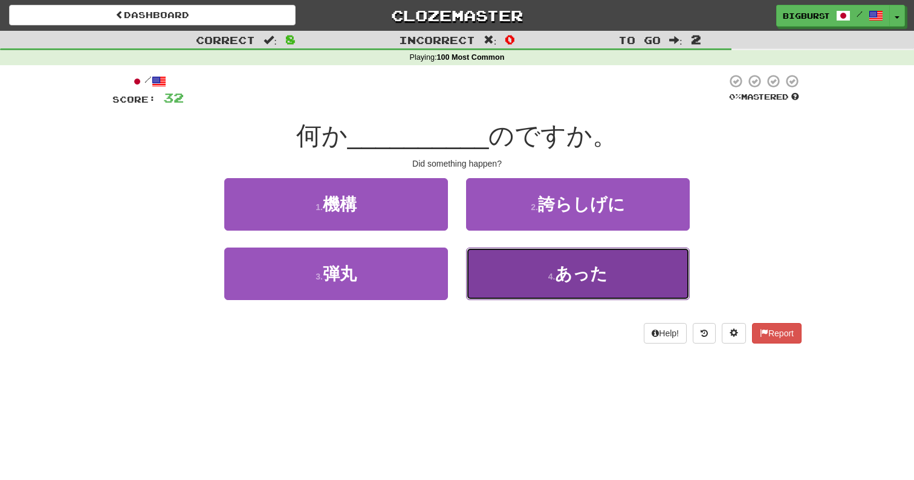
click at [527, 273] on button "4 . あった" at bounding box center [578, 274] width 224 height 53
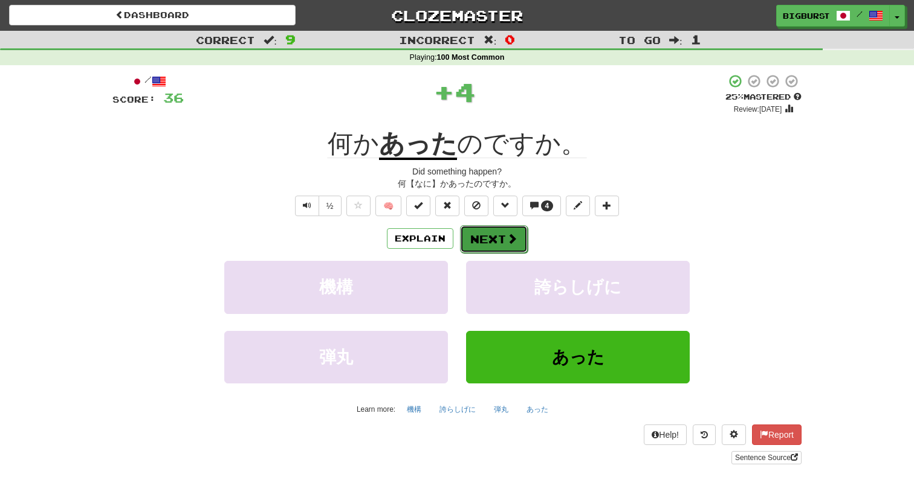
click at [506, 236] on span at bounding box center [511, 238] width 11 height 11
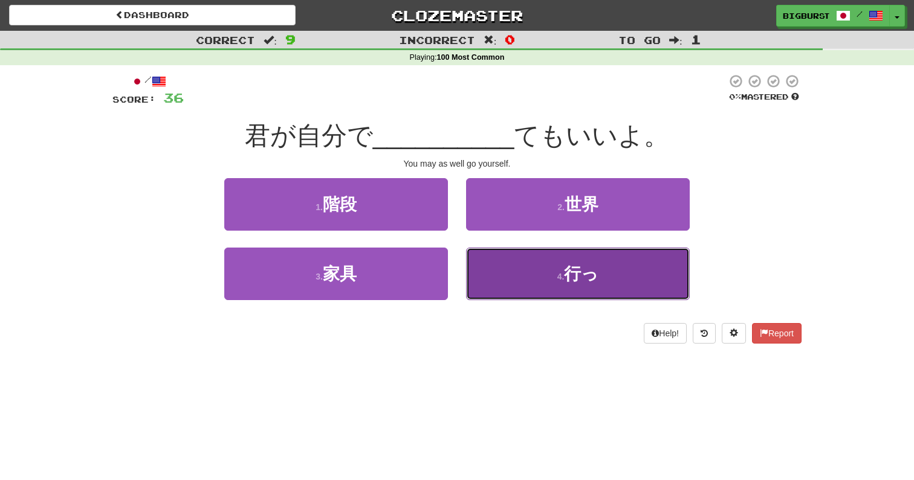
click at [528, 276] on button "4 . 行っ" at bounding box center [578, 274] width 224 height 53
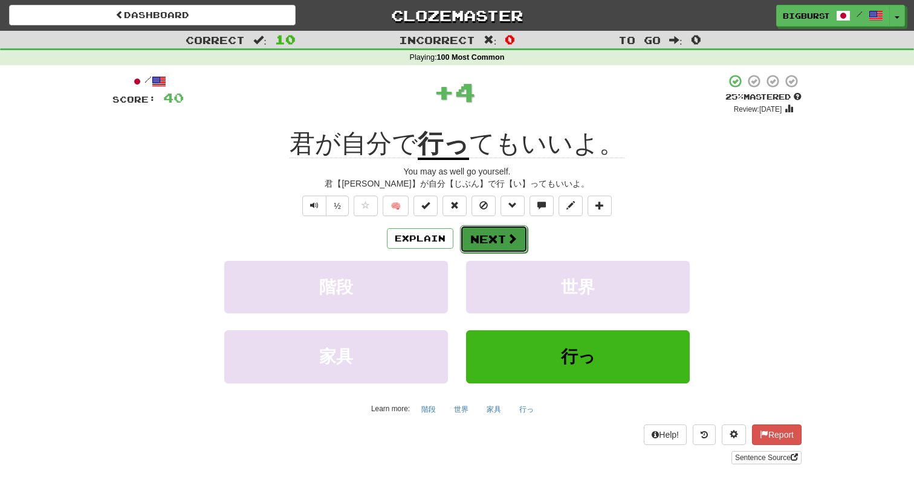
click at [522, 238] on button "Next" at bounding box center [494, 239] width 68 height 28
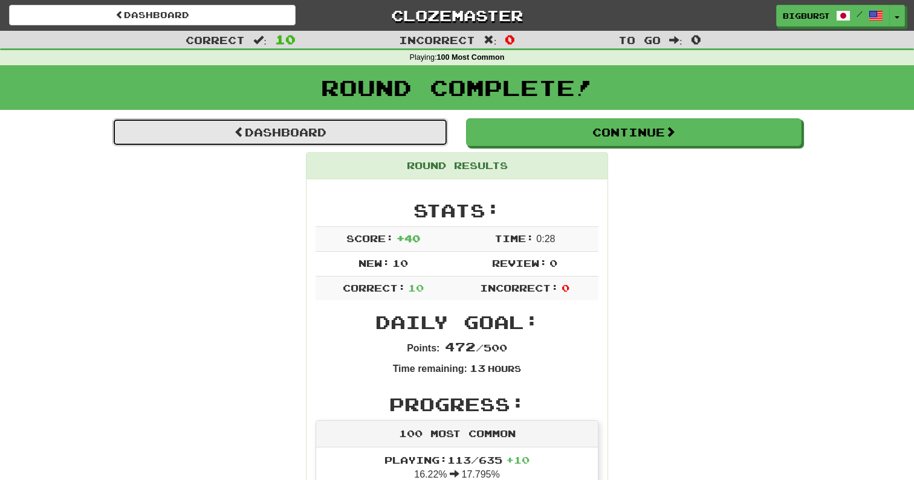
click at [412, 135] on link "Dashboard" at bounding box center [279, 132] width 335 height 28
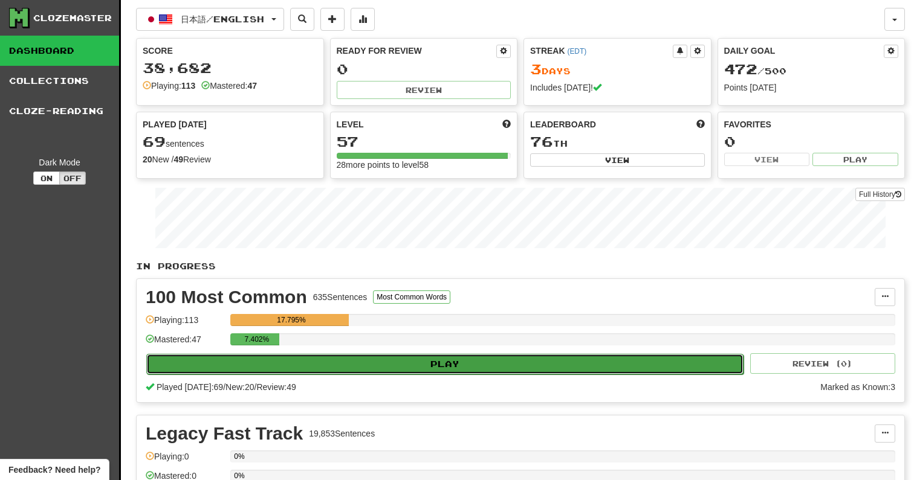
click at [383, 364] on button "Play" at bounding box center [444, 364] width 597 height 21
select select "**"
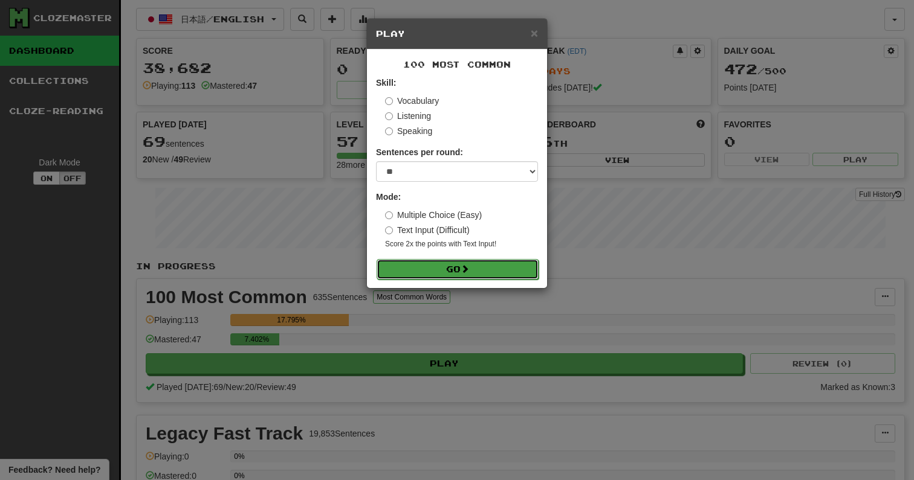
click at [445, 264] on button "Go" at bounding box center [457, 269] width 162 height 21
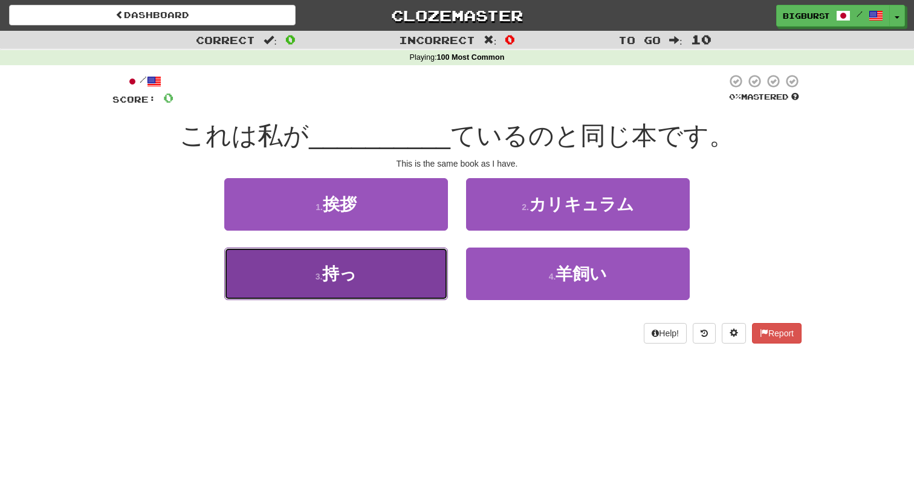
click at [423, 274] on button "3 . 持っ" at bounding box center [336, 274] width 224 height 53
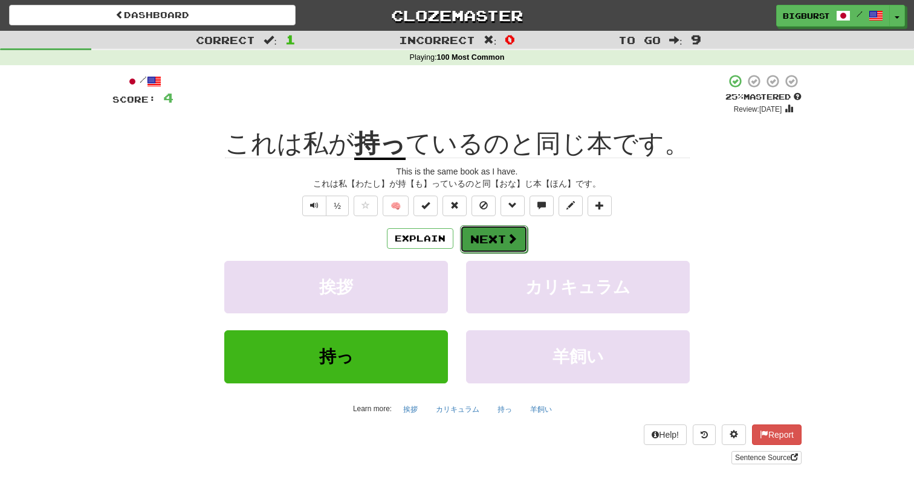
click at [499, 236] on button "Next" at bounding box center [494, 239] width 68 height 28
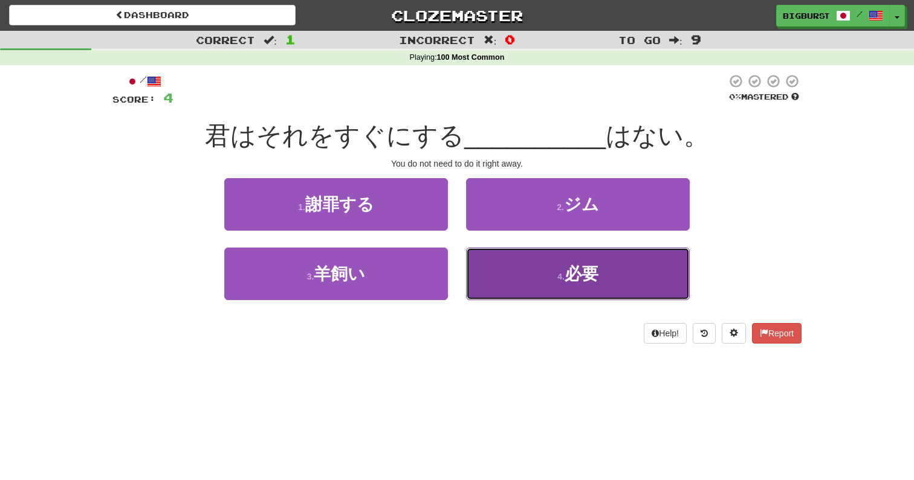
click at [531, 264] on button "4 . 必要" at bounding box center [578, 274] width 224 height 53
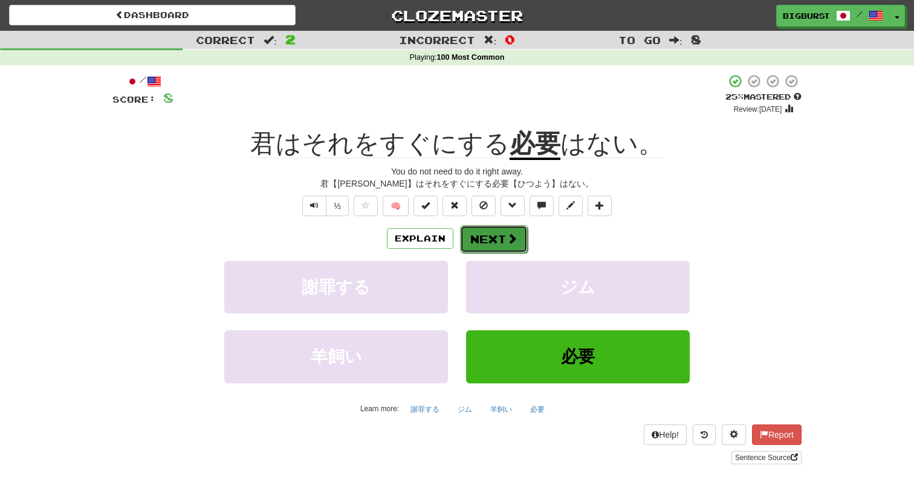
click at [483, 235] on button "Next" at bounding box center [494, 239] width 68 height 28
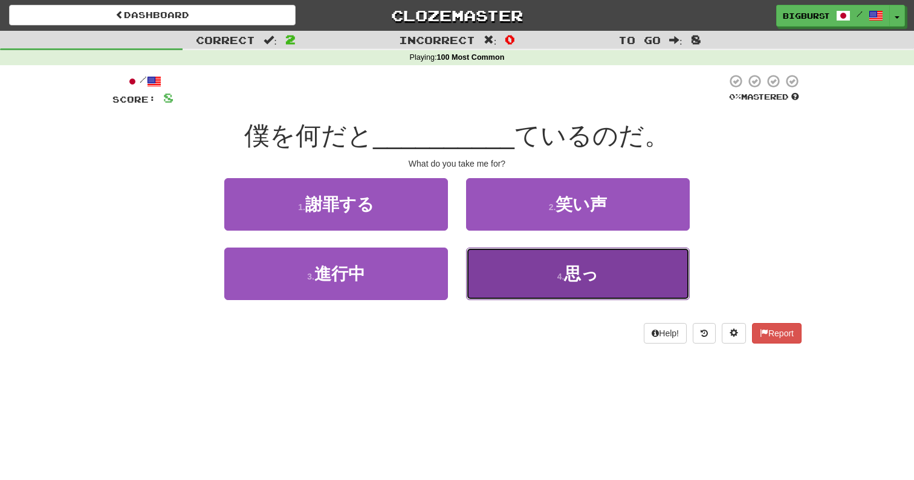
click at [503, 265] on button "4 . 思っ" at bounding box center [578, 274] width 224 height 53
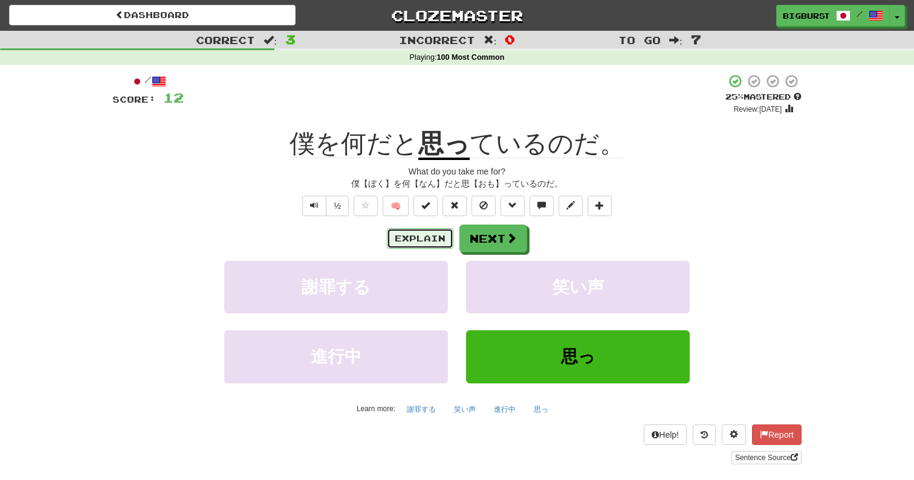
click at [430, 244] on button "Explain" at bounding box center [420, 238] width 66 height 21
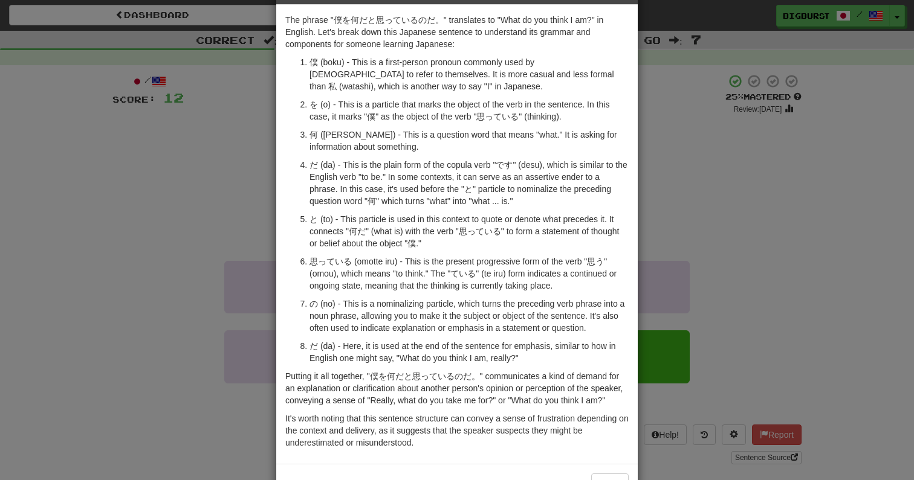
scroll to position [33, 0]
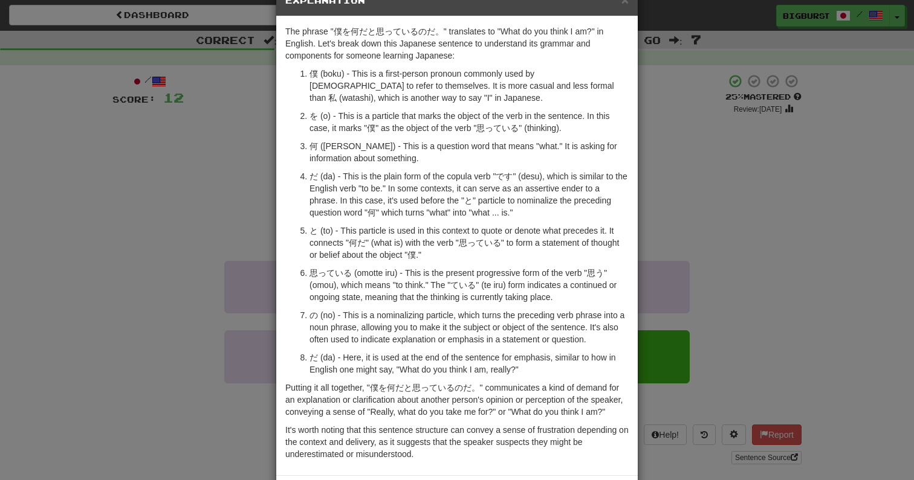
click at [714, 187] on div "× Explanation The phrase "僕を何だと思っているのだ。" translates to "What do you think I am?…" at bounding box center [457, 240] width 914 height 480
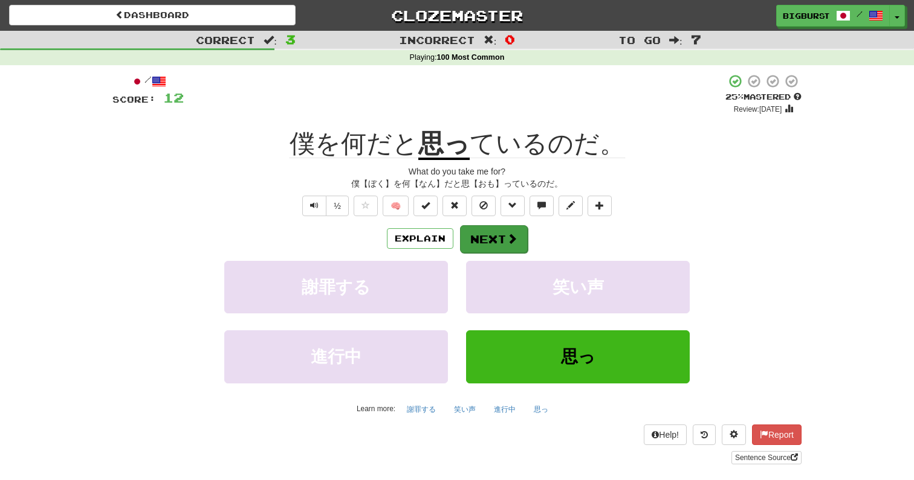
click at [526, 238] on div "Explain Next" at bounding box center [456, 239] width 689 height 28
click at [499, 255] on div "Explain Next 謝罪する 笑い声 進行中 思っ Learn more: 謝罪する 笑い声 進行中 思っ" at bounding box center [456, 322] width 689 height 194
click at [499, 252] on button "Next" at bounding box center [494, 239] width 68 height 28
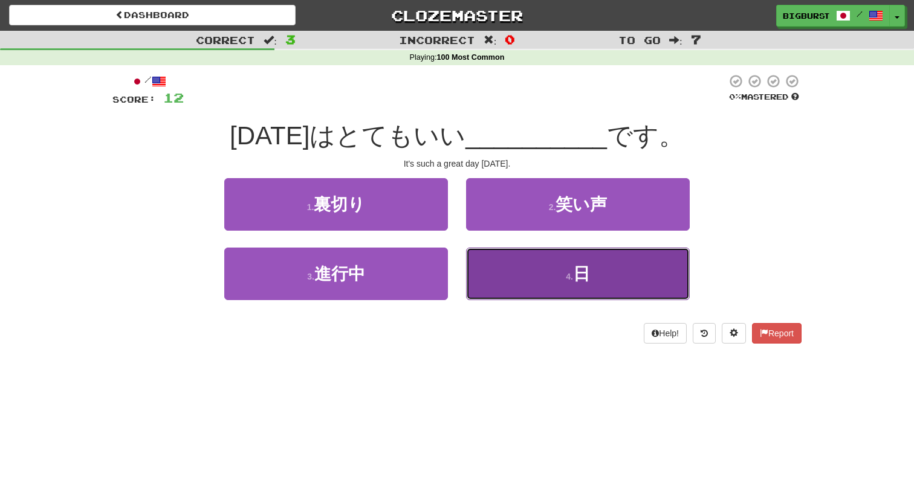
click at [508, 268] on button "4 . 日" at bounding box center [578, 274] width 224 height 53
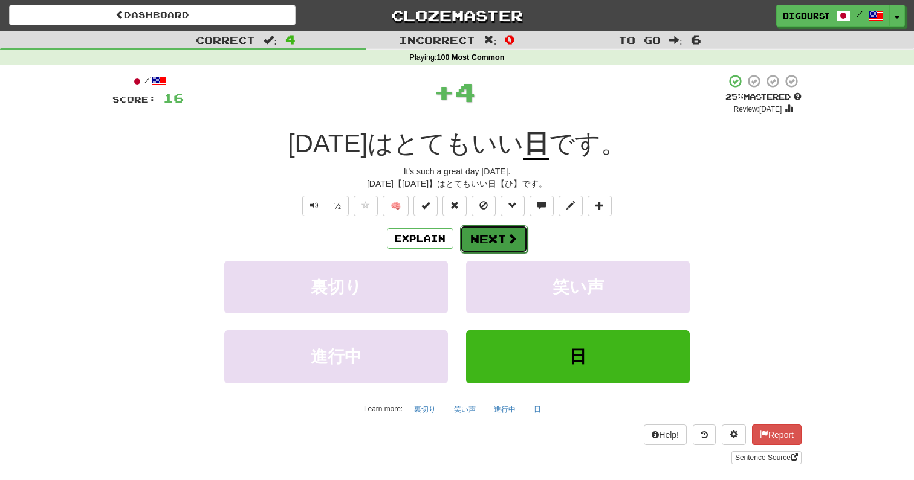
click at [503, 241] on button "Next" at bounding box center [494, 239] width 68 height 28
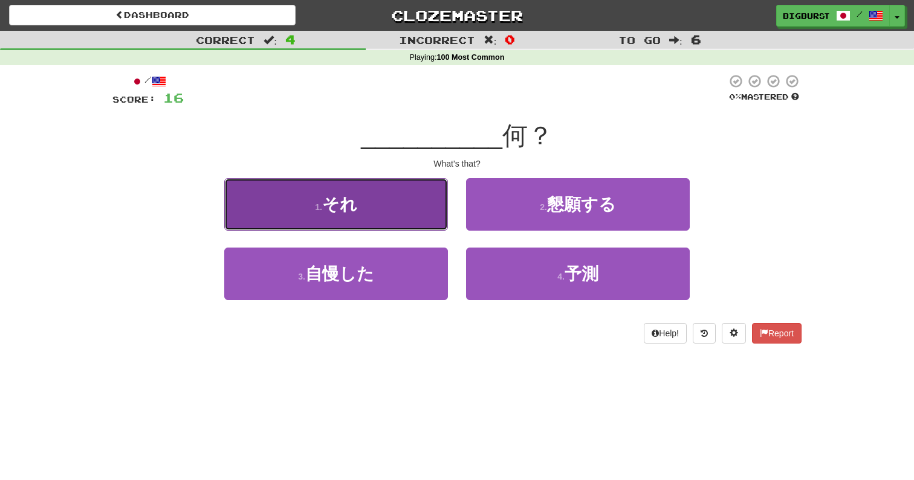
click at [425, 227] on button "1 . それ" at bounding box center [336, 204] width 224 height 53
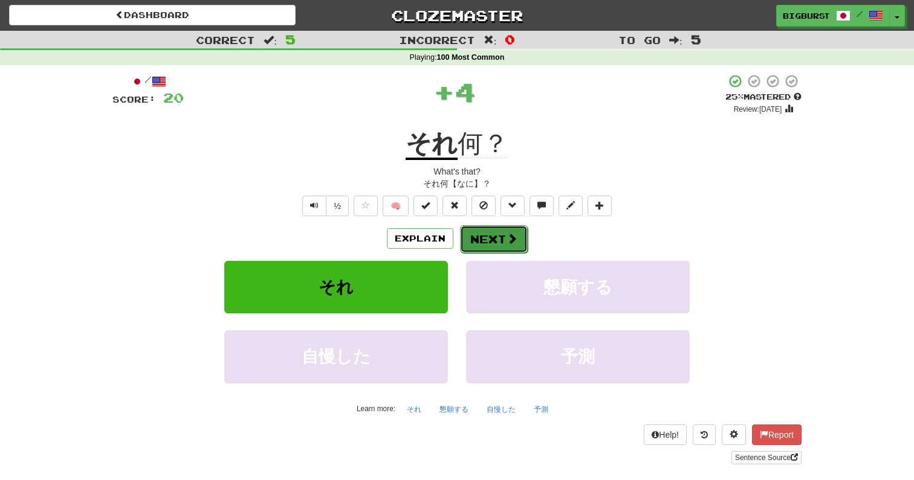
click at [484, 238] on button "Next" at bounding box center [494, 239] width 68 height 28
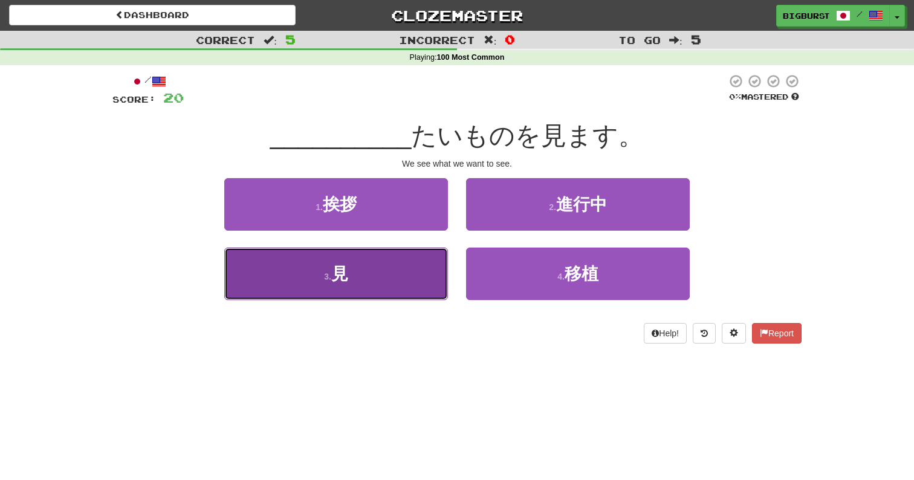
click at [440, 269] on button "3 . 見" at bounding box center [336, 274] width 224 height 53
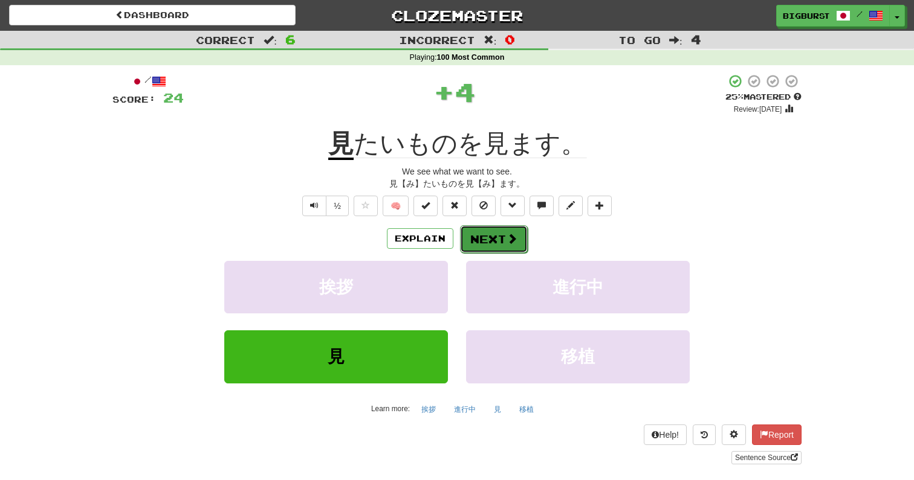
click at [490, 236] on button "Next" at bounding box center [494, 239] width 68 height 28
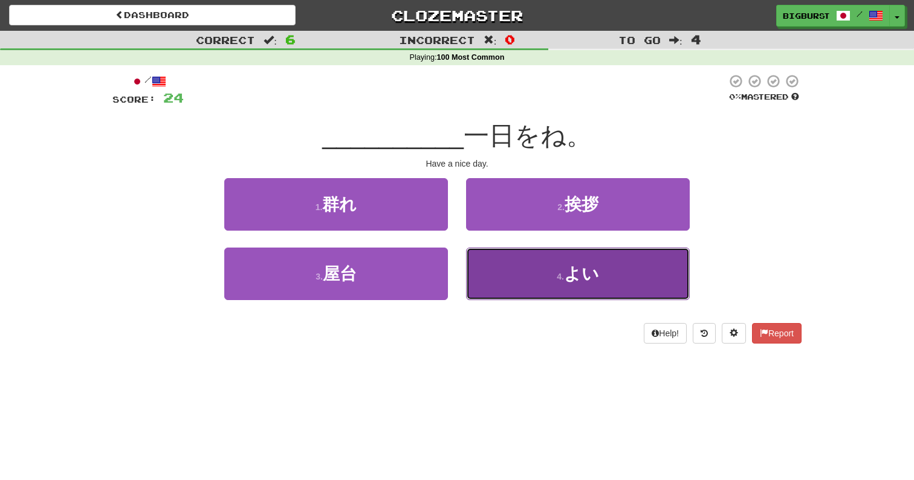
click at [514, 264] on button "4 . よい" at bounding box center [578, 274] width 224 height 53
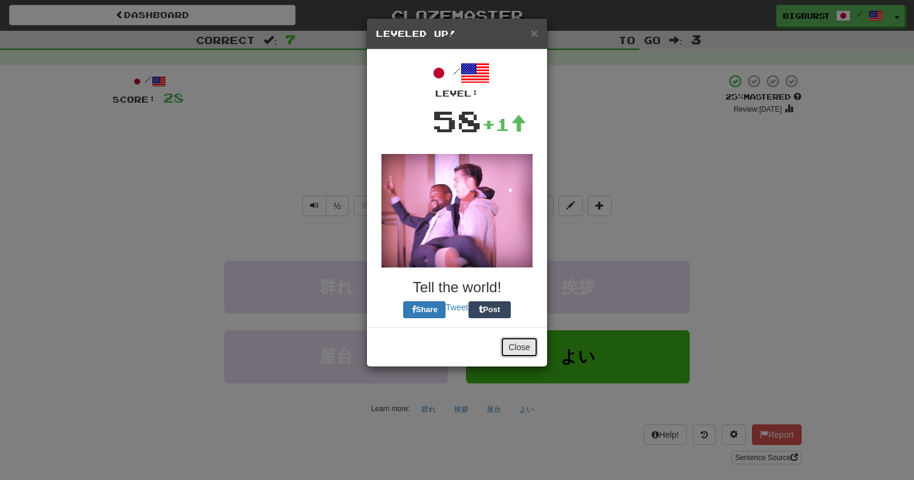
click at [518, 346] on button "Close" at bounding box center [518, 347] width 37 height 21
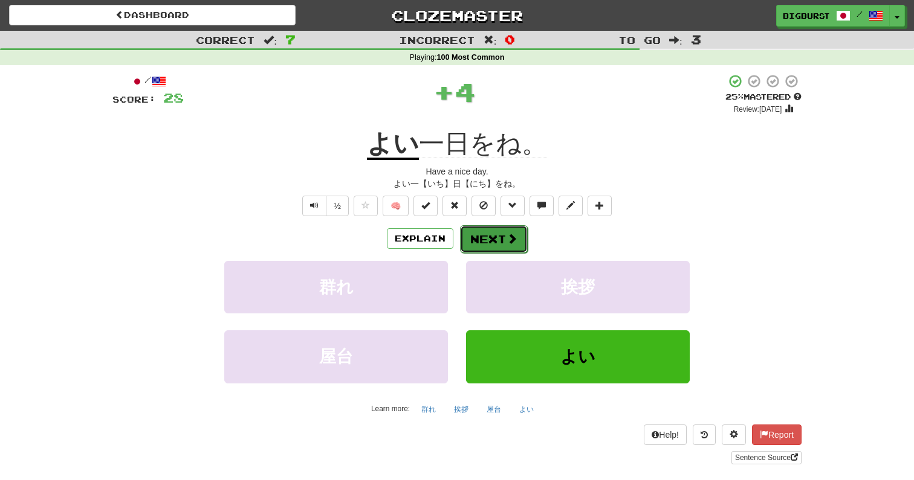
click at [491, 238] on button "Next" at bounding box center [494, 239] width 68 height 28
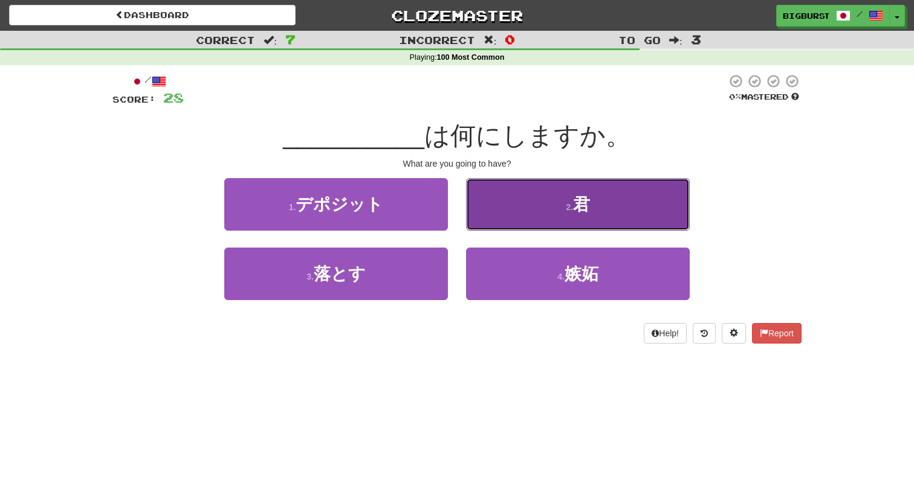
click at [522, 216] on button "2 . 君" at bounding box center [578, 204] width 224 height 53
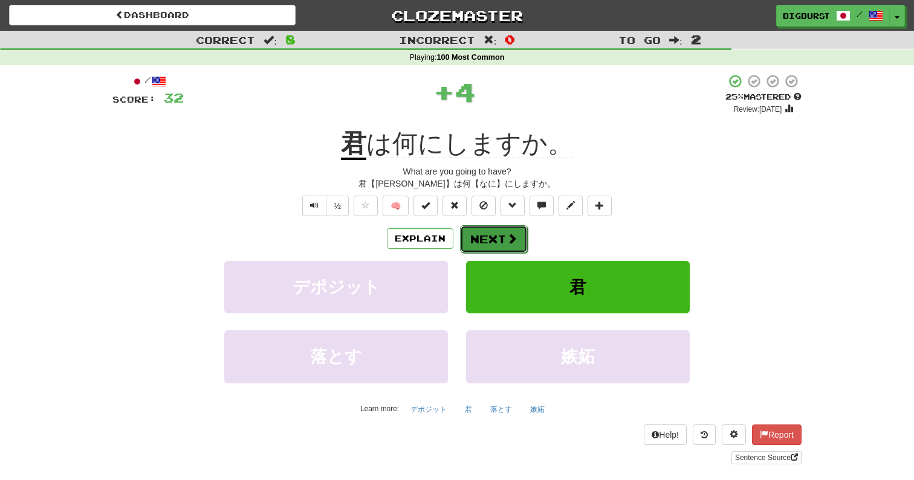
click at [486, 234] on button "Next" at bounding box center [494, 239] width 68 height 28
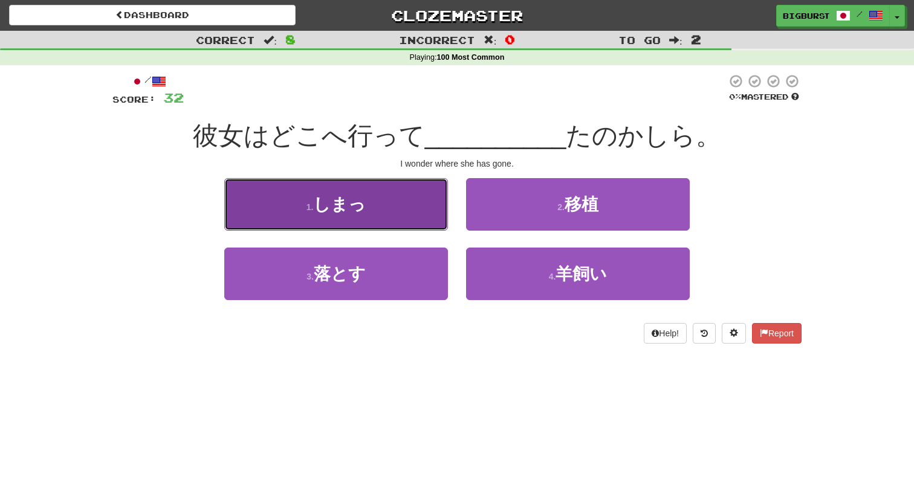
click at [415, 223] on button "1 . しまっ" at bounding box center [336, 204] width 224 height 53
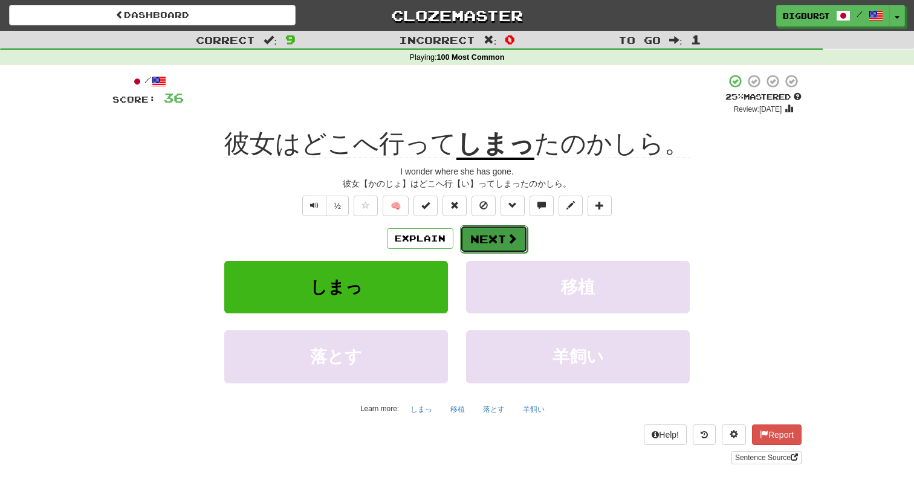
click at [515, 238] on span at bounding box center [511, 238] width 11 height 11
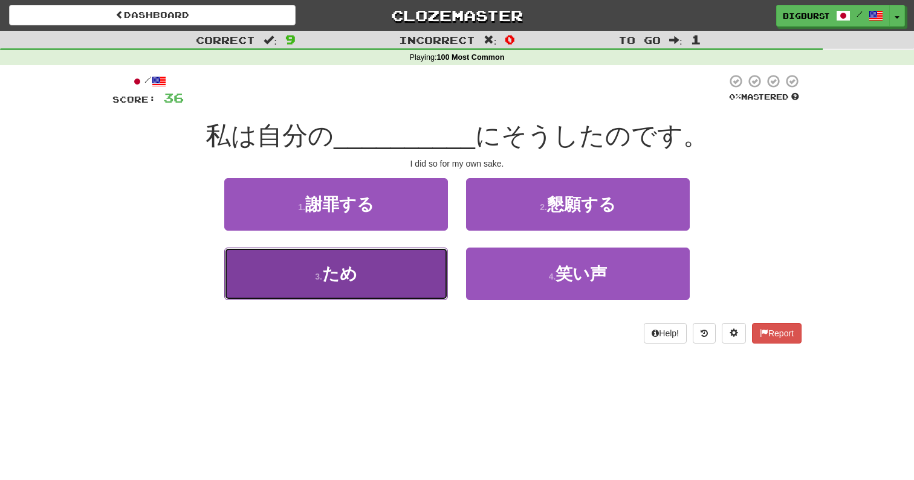
click at [438, 279] on button "3 . ため" at bounding box center [336, 274] width 224 height 53
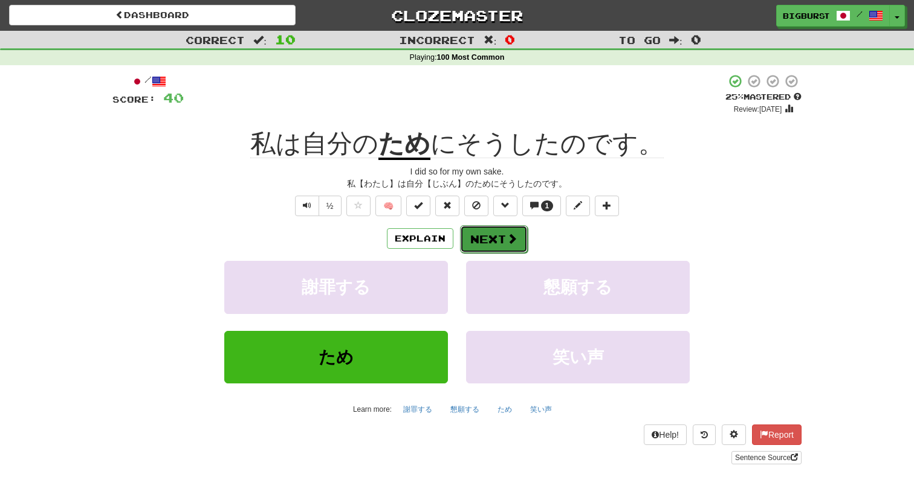
click at [483, 248] on button "Next" at bounding box center [494, 239] width 68 height 28
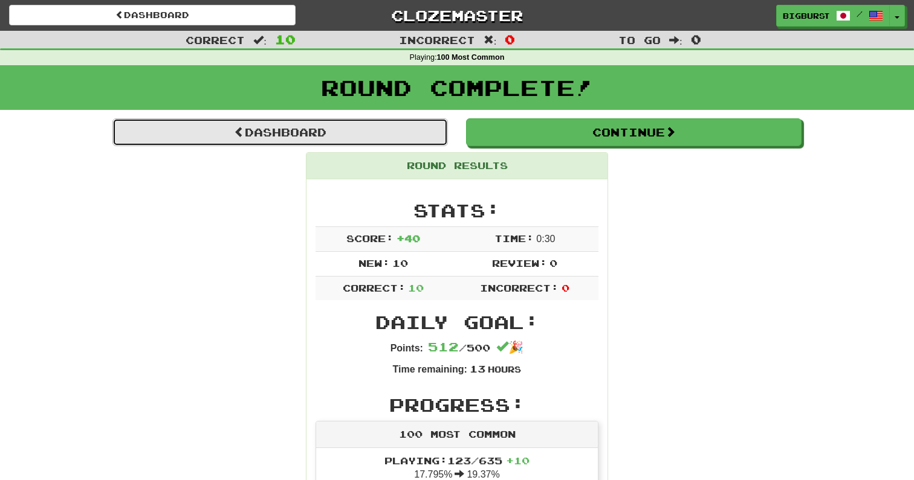
click at [381, 145] on link "Dashboard" at bounding box center [279, 132] width 335 height 28
